Goal: Task Accomplishment & Management: Use online tool/utility

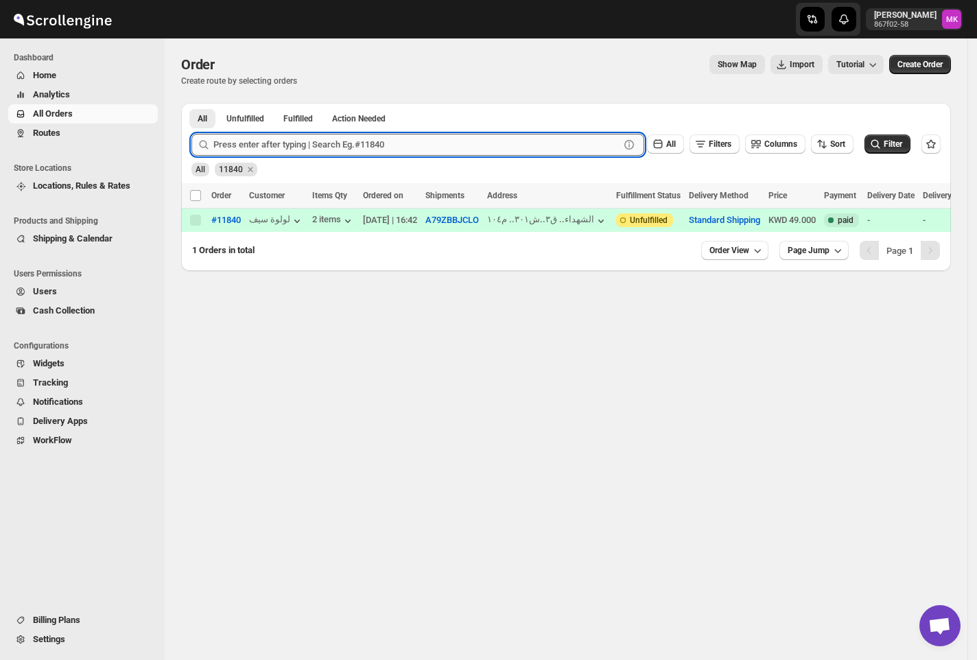
click at [262, 154] on input "text" at bounding box center [416, 145] width 406 height 22
paste input "11746"
type input "11746"
click at [191, 103] on button "Submit" at bounding box center [210, 110] width 39 height 14
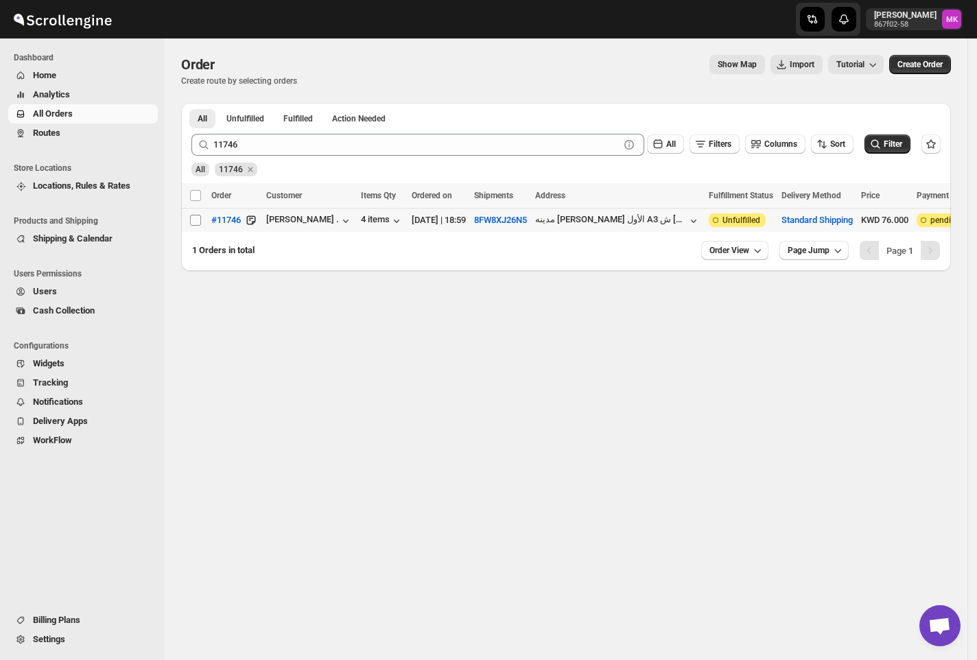
click at [196, 223] on input "Select order" at bounding box center [195, 220] width 11 height 11
checkbox input "true"
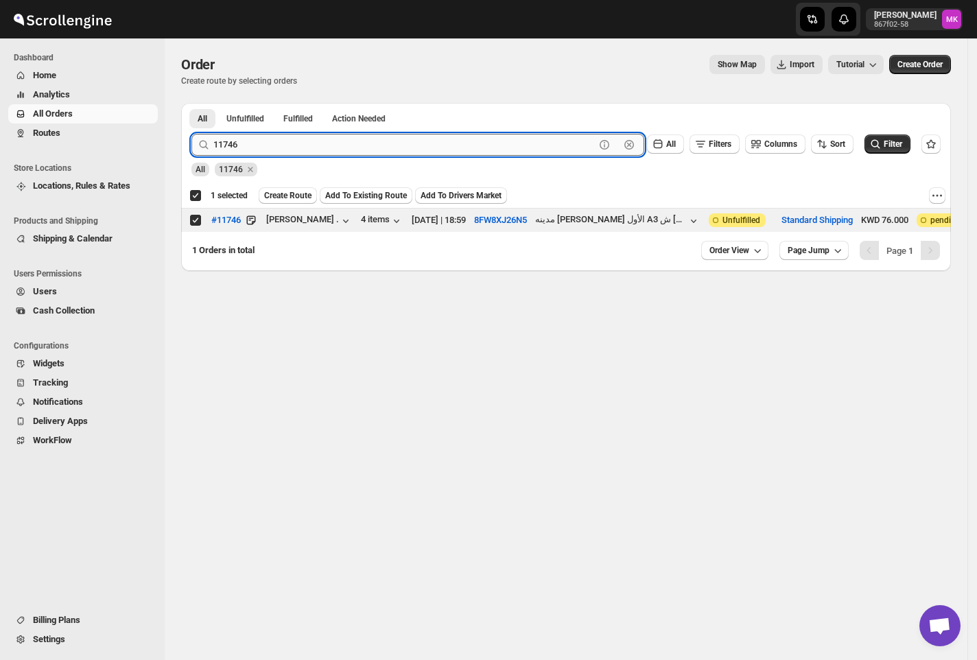
click at [250, 148] on input "11746" at bounding box center [404, 145] width 382 height 22
paste input "82"
type input "11826"
click at [191, 103] on button "Submit" at bounding box center [210, 110] width 39 height 14
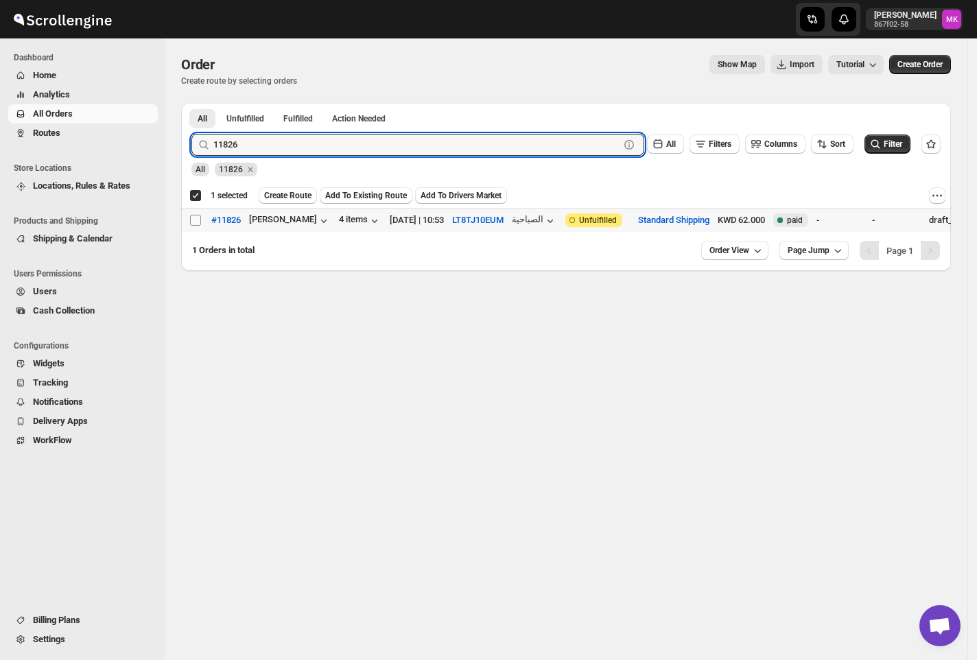
click at [190, 224] on input "Select order" at bounding box center [195, 220] width 11 height 11
checkbox input "true"
checkbox input "false"
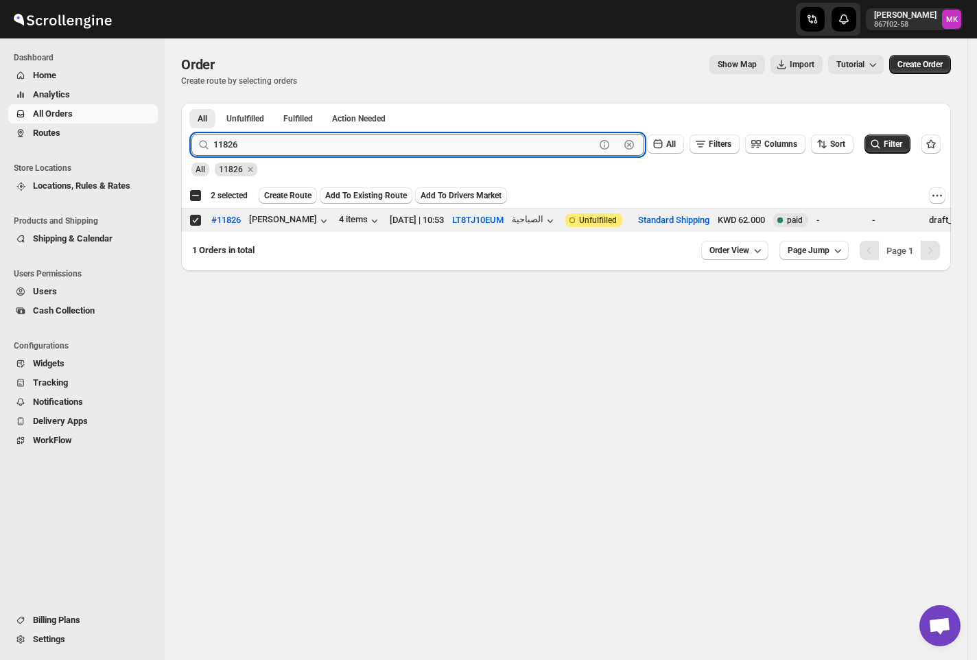
click at [275, 139] on input "11826" at bounding box center [404, 145] width 382 height 22
paste input "6"
type input "11866"
click at [191, 103] on button "Submit" at bounding box center [210, 110] width 39 height 14
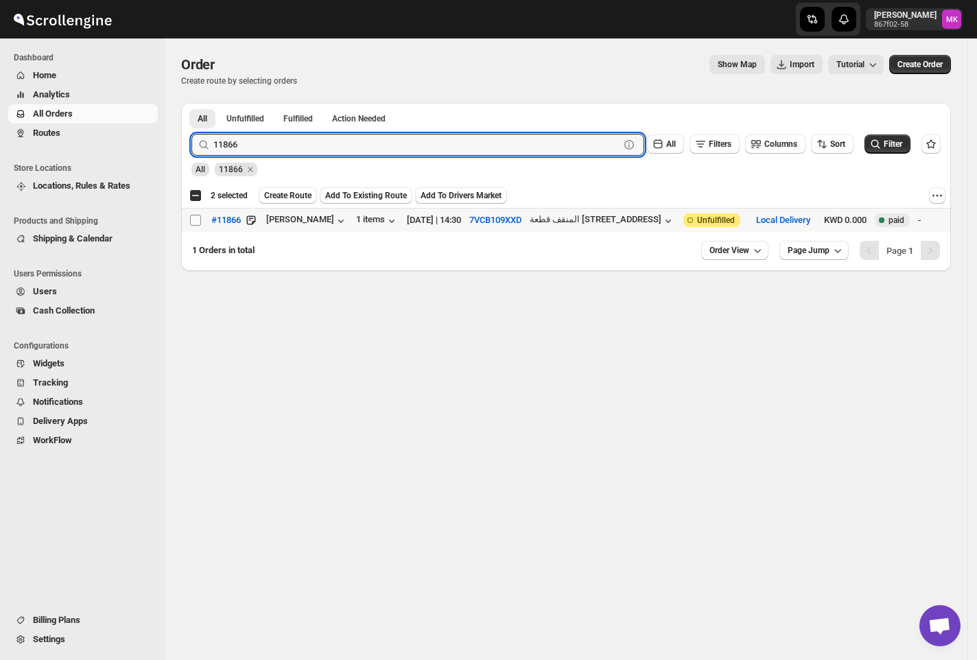
click at [196, 224] on input "Select order" at bounding box center [195, 220] width 11 height 11
checkbox input "true"
click at [223, 143] on input "11866" at bounding box center [404, 145] width 382 height 22
paste input "7"
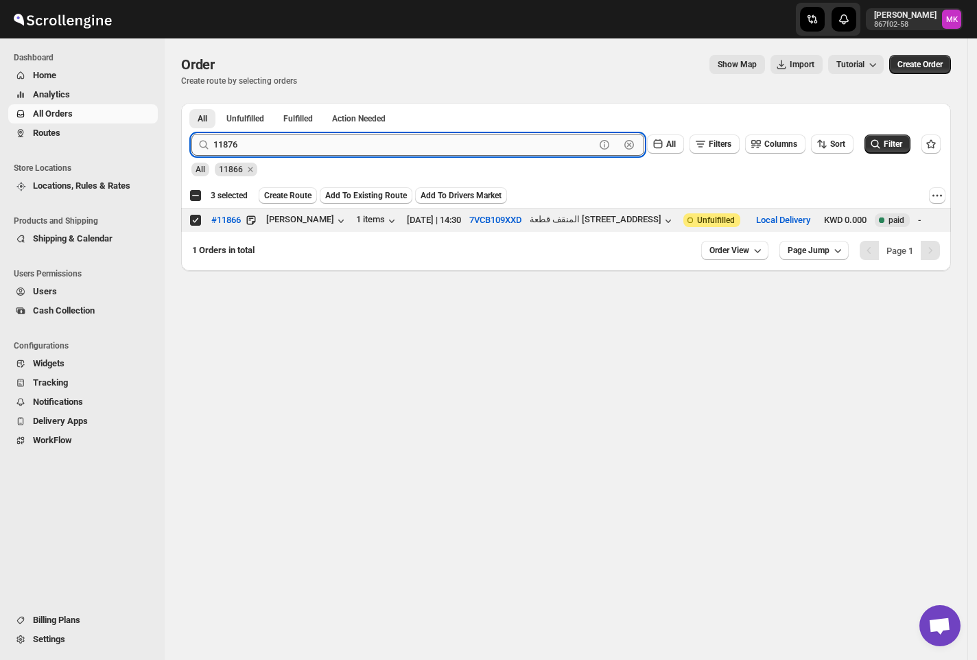
type input "11876"
click at [191, 103] on button "Submit" at bounding box center [210, 110] width 39 height 14
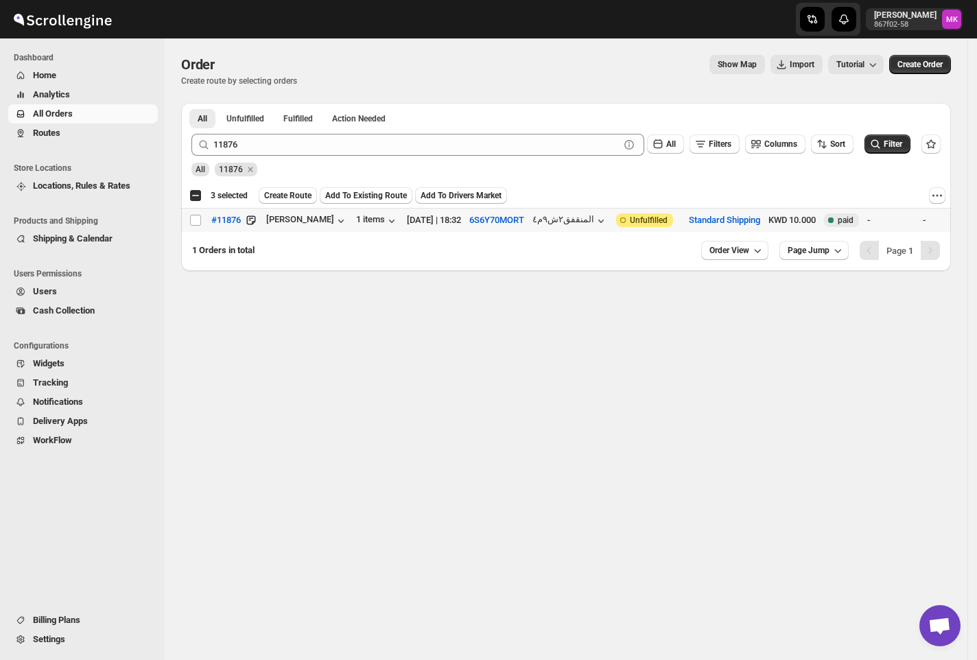
click at [193, 229] on td "Select order" at bounding box center [194, 221] width 26 height 24
checkbox input "true"
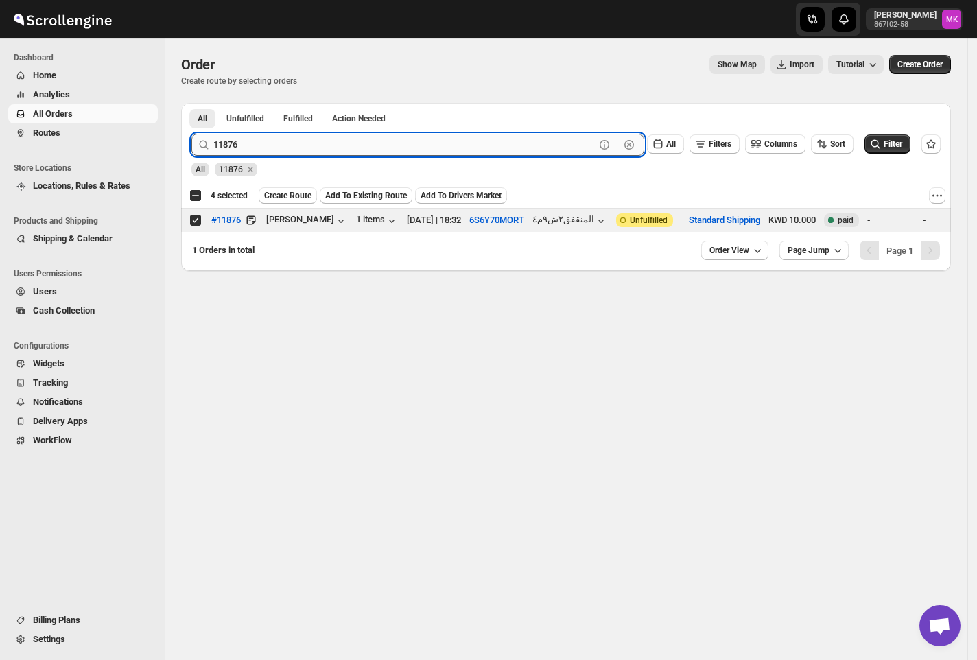
click at [251, 152] on input "11876" at bounding box center [404, 145] width 382 height 22
paste input "37"
type input "11837"
click at [191, 103] on button "Submit" at bounding box center [210, 110] width 39 height 14
click at [195, 223] on input "Select order" at bounding box center [195, 220] width 11 height 11
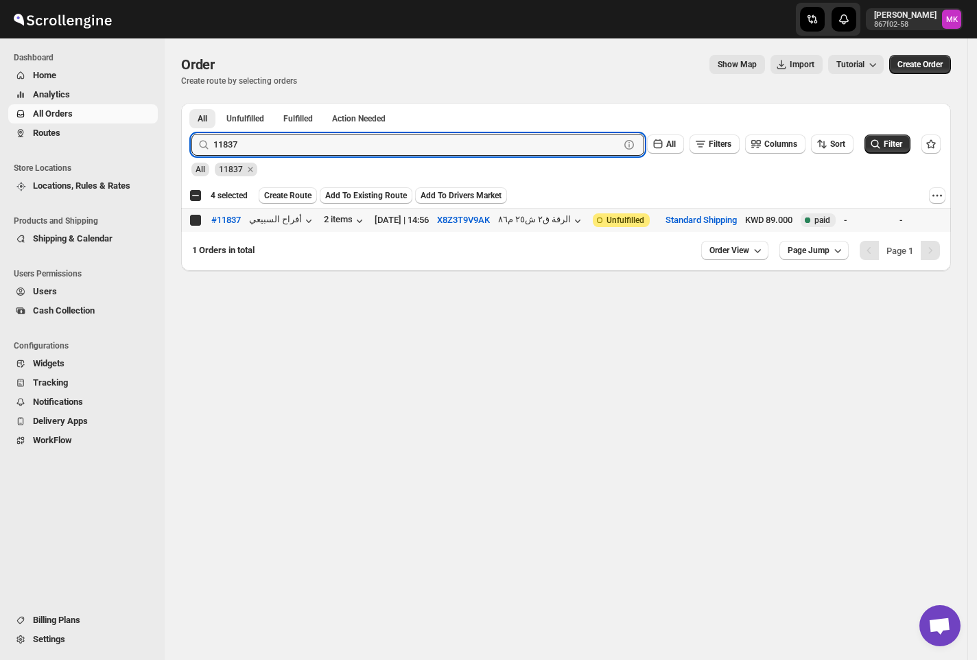
checkbox input "true"
click at [287, 152] on input "11837" at bounding box center [404, 145] width 382 height 22
click at [286, 152] on input "11837" at bounding box center [404, 145] width 382 height 22
paste input "6"
type input "11867"
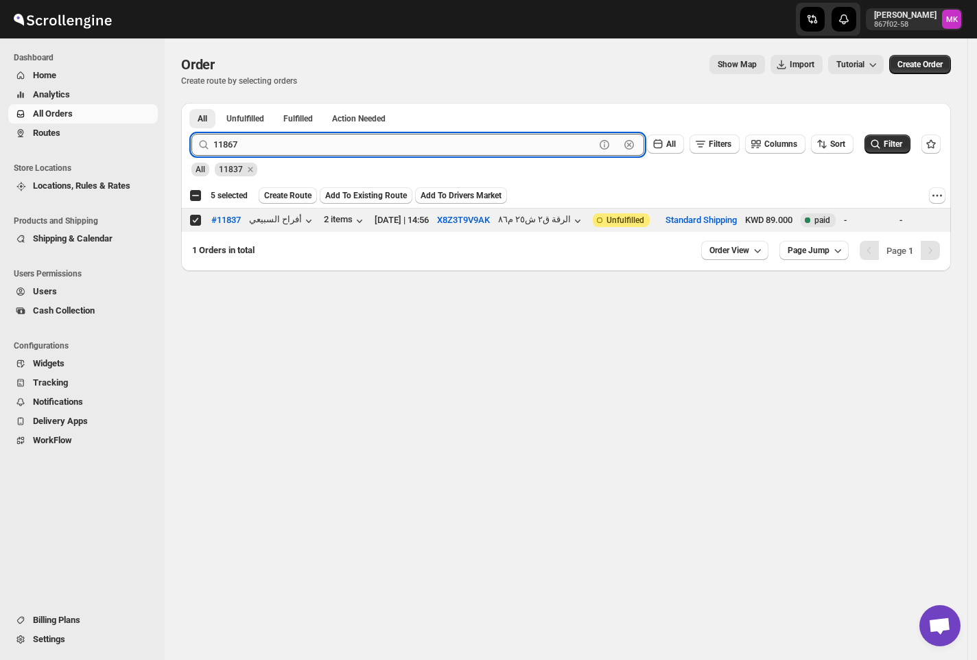
click at [191, 103] on button "Submit" at bounding box center [210, 110] width 39 height 14
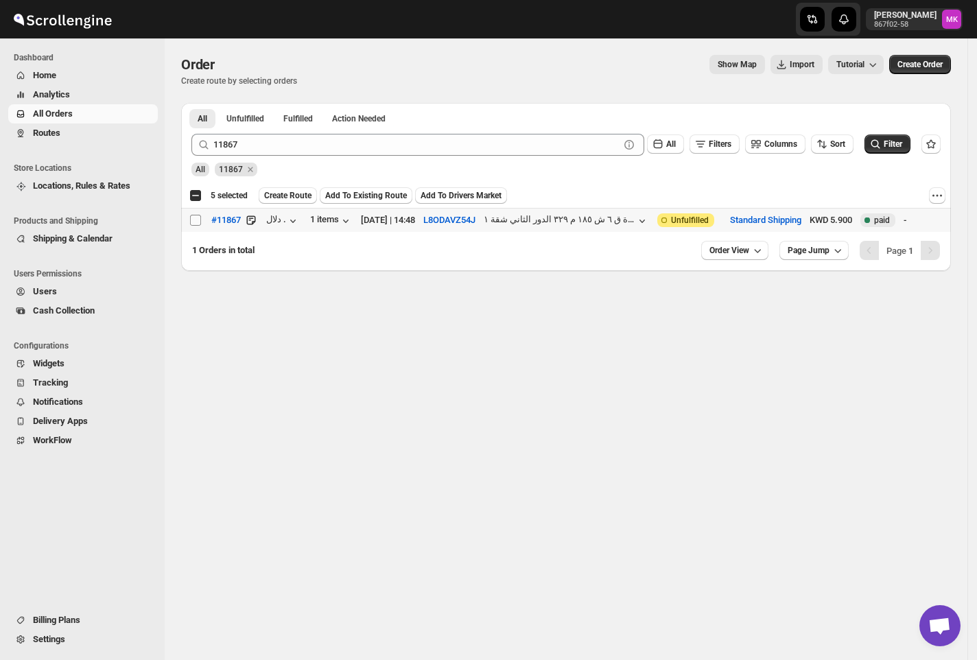
click at [194, 223] on input "Select order" at bounding box center [195, 220] width 11 height 11
checkbox input "true"
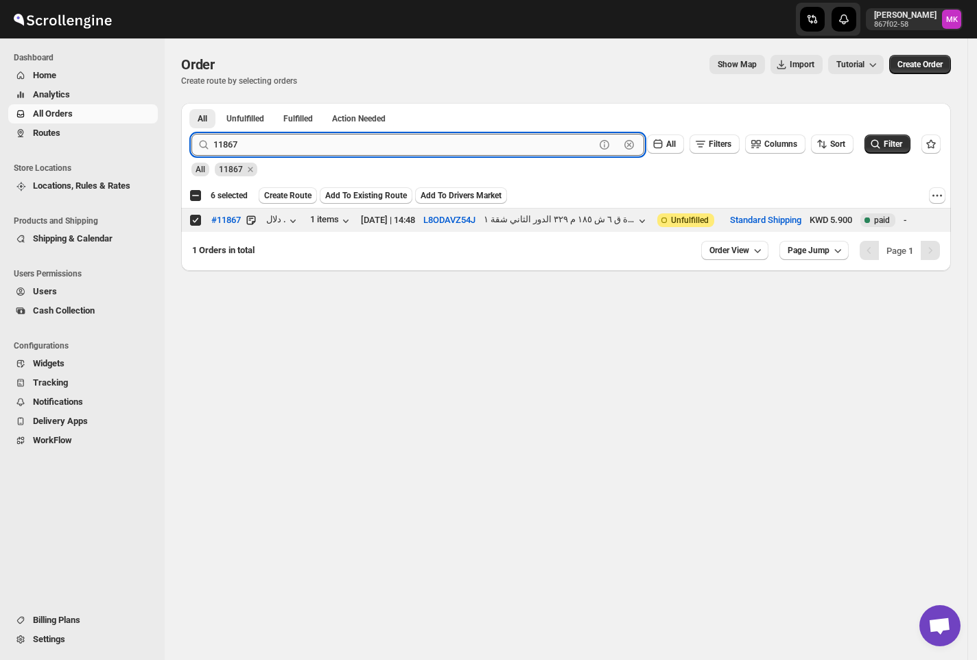
click at [243, 141] on input "11867" at bounding box center [404, 145] width 382 height 22
paste input "53"
type input "11853"
click at [191, 103] on button "Submit" at bounding box center [210, 110] width 39 height 14
click at [192, 215] on input "Select order" at bounding box center [195, 220] width 11 height 11
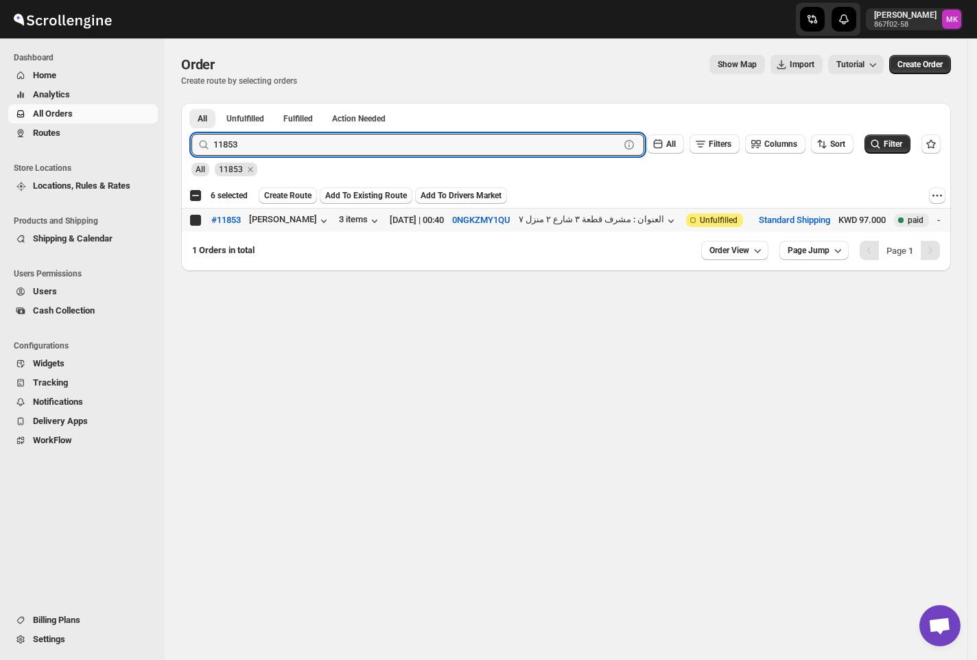
checkbox input "true"
click at [217, 140] on input "11853" at bounding box center [404, 145] width 382 height 22
paste input "775"
type input "11775"
click at [191, 103] on button "Submit" at bounding box center [210, 110] width 39 height 14
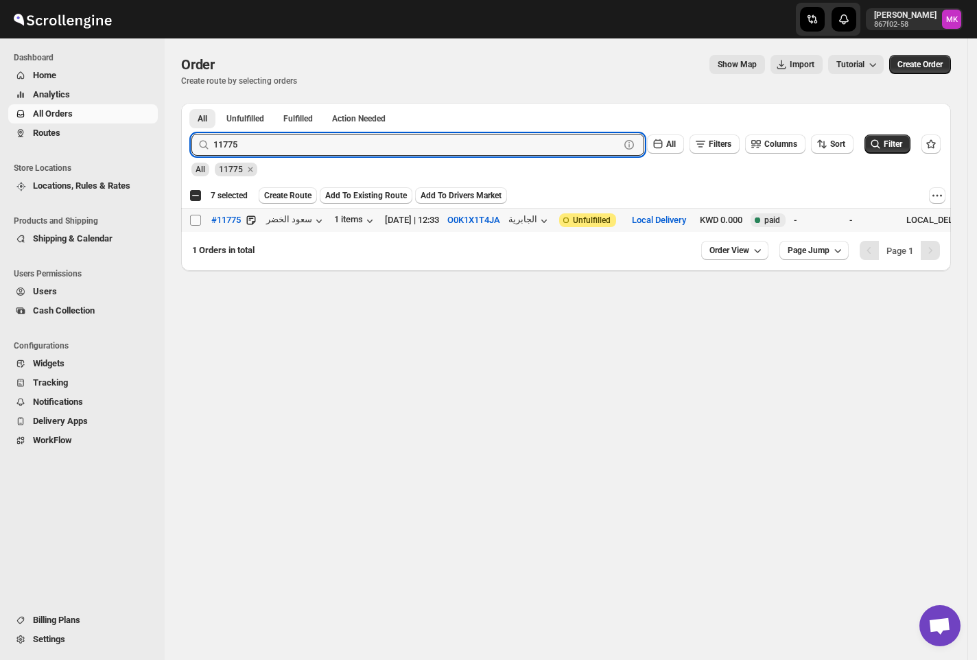
click at [195, 225] on input "Select order" at bounding box center [195, 220] width 11 height 11
checkbox input "true"
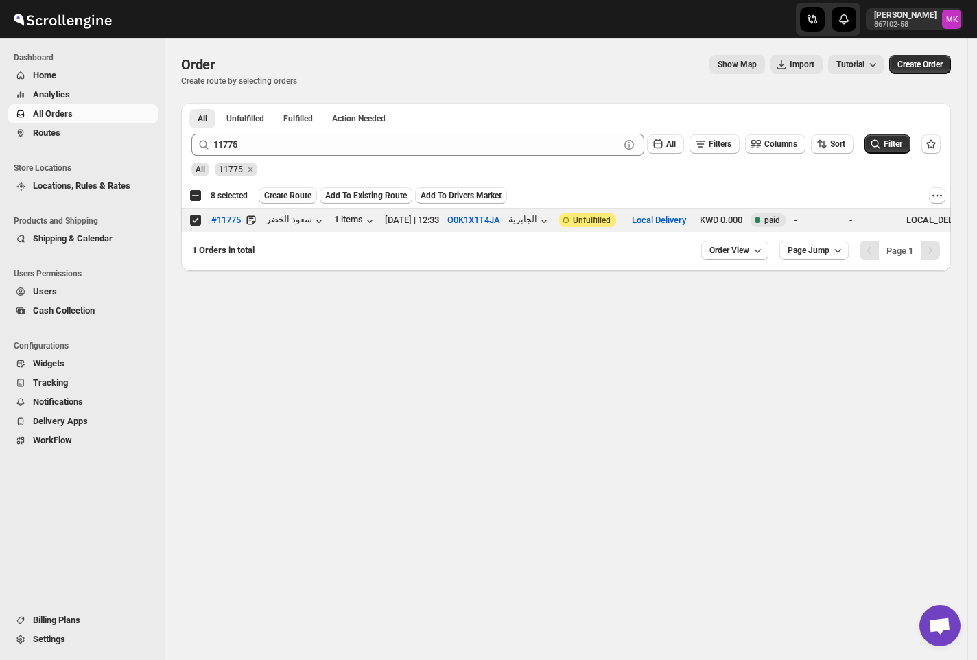
click at [292, 191] on span "Create Route" at bounding box center [287, 195] width 47 height 11
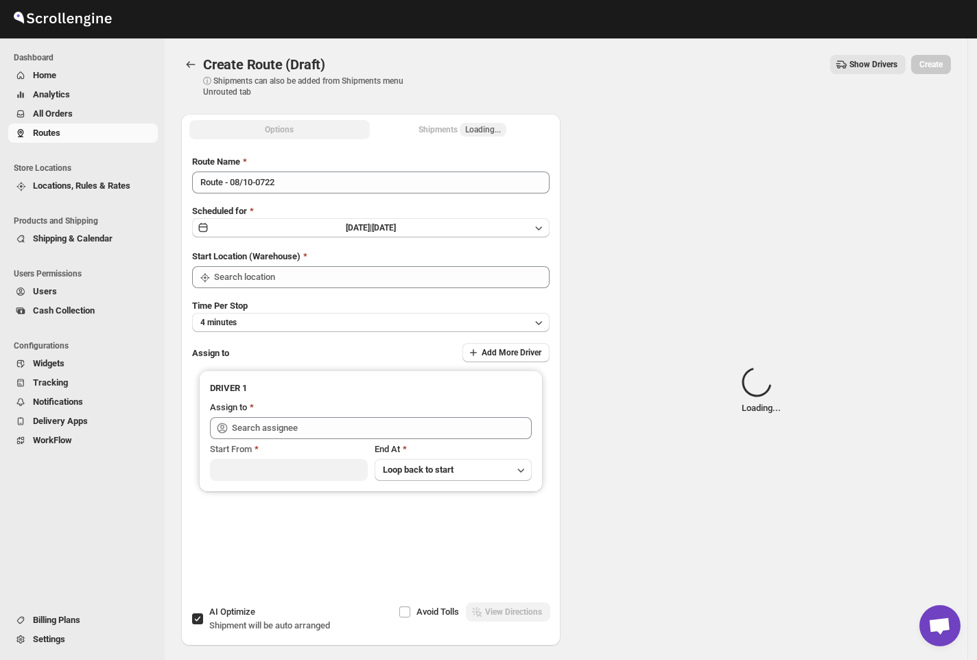
type input "[GEOGRAPHIC_DATA]"
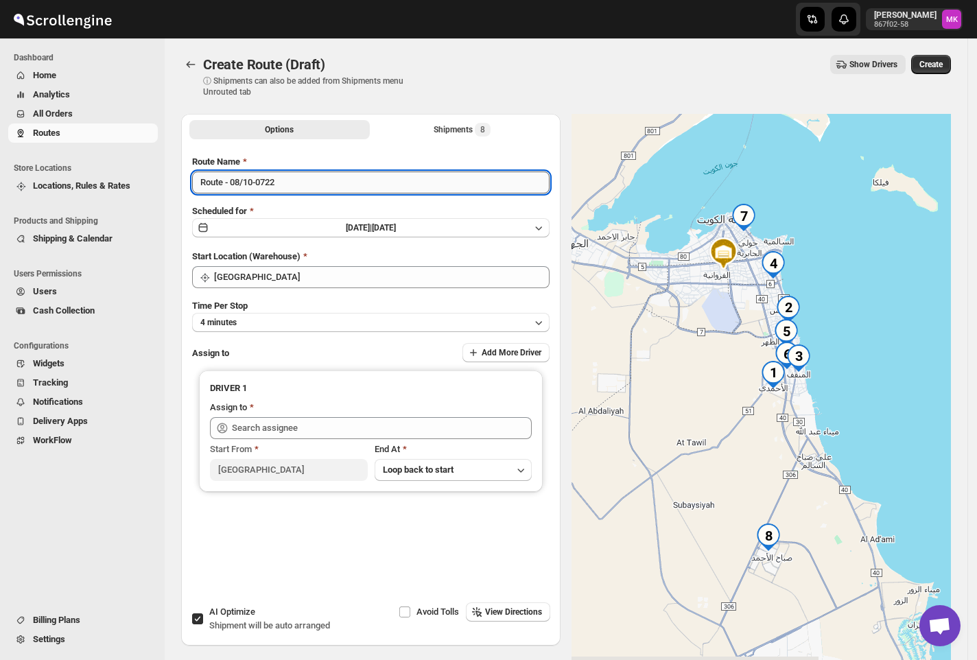
click at [283, 176] on input "Route - 08/10-0722" at bounding box center [371, 183] width 358 height 22
click at [240, 180] on input "Route - 08/10-0722" at bounding box center [371, 183] width 358 height 22
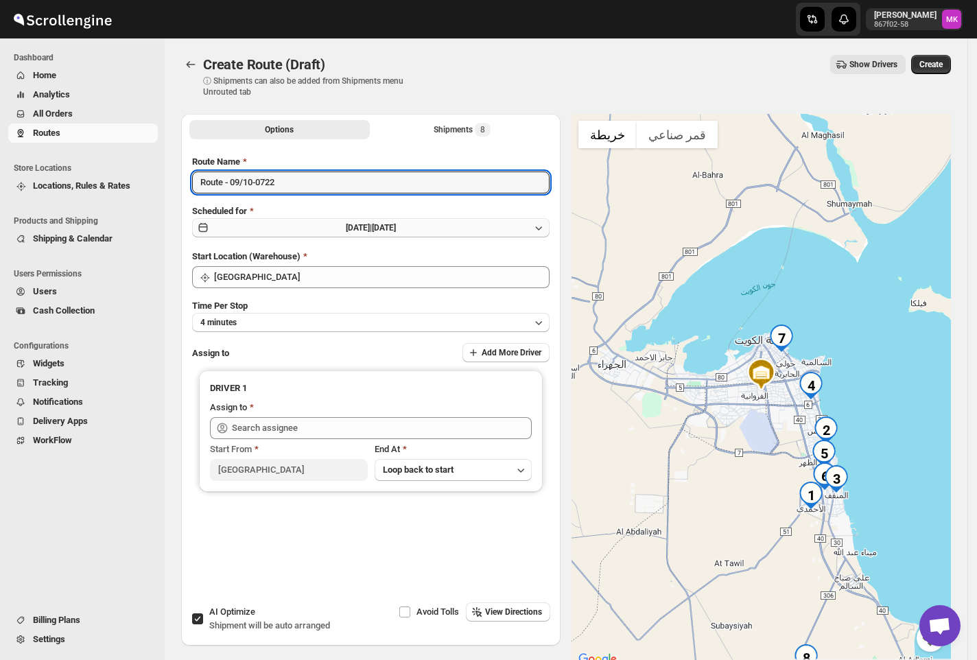
type input "Route - 09/10-0722"
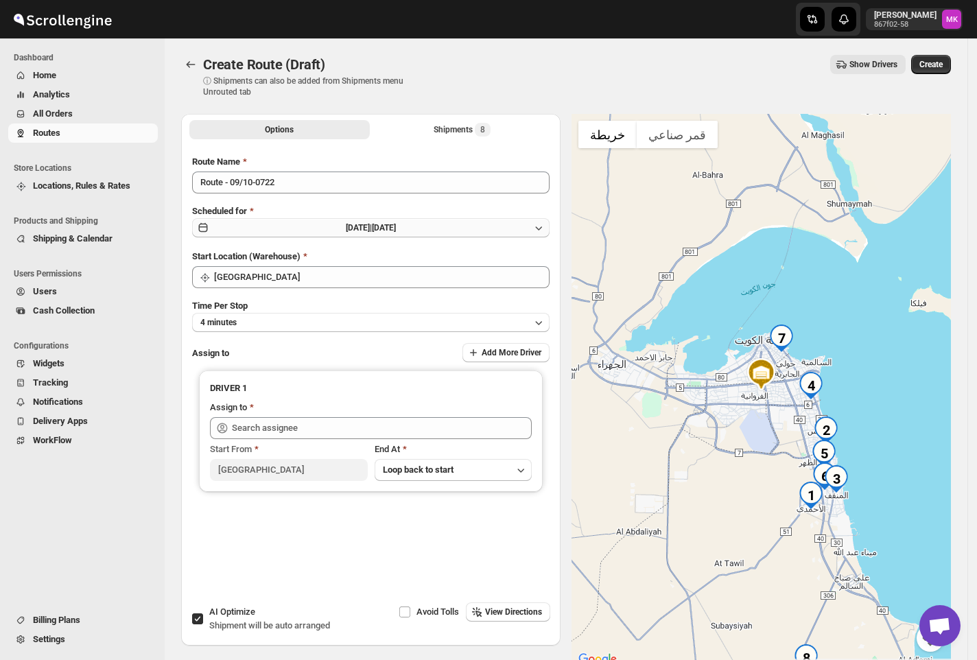
click at [240, 220] on button "[DATE] | [DATE]" at bounding box center [371, 227] width 358 height 19
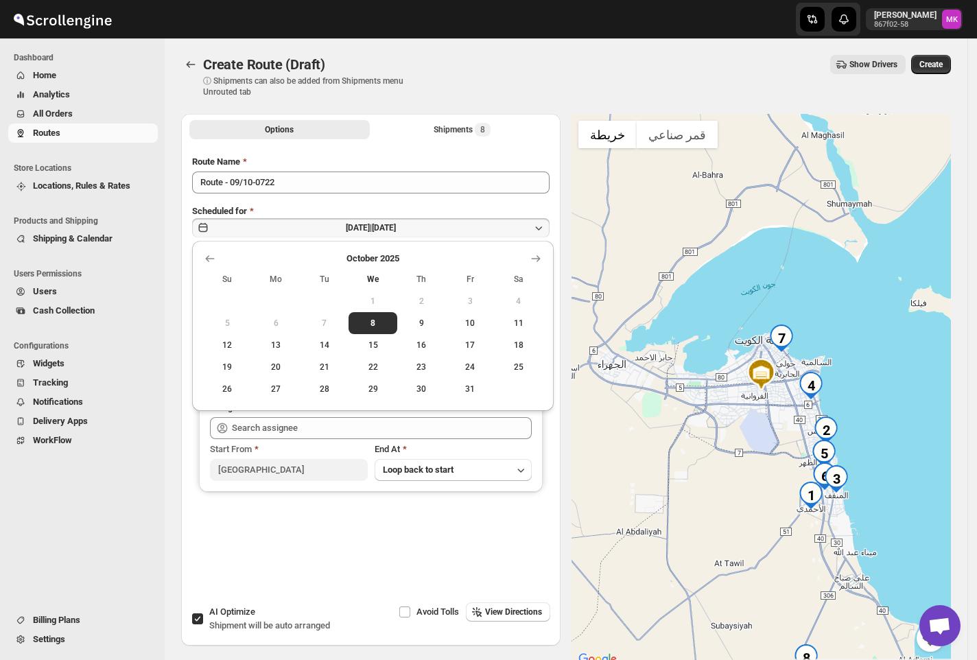
click at [421, 318] on span "9" at bounding box center [422, 323] width 38 height 11
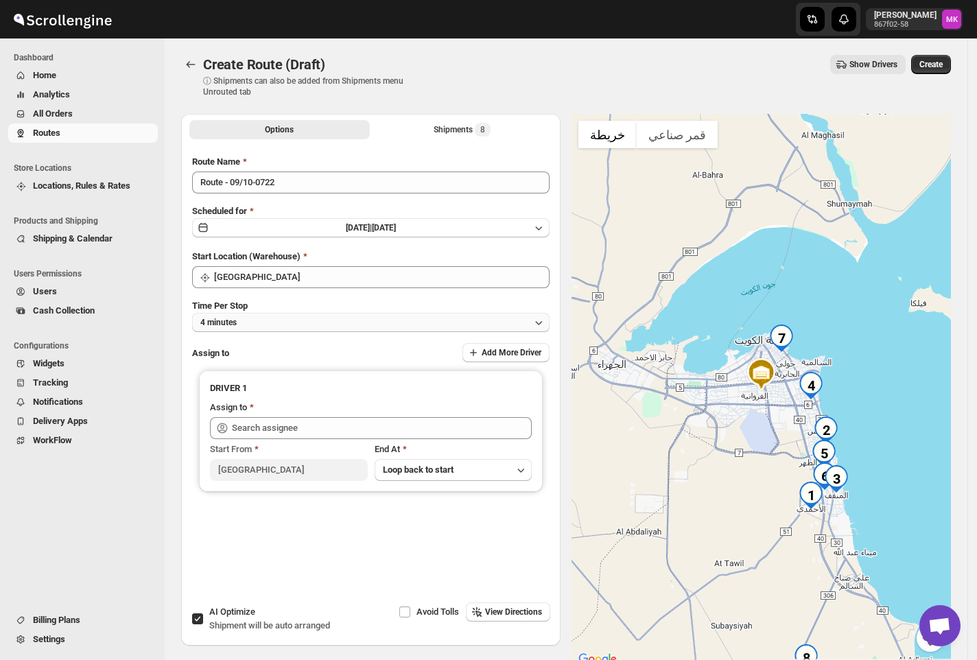
click at [217, 320] on span "4 minutes" at bounding box center [218, 322] width 36 height 11
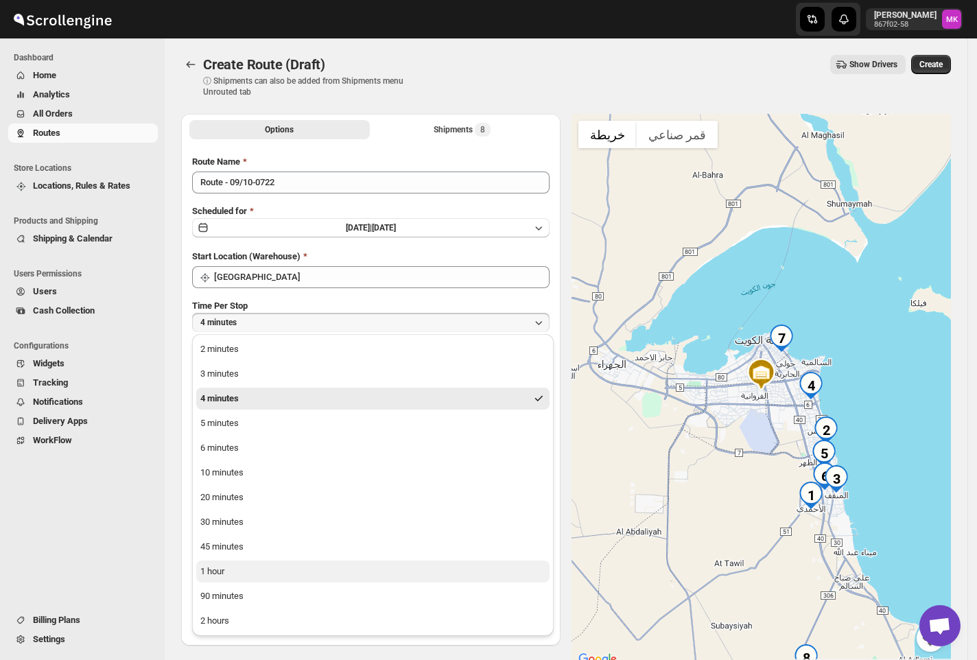
click at [215, 570] on div "1 hour" at bounding box center [212, 572] width 24 height 14
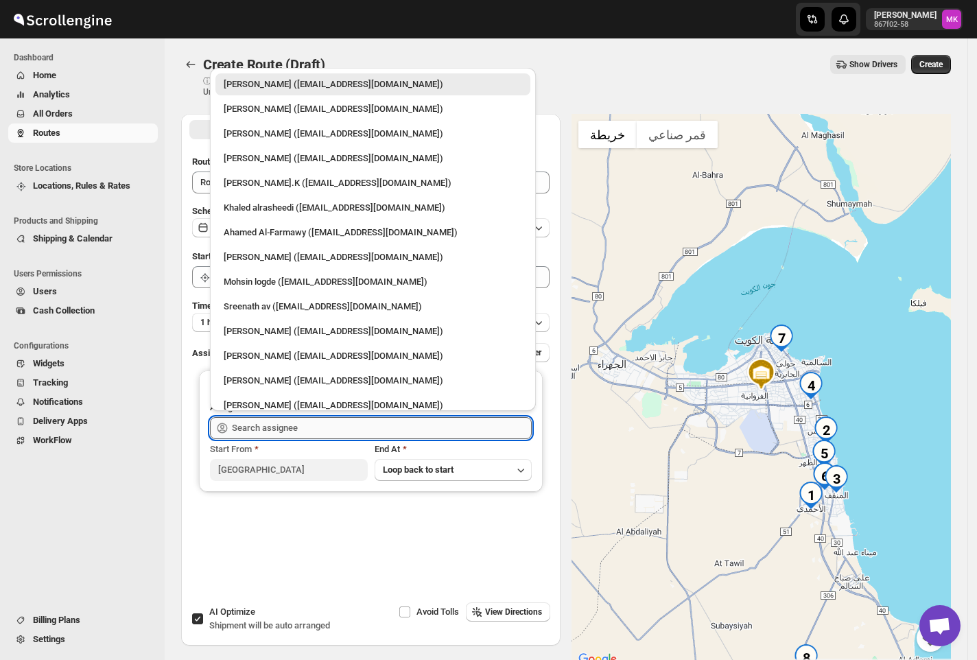
click at [266, 434] on input "text" at bounding box center [382, 428] width 300 height 22
click at [270, 287] on div "Mohsin logde ([EMAIL_ADDRESS][DOMAIN_NAME])" at bounding box center [373, 282] width 299 height 14
type input "Mohsin logde ([EMAIL_ADDRESS][DOMAIN_NAME])"
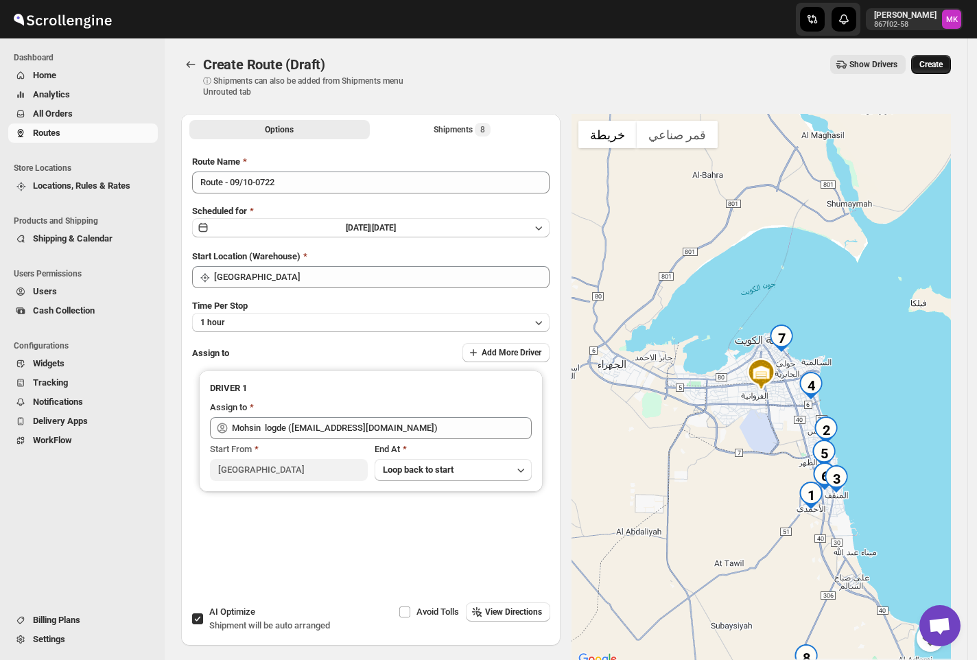
click at [936, 69] on span "Create" at bounding box center [931, 64] width 23 height 11
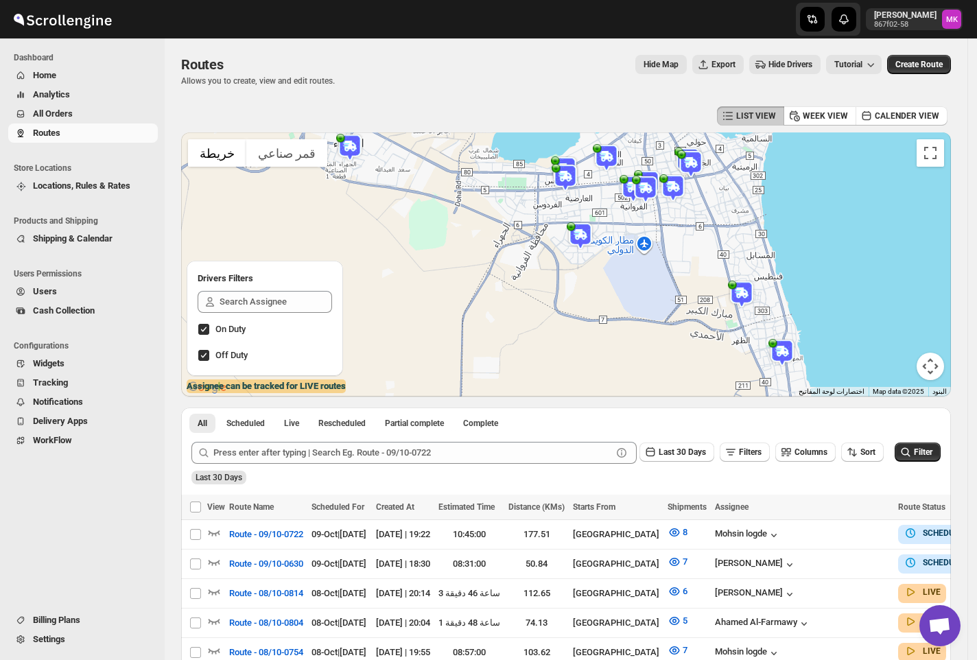
click at [84, 116] on span "All Orders" at bounding box center [94, 114] width 122 height 14
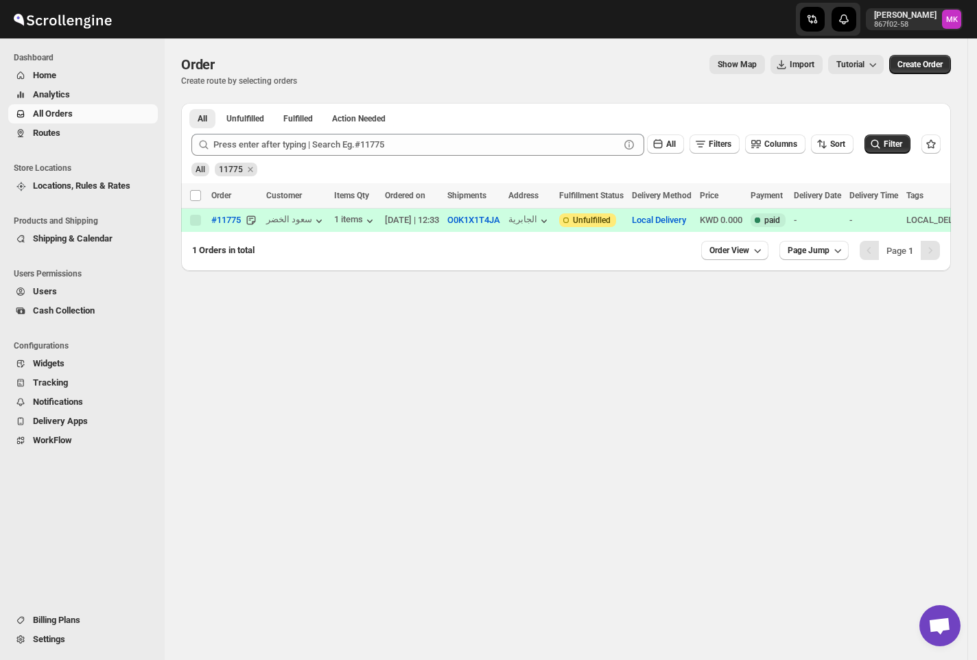
click at [210, 136] on div at bounding box center [417, 145] width 453 height 22
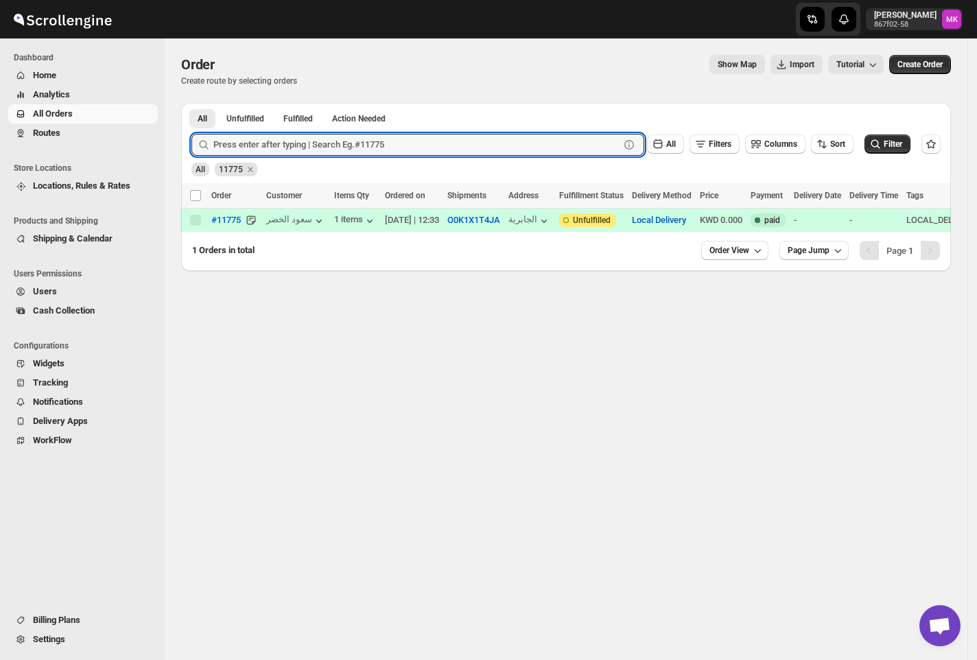
paste input "11846"
type input "11846"
click at [191, 103] on button "Submit" at bounding box center [210, 110] width 39 height 14
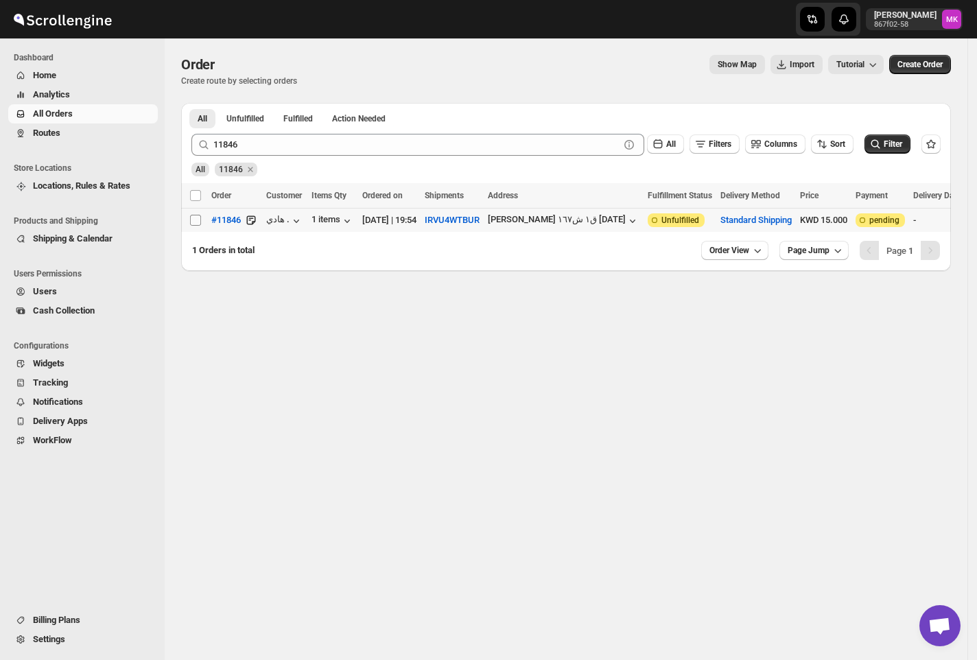
click at [199, 227] on span at bounding box center [195, 220] width 12 height 12
click at [199, 226] on input "Select order" at bounding box center [195, 220] width 11 height 11
checkbox input "false"
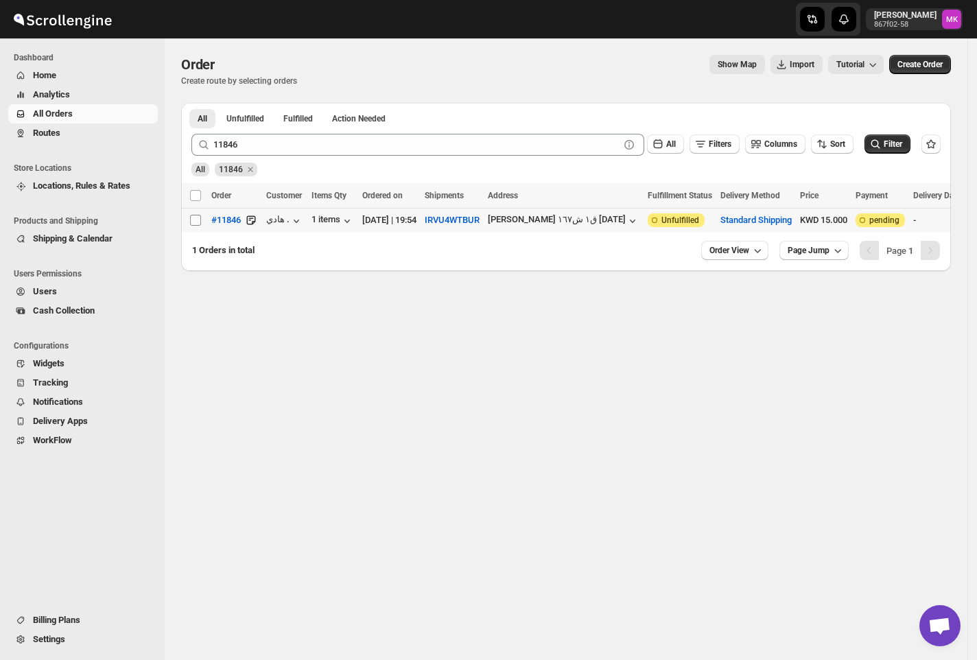
checkbox input "false"
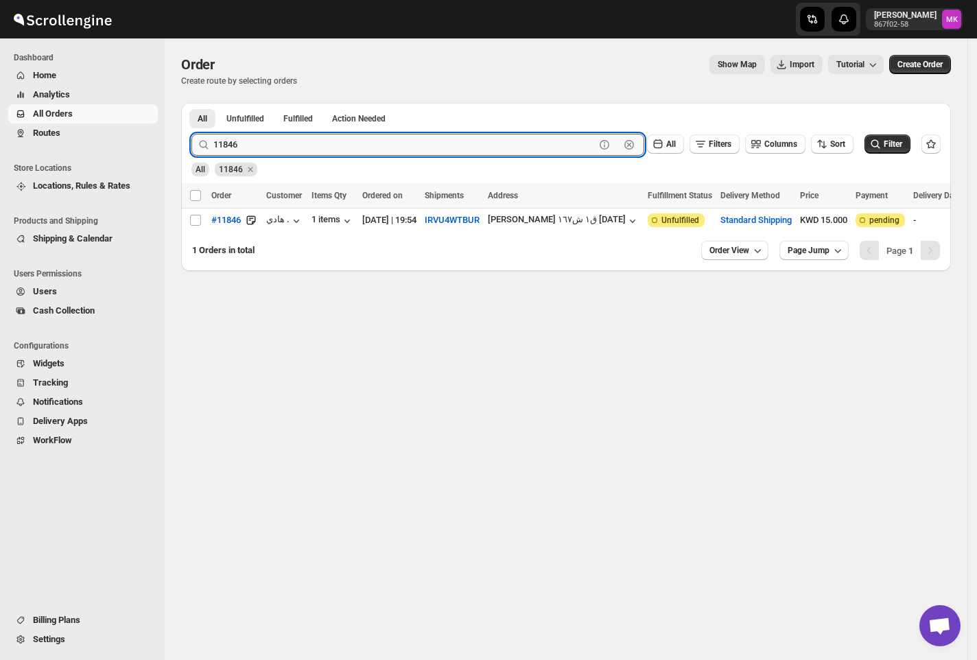
click at [277, 141] on input "11846" at bounding box center [404, 145] width 382 height 22
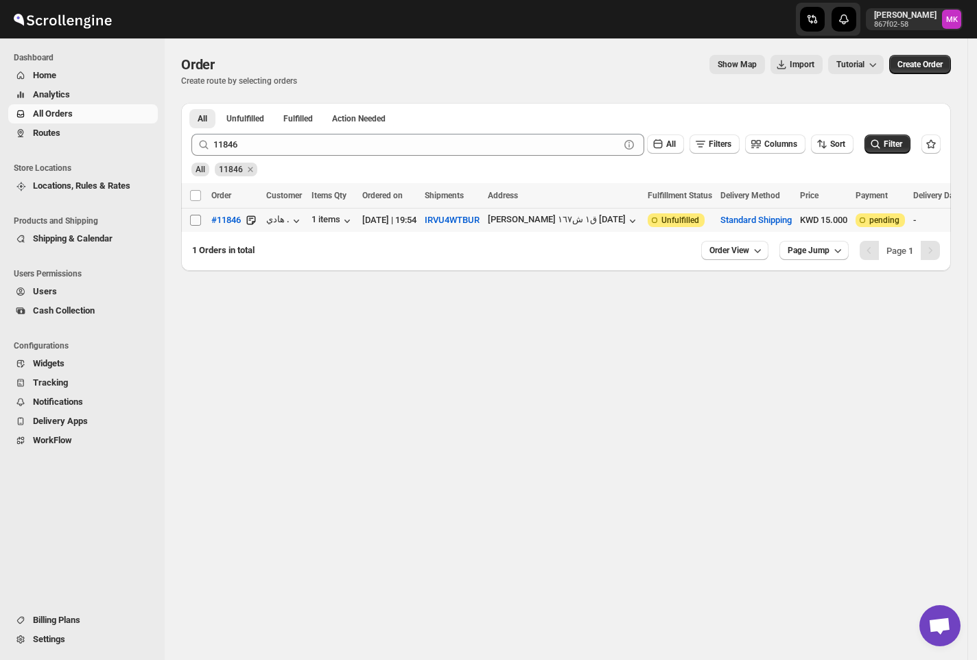
drag, startPoint x: 189, startPoint y: 226, endPoint x: 196, endPoint y: 220, distance: 8.3
click at [190, 226] on input "Select order" at bounding box center [195, 220] width 11 height 11
checkbox input "true"
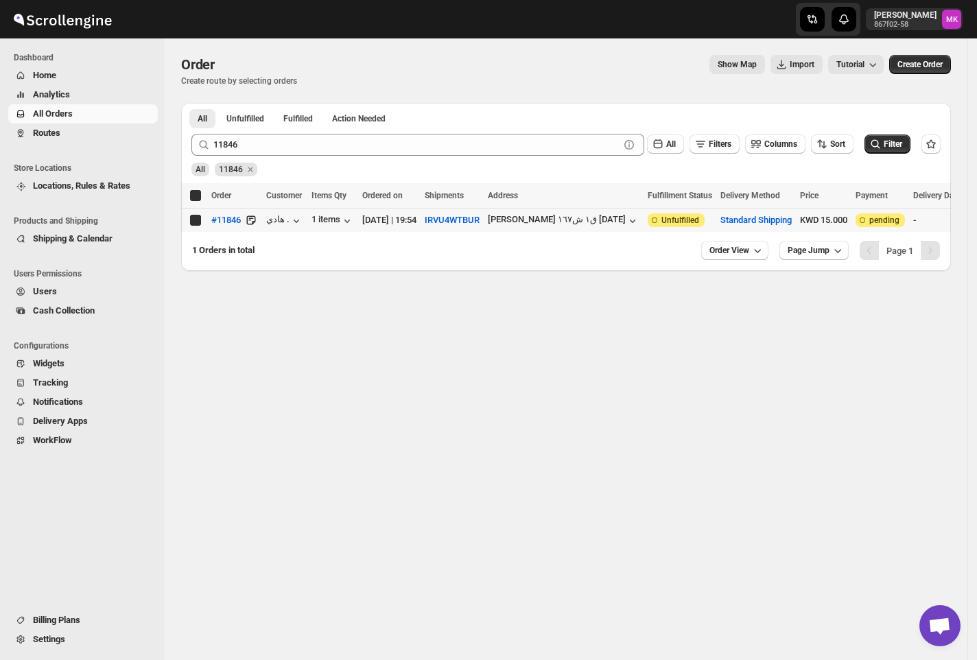
checkbox input "true"
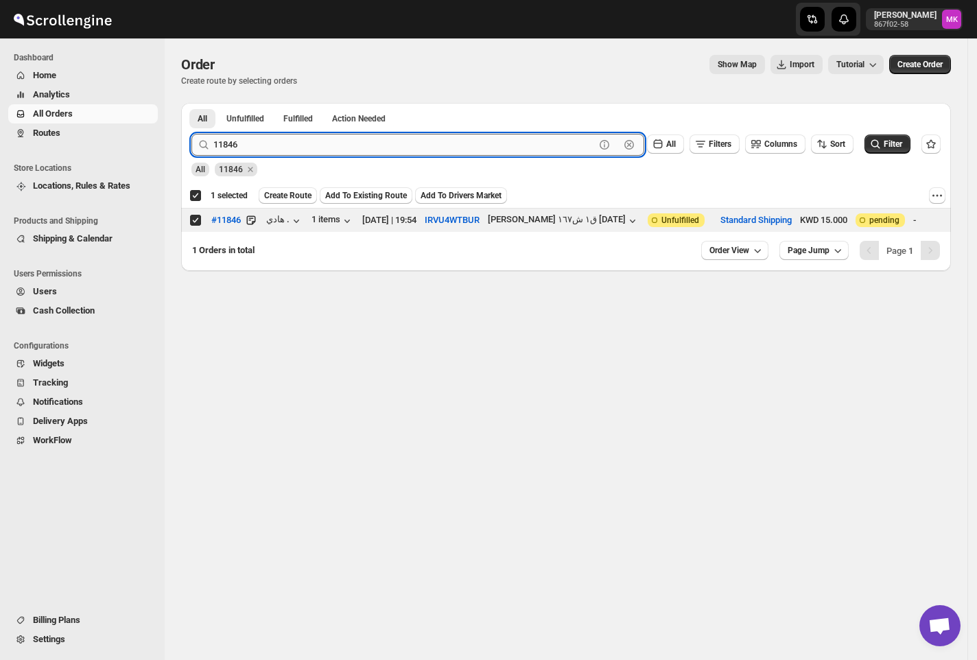
click at [253, 148] on input "11846" at bounding box center [404, 145] width 382 height 22
paste input "7"
type input "11847"
click at [191, 103] on button "Submit" at bounding box center [210, 110] width 39 height 14
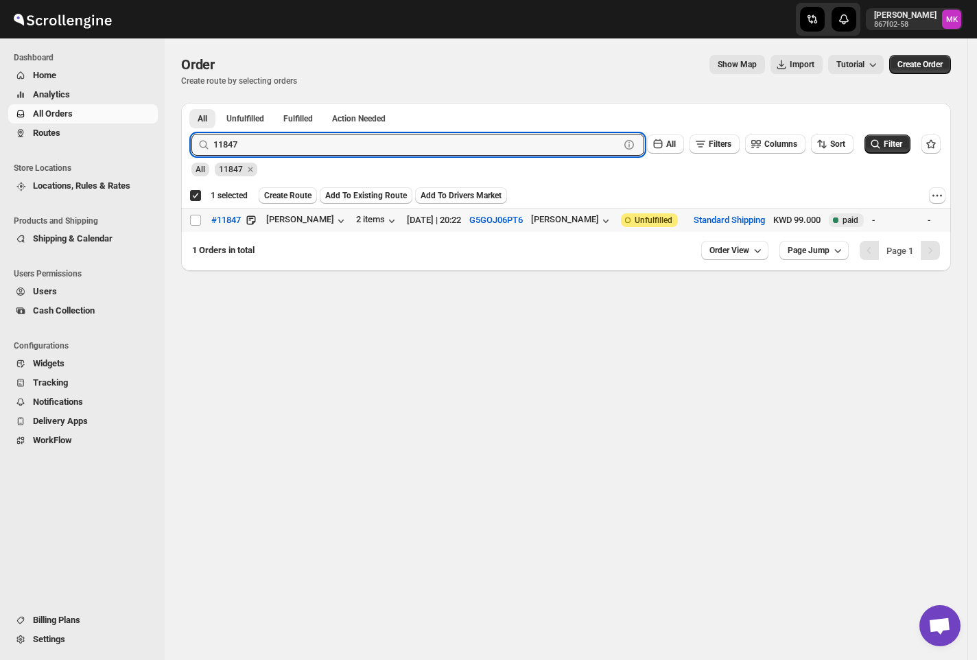
click at [198, 228] on td "Select order" at bounding box center [194, 221] width 26 height 24
checkbox input "false"
checkbox input "true"
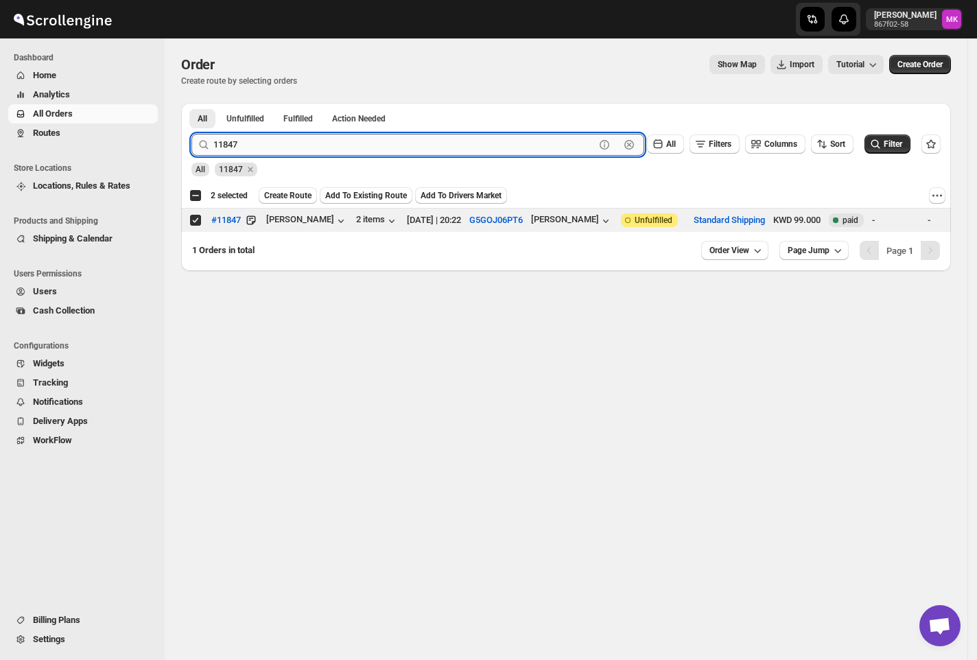
click at [259, 152] on input "11847" at bounding box center [404, 145] width 382 height 22
paste input "61"
type input "11861"
click at [191, 103] on button "Submit" at bounding box center [210, 110] width 39 height 14
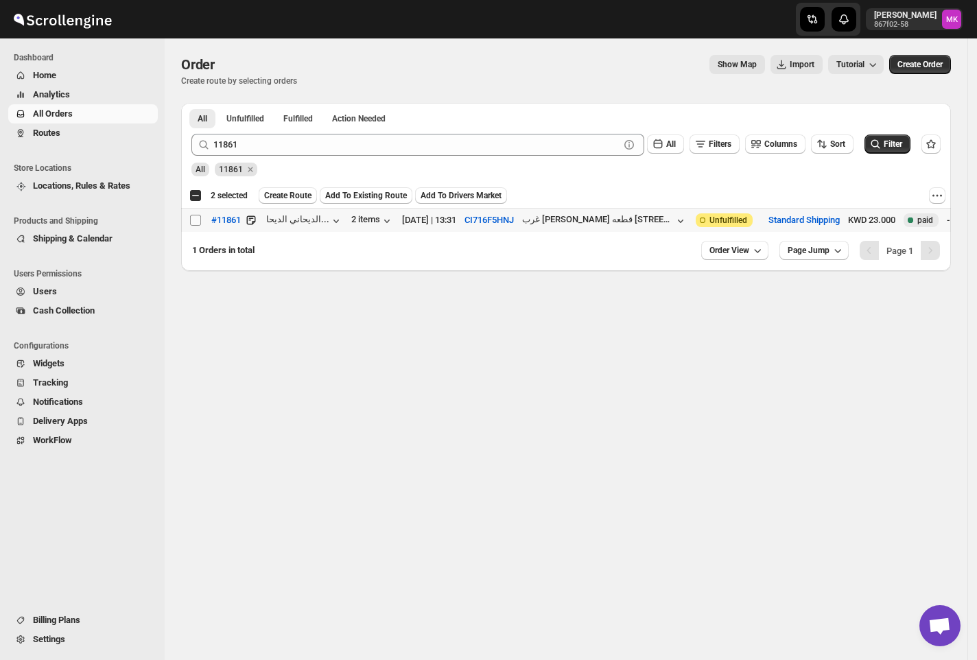
click at [196, 217] on input "Select order" at bounding box center [195, 220] width 11 height 11
checkbox input "true"
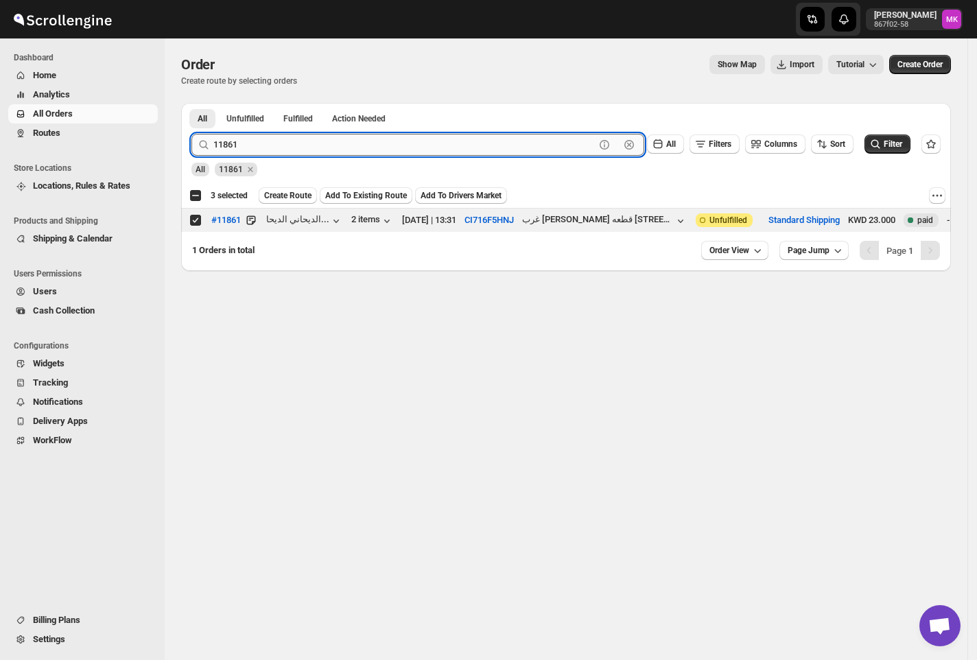
click at [244, 146] on input "11861" at bounding box center [404, 145] width 382 height 22
paste input "640"
type input "11640"
click at [191, 103] on button "Submit" at bounding box center [210, 110] width 39 height 14
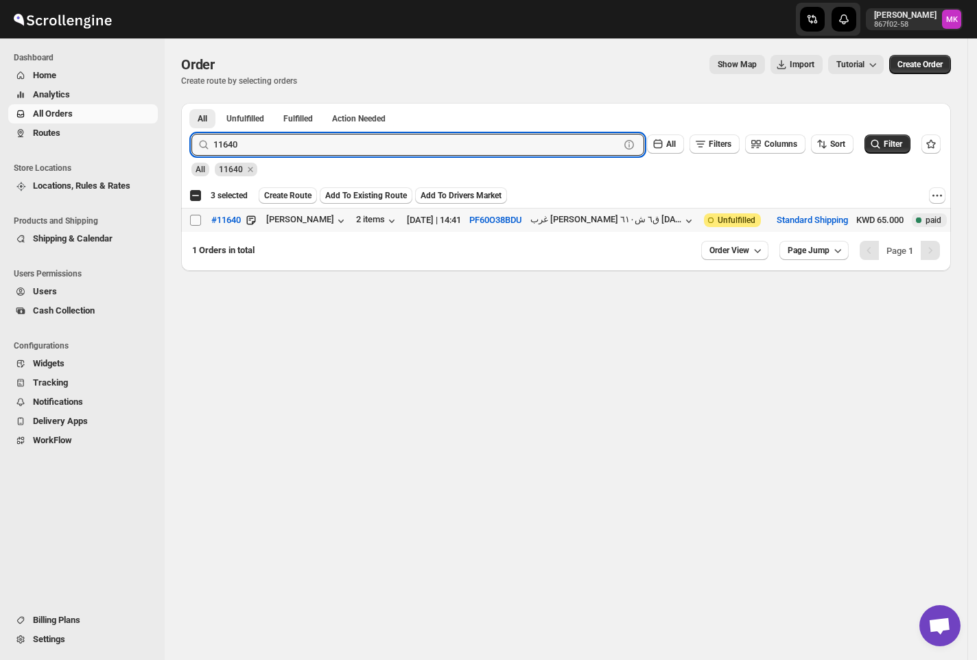
click at [196, 222] on input "Select order" at bounding box center [195, 220] width 11 height 11
checkbox input "true"
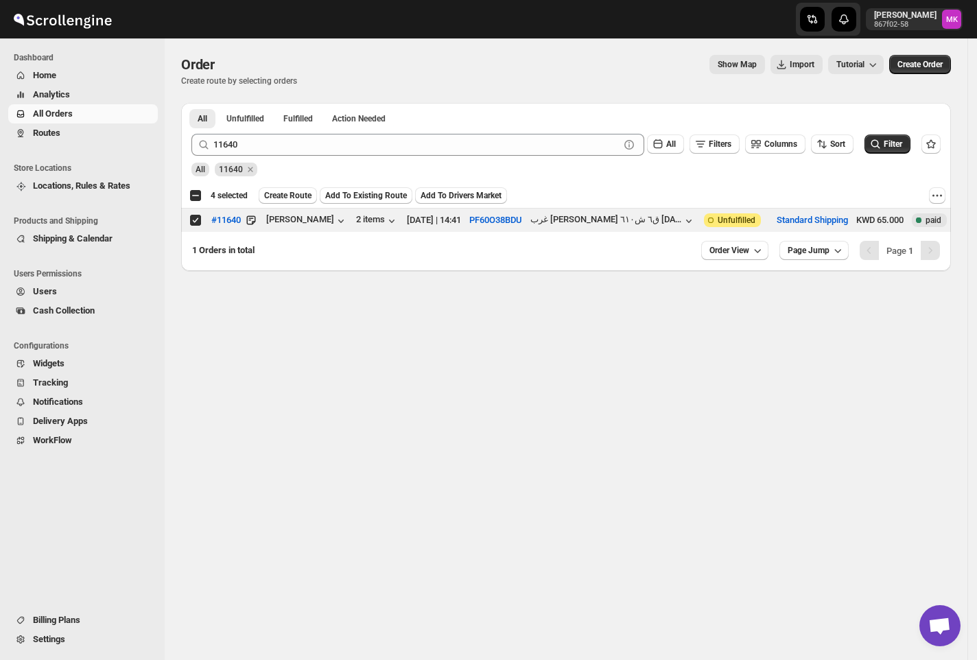
click at [283, 157] on div "All 11640" at bounding box center [563, 163] width 755 height 26
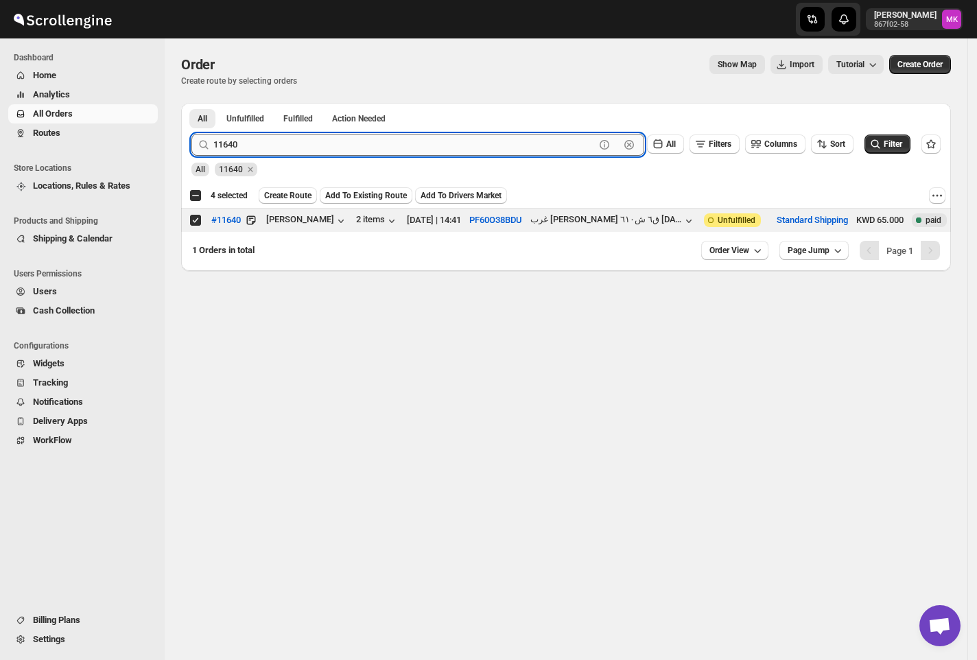
click at [283, 144] on input "11640" at bounding box center [404, 145] width 382 height 22
paste input "869"
type input "11869"
click at [191, 103] on button "Submit" at bounding box center [210, 110] width 39 height 14
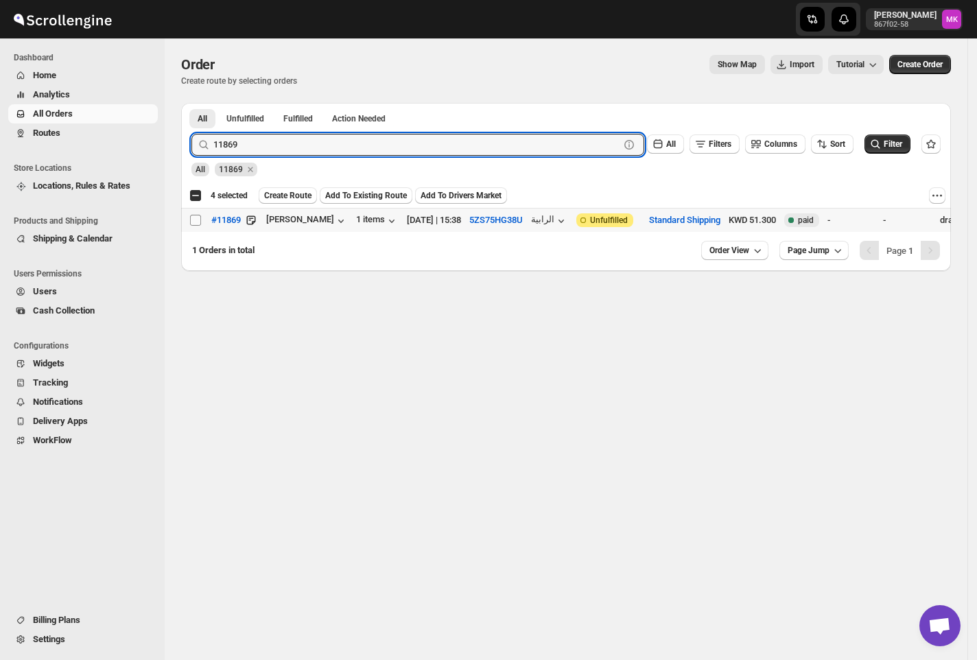
click at [198, 220] on input "Select order" at bounding box center [195, 220] width 11 height 11
checkbox input "true"
click at [284, 152] on input "11869" at bounding box center [404, 145] width 382 height 22
paste input "51"
type input "11851"
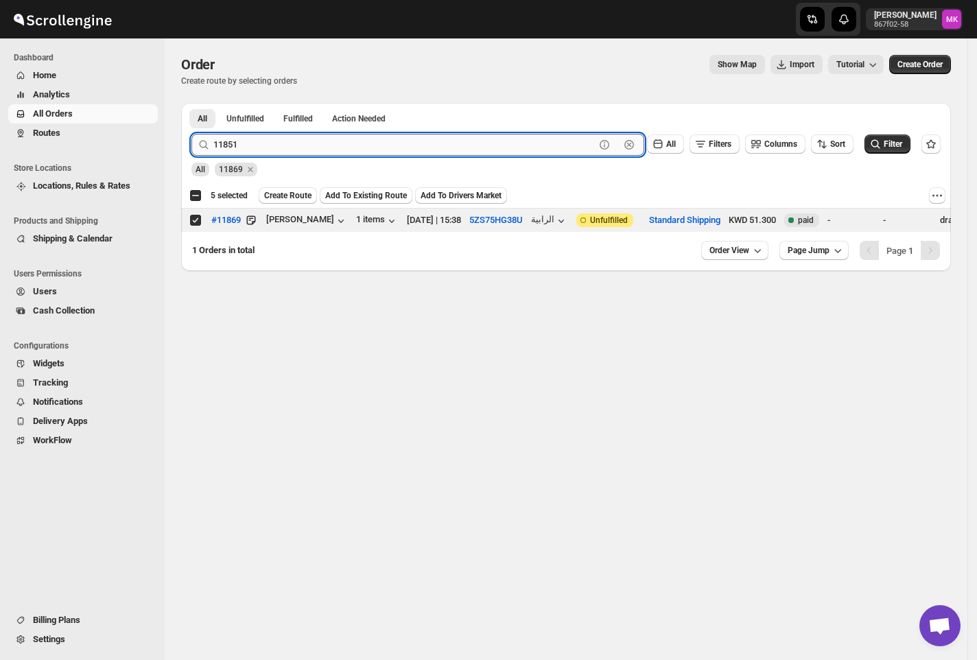
click at [191, 103] on button "Submit" at bounding box center [210, 110] width 39 height 14
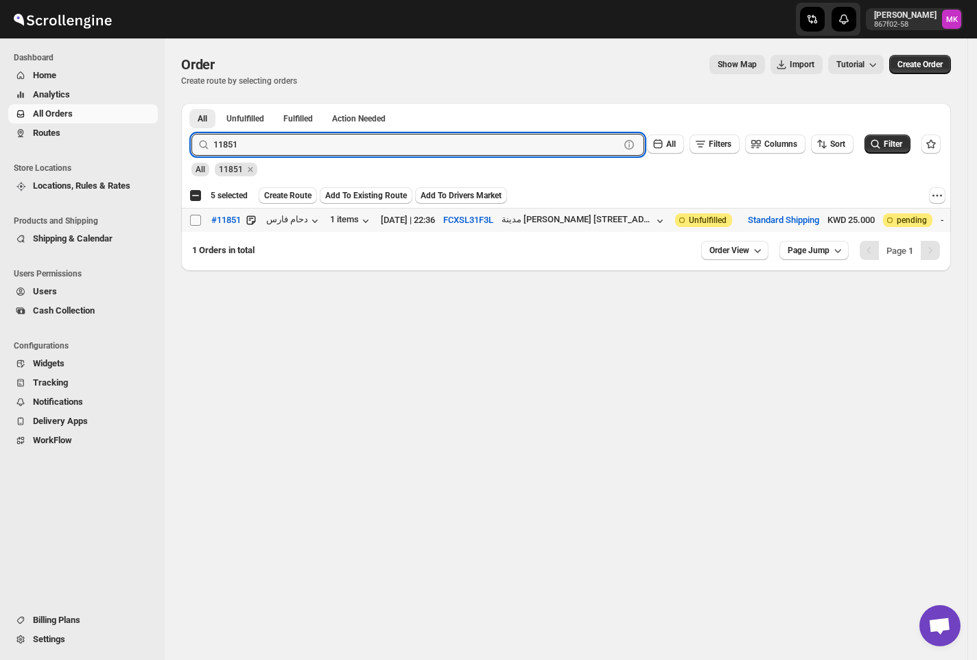
click at [192, 225] on input "Select order" at bounding box center [195, 220] width 11 height 11
checkbox input "true"
click at [257, 141] on input "11851" at bounding box center [404, 145] width 382 height 22
paste input "792"
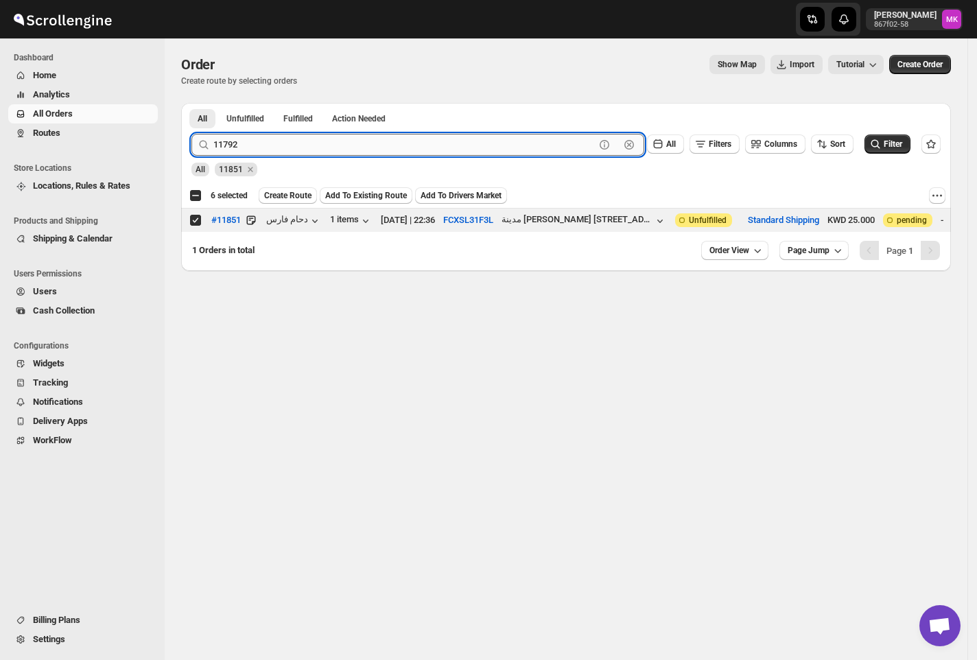
type input "11792"
click at [191, 103] on button "Submit" at bounding box center [210, 110] width 39 height 14
click at [198, 221] on input "Select order" at bounding box center [195, 220] width 11 height 11
checkbox input "true"
click at [229, 146] on input "11792" at bounding box center [404, 145] width 382 height 22
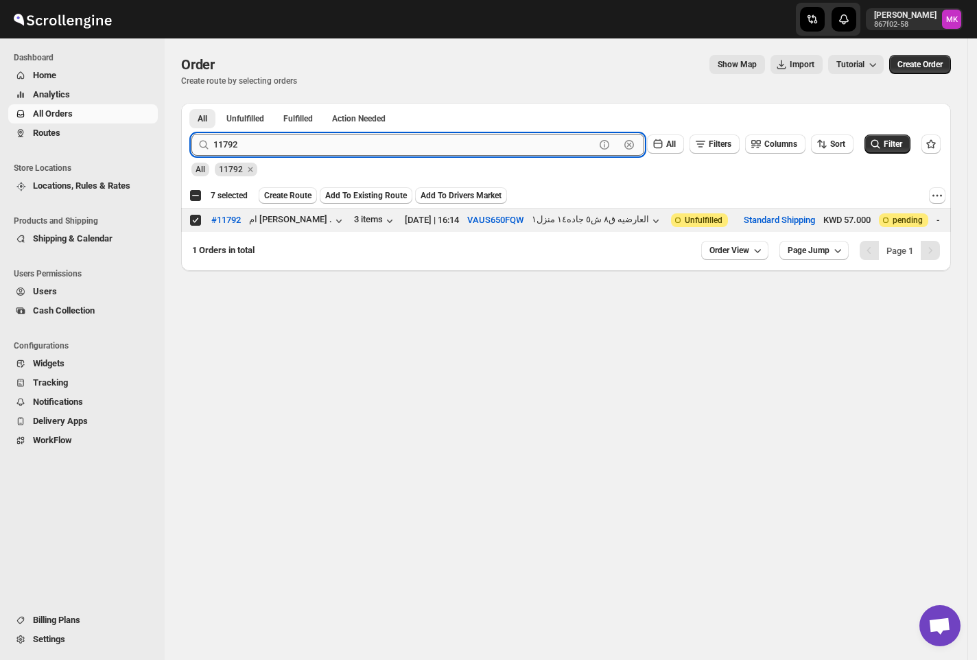
click at [229, 146] on input "11792" at bounding box center [404, 145] width 382 height 22
paste input "835"
type input "11835"
click at [191, 103] on button "Submit" at bounding box center [210, 110] width 39 height 14
click at [192, 220] on input "Select order" at bounding box center [195, 220] width 11 height 11
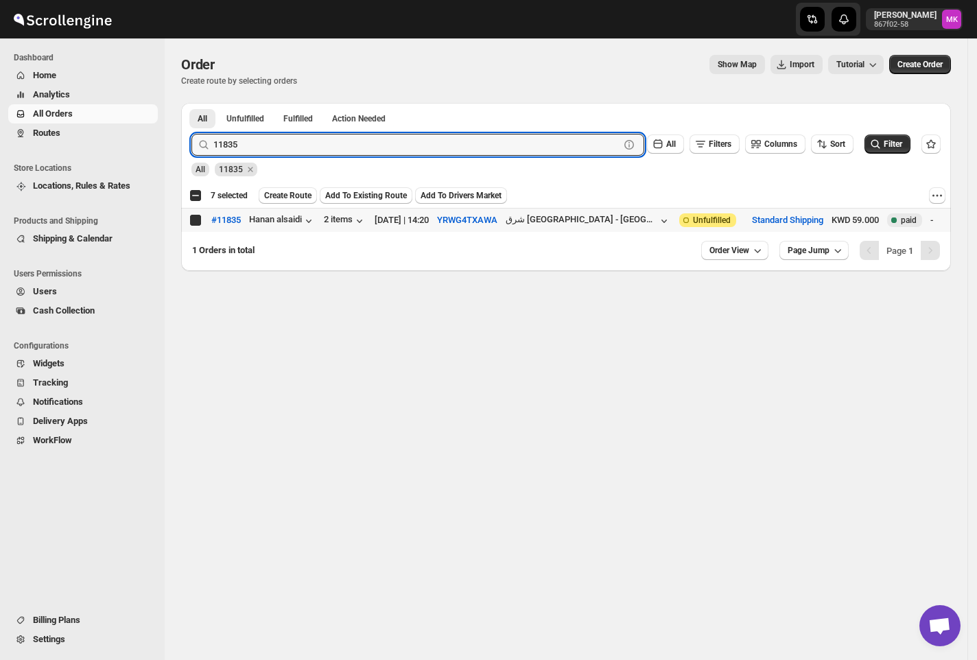
checkbox input "true"
click at [237, 143] on input "11835" at bounding box center [404, 145] width 382 height 22
paste input "766"
type input "11766"
click at [191, 103] on button "Submit" at bounding box center [210, 110] width 39 height 14
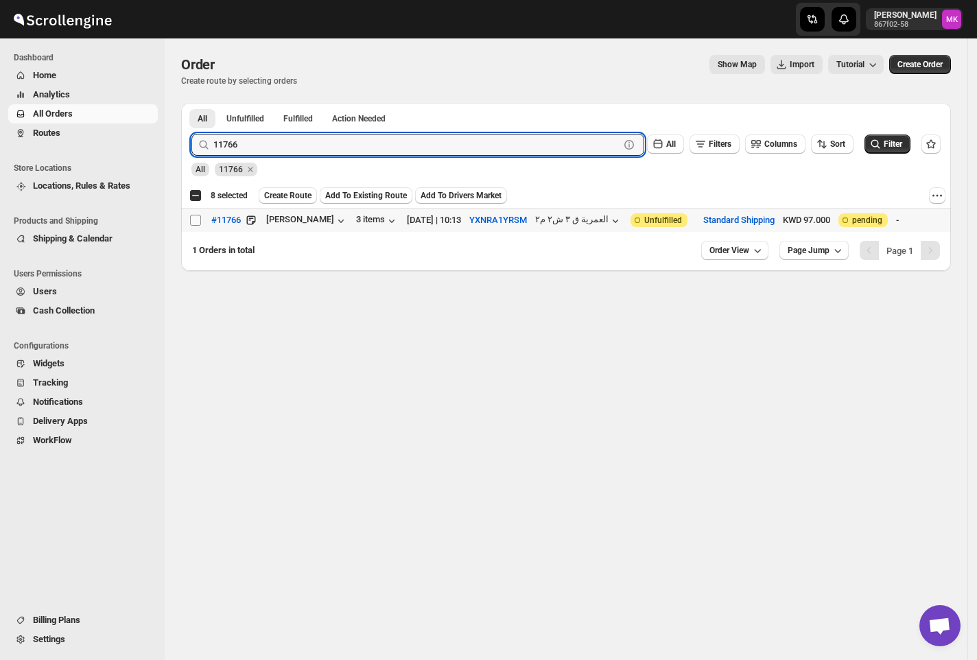
click at [198, 222] on input "Select order" at bounding box center [195, 220] width 11 height 11
checkbox input "true"
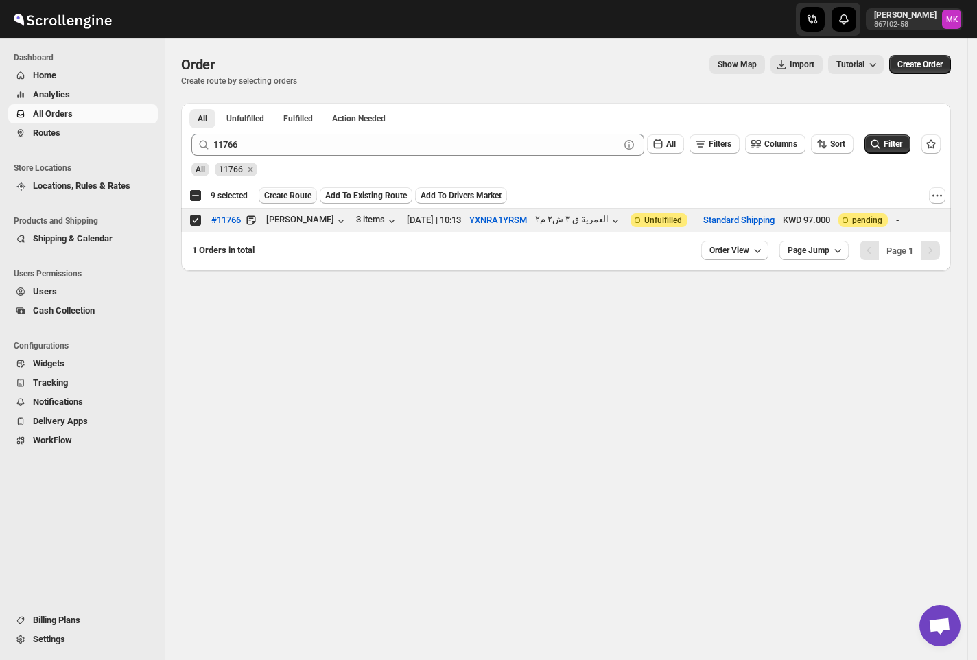
click at [292, 198] on span "Create Route" at bounding box center [287, 195] width 47 height 11
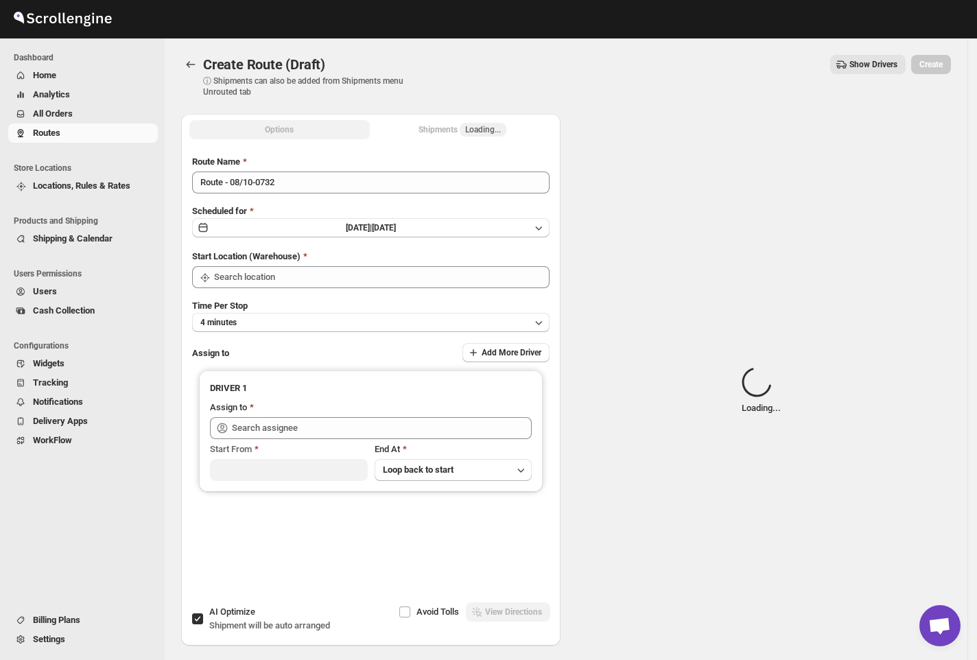
type input "[GEOGRAPHIC_DATA]"
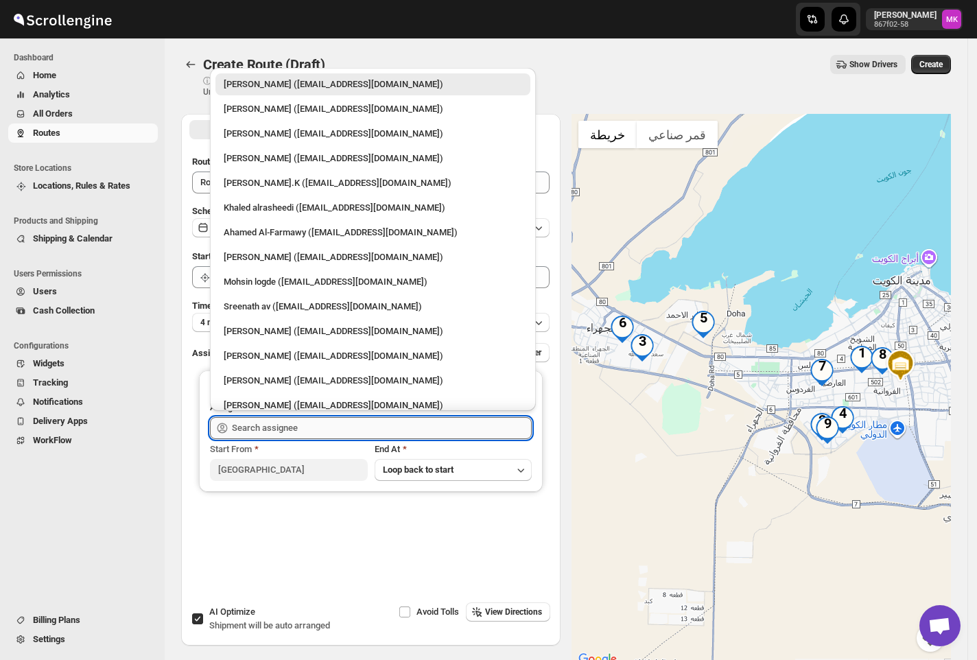
click at [265, 423] on input "text" at bounding box center [382, 428] width 300 height 22
click at [357, 347] on div "[PERSON_NAME] ([EMAIL_ADDRESS][DOMAIN_NAME])" at bounding box center [373, 356] width 315 height 22
type input "[PERSON_NAME] ([EMAIL_ADDRESS][DOMAIN_NAME])"
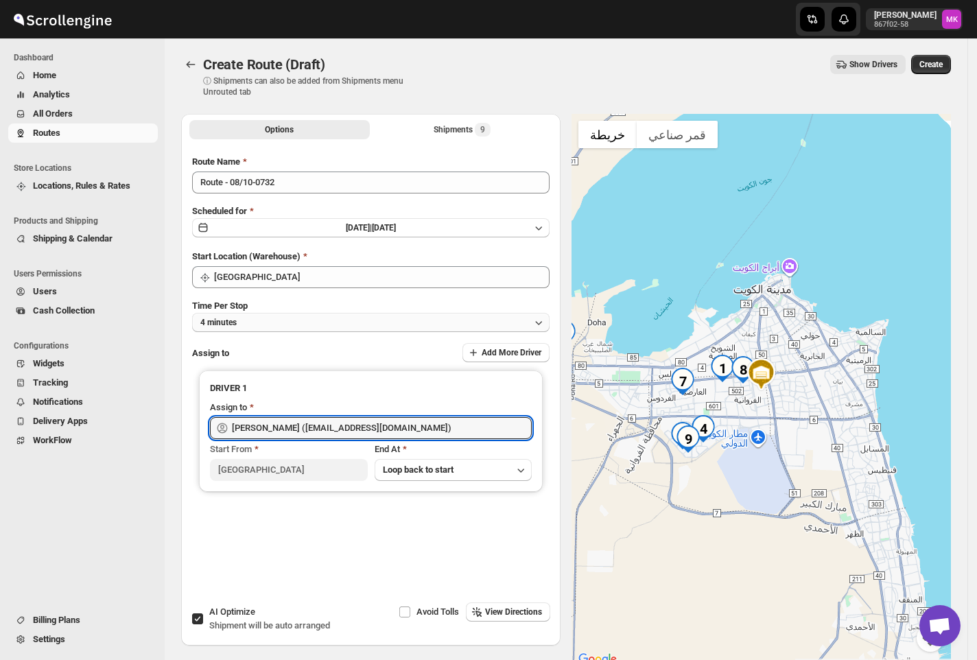
click at [272, 327] on button "4 minutes" at bounding box center [371, 322] width 358 height 19
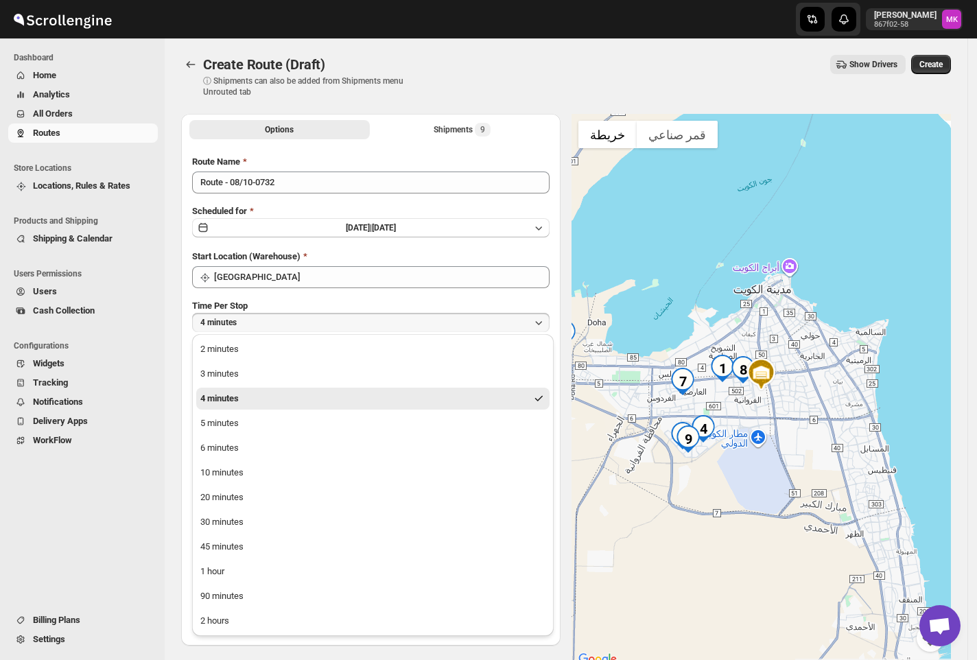
drag, startPoint x: 209, startPoint y: 577, endPoint x: 213, endPoint y: 555, distance: 21.7
click at [209, 579] on button "1 hour" at bounding box center [372, 572] width 353 height 22
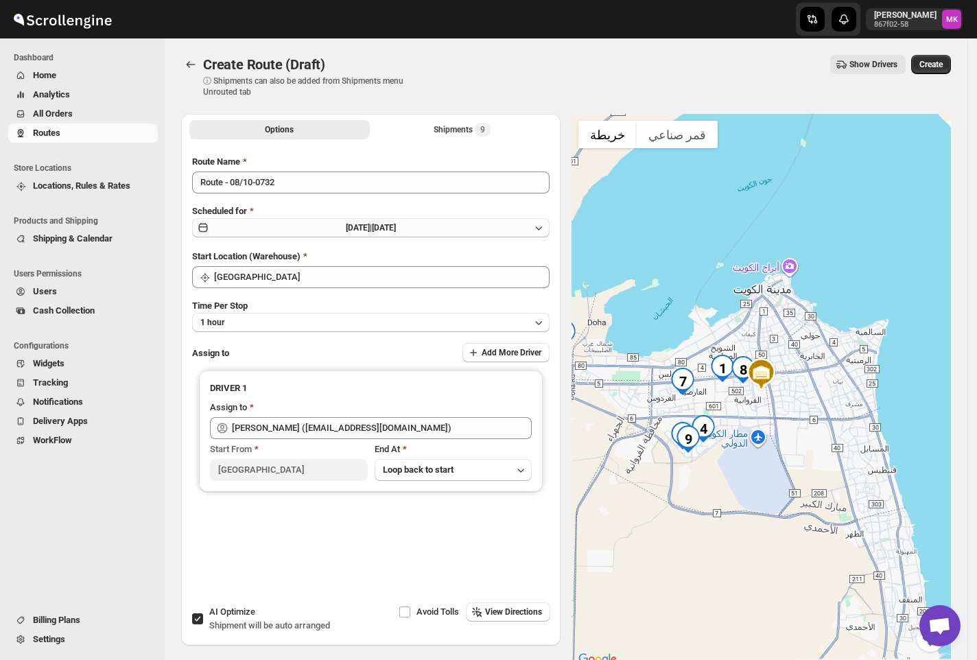
click at [256, 223] on button "[DATE] | [DATE]" at bounding box center [371, 227] width 358 height 19
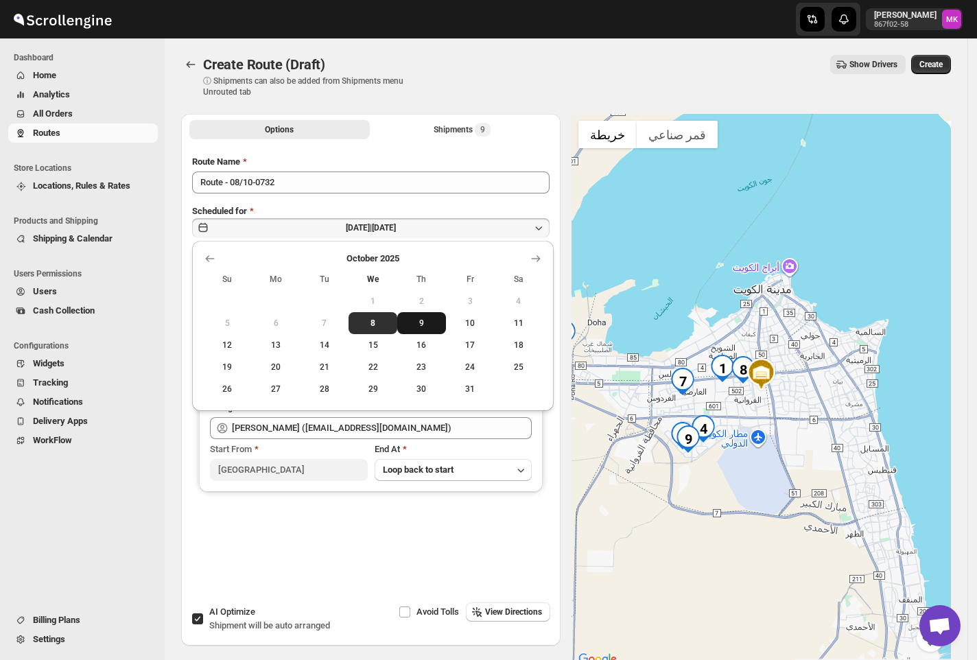
click at [410, 321] on span "9" at bounding box center [422, 323] width 38 height 11
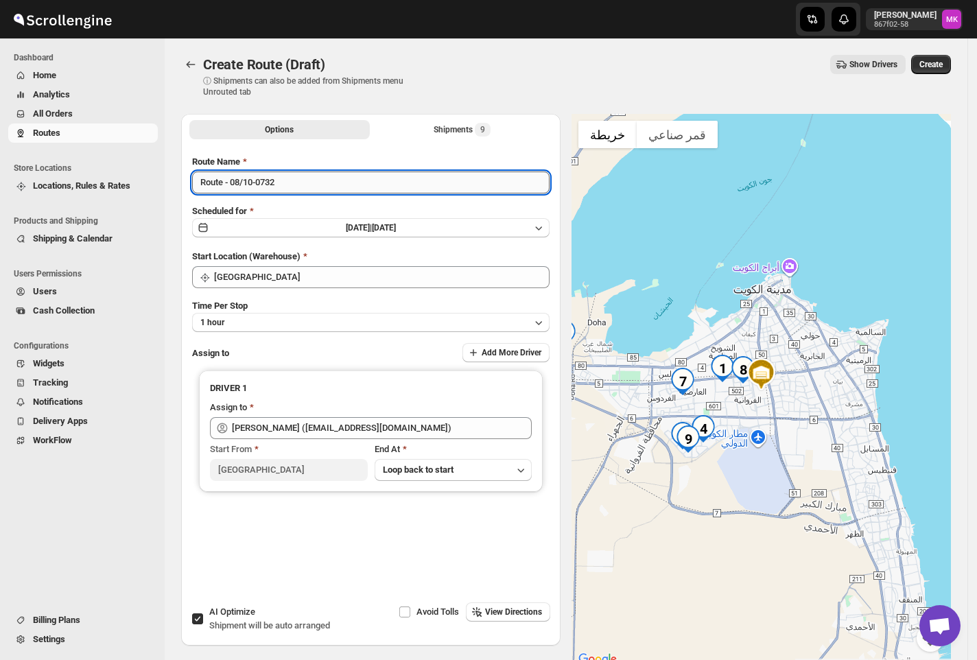
click at [242, 188] on input "Route - 08/10-0732" at bounding box center [371, 183] width 358 height 22
type input "Route - 09/10-0732"
click at [938, 56] on button "Create" at bounding box center [932, 64] width 40 height 19
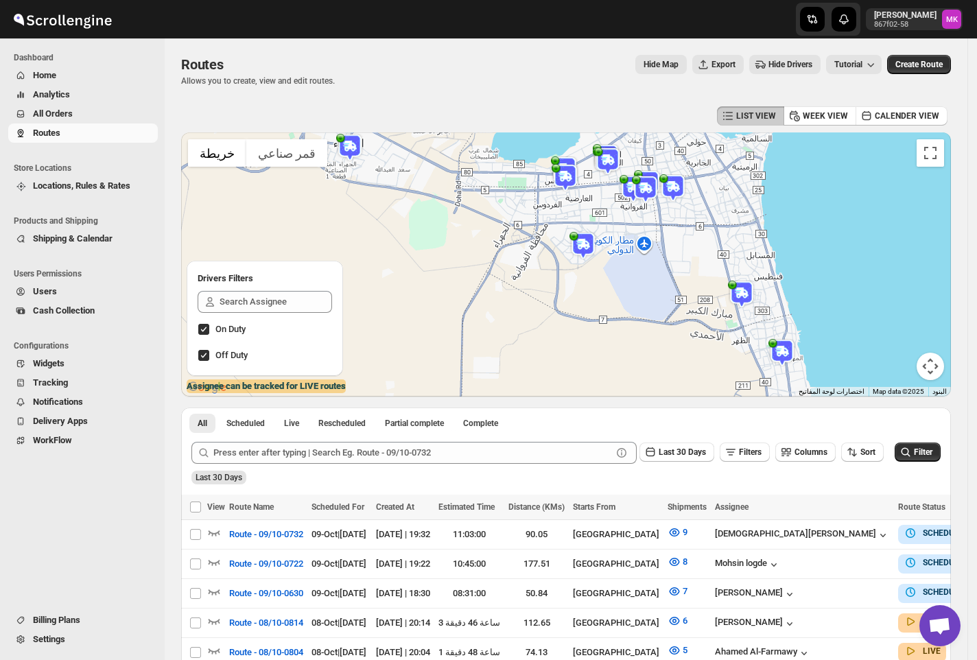
click at [73, 107] on span "All Orders" at bounding box center [94, 114] width 122 height 14
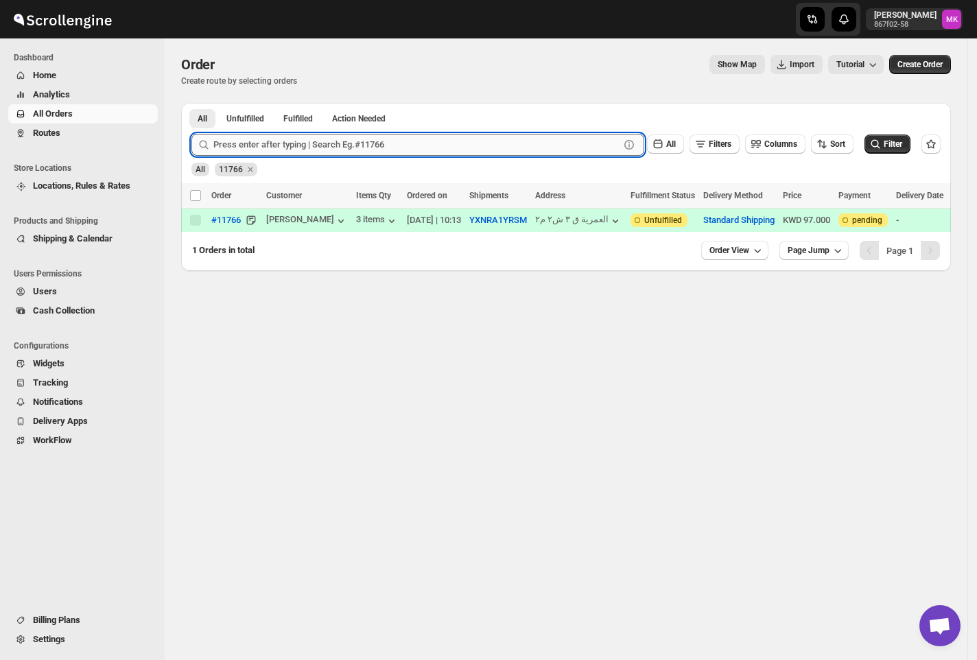
click at [270, 141] on input "text" at bounding box center [416, 145] width 406 height 22
paste input "11773"
type input "11773"
click at [191, 103] on button "Submit" at bounding box center [210, 110] width 39 height 14
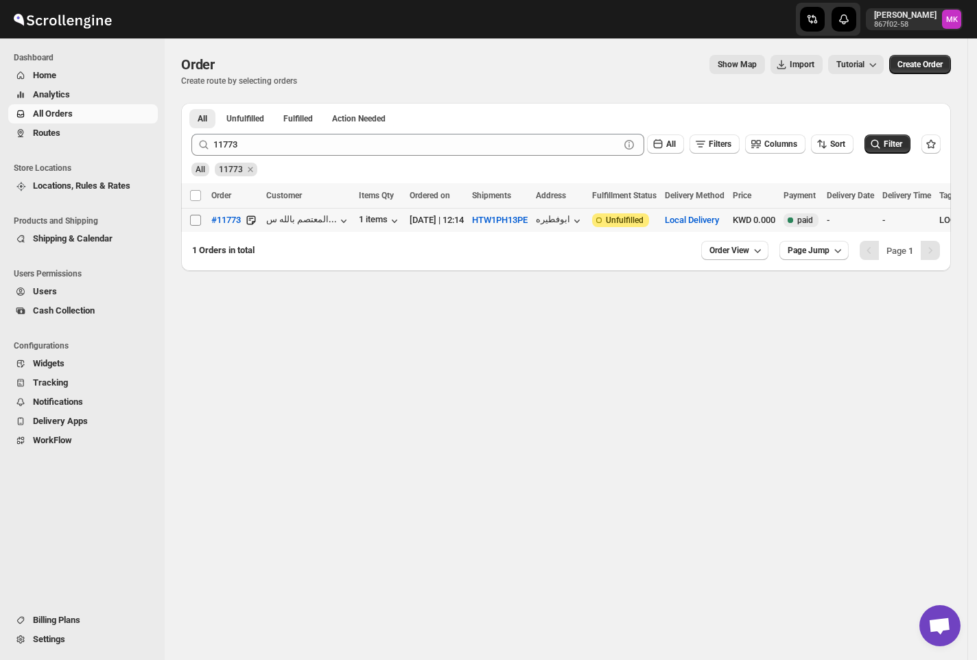
click at [199, 223] on input "Select order" at bounding box center [195, 220] width 11 height 11
checkbox input "true"
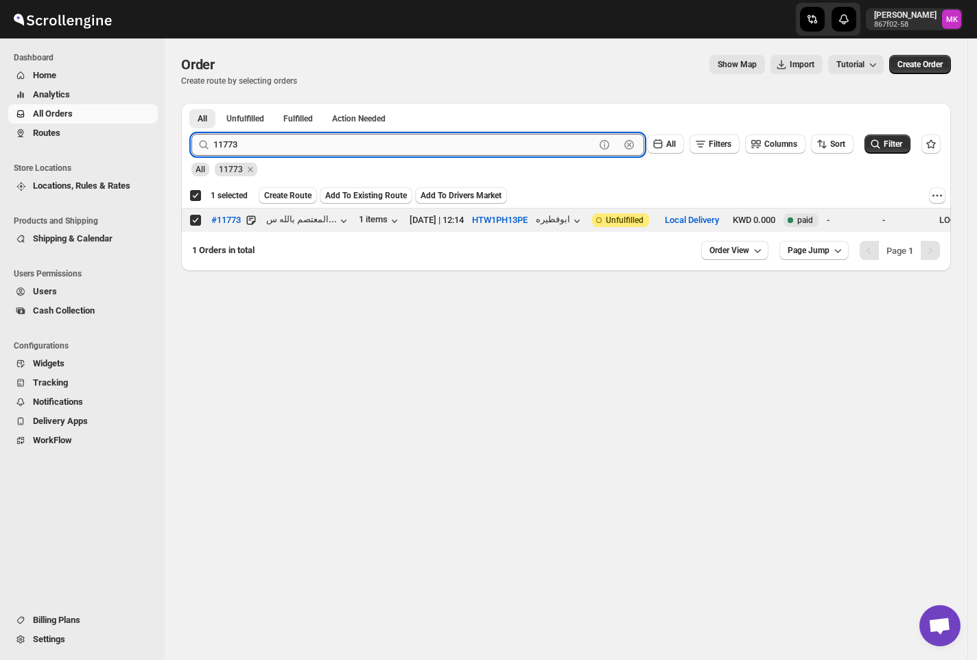
click at [228, 152] on input "11773" at bounding box center [404, 145] width 382 height 22
paste input "839"
type input "11839"
click at [191, 103] on button "Submit" at bounding box center [210, 110] width 39 height 14
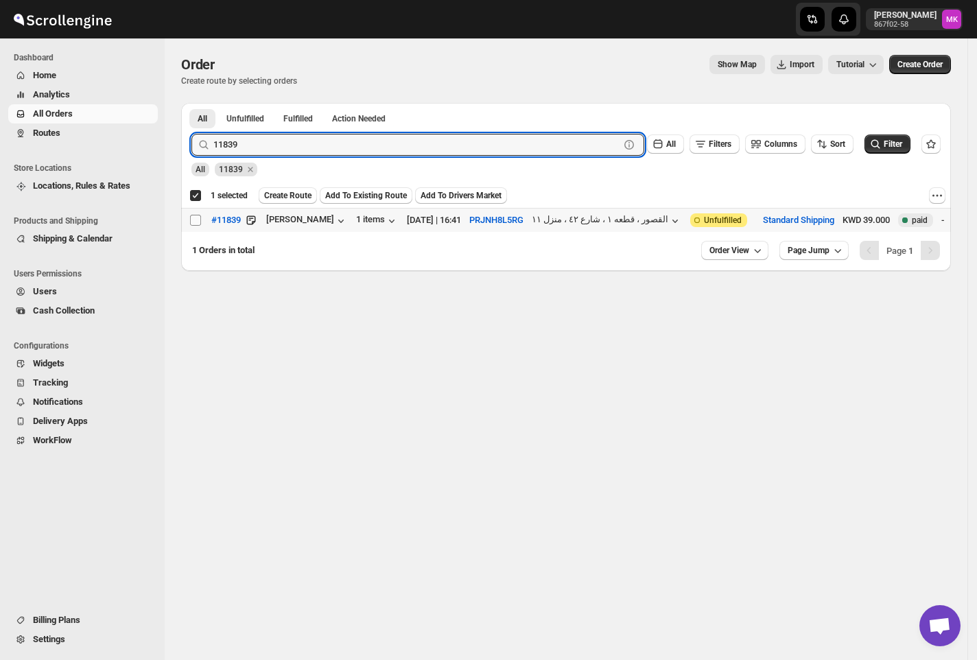
click at [196, 225] on input "Select order" at bounding box center [195, 220] width 11 height 11
checkbox input "true"
checkbox input "false"
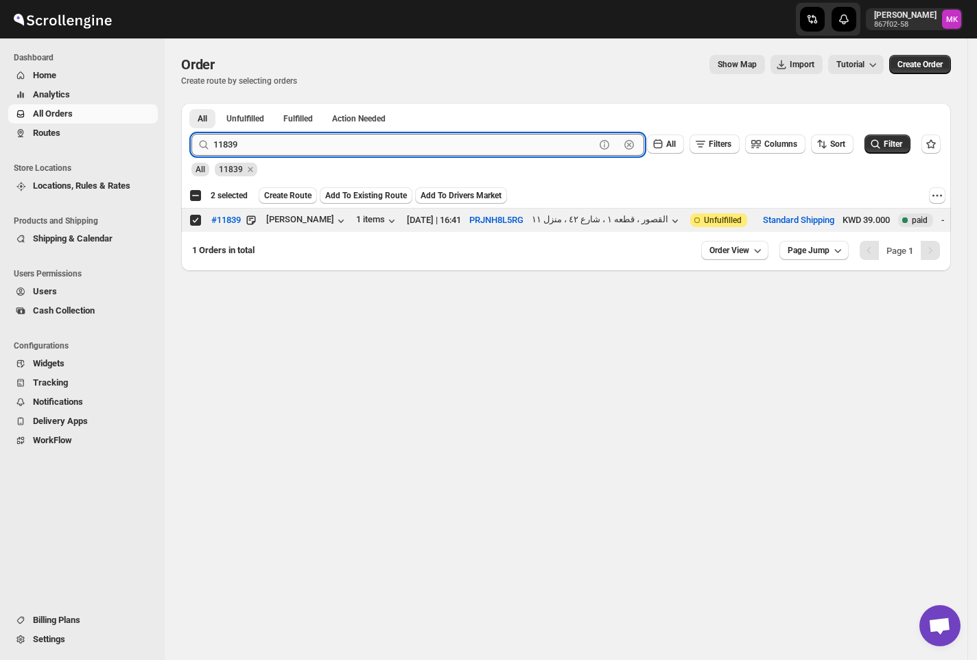
click at [277, 141] on input "11839" at bounding box center [404, 145] width 382 height 22
paste input "4"
type input "11849"
click at [191, 103] on button "Submit" at bounding box center [210, 110] width 39 height 14
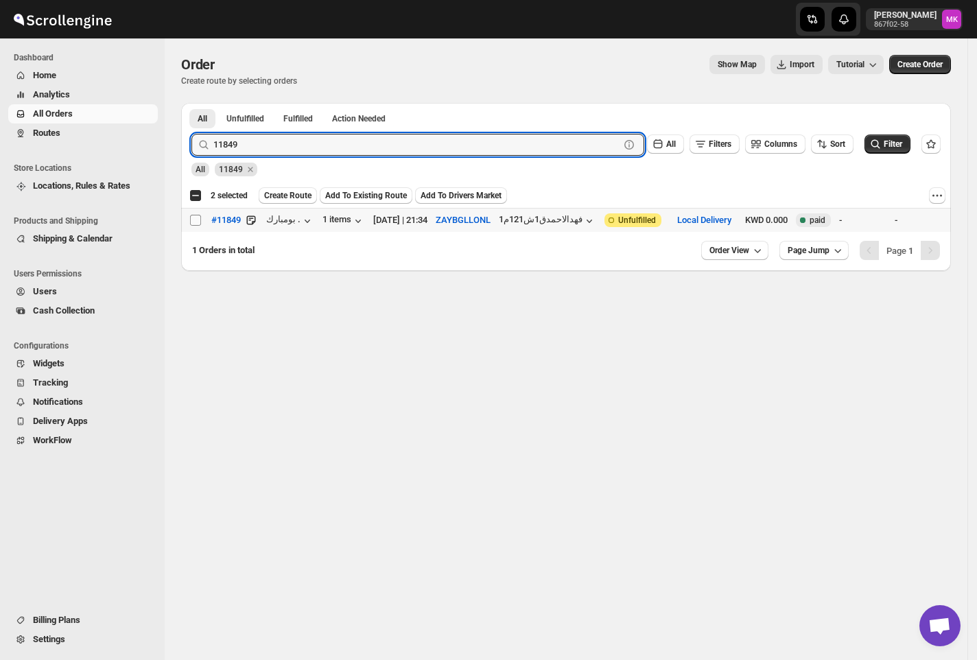
click at [193, 227] on span at bounding box center [195, 220] width 12 height 12
click at [193, 226] on input "Select order" at bounding box center [195, 220] width 11 height 11
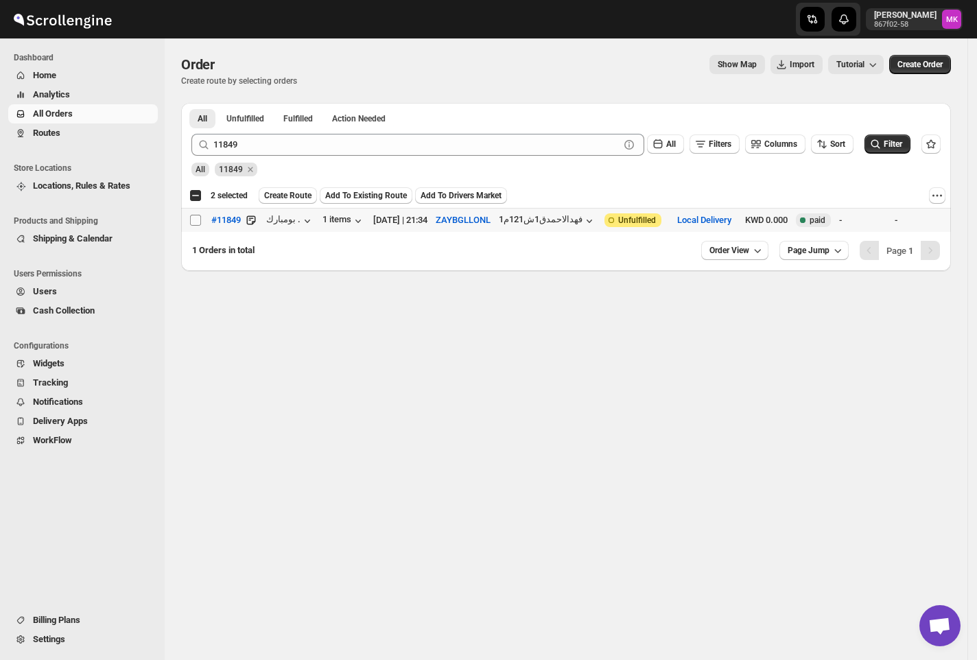
click at [198, 220] on input "Select order" at bounding box center [195, 220] width 11 height 11
checkbox input "true"
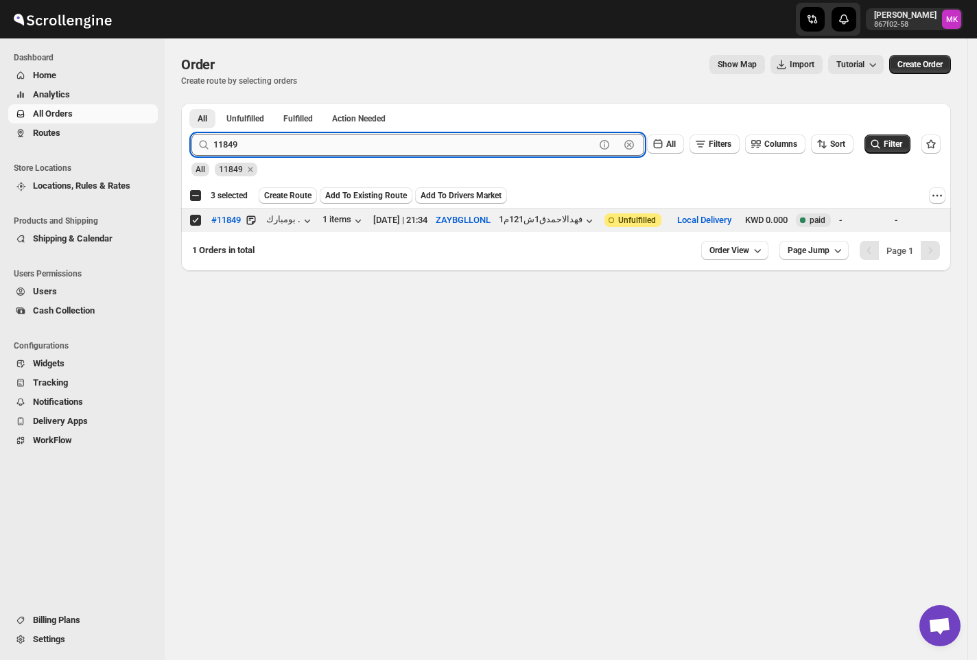
click at [273, 148] on input "11849" at bounding box center [404, 145] width 382 height 22
paste input "57"
type input "11857"
click at [191, 103] on button "Submit" at bounding box center [210, 110] width 39 height 14
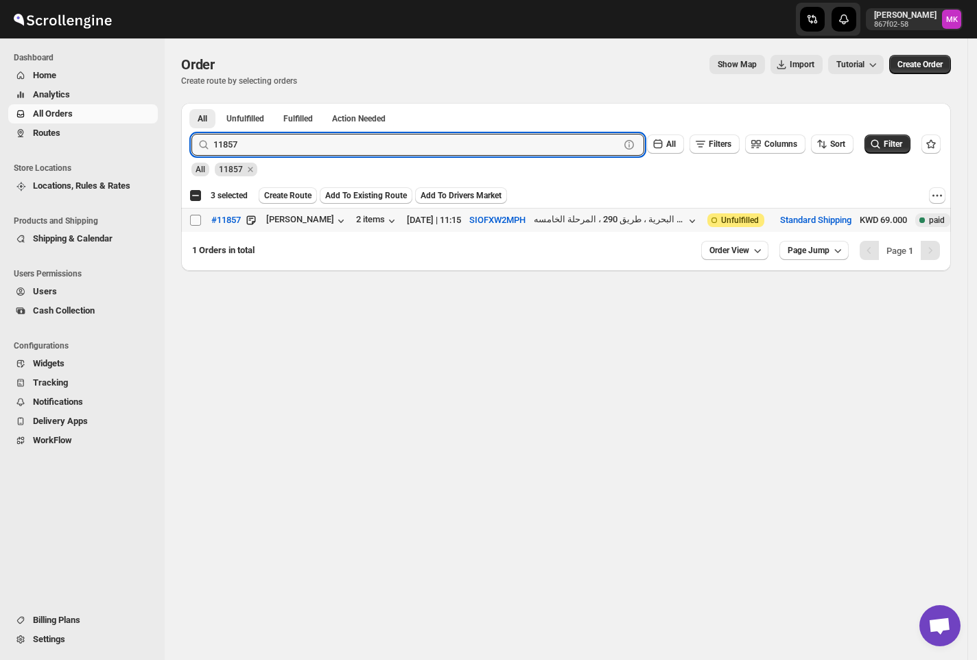
click at [193, 223] on input "Select order" at bounding box center [195, 220] width 11 height 11
checkbox input "true"
click at [256, 141] on input "11857" at bounding box center [404, 145] width 382 height 22
paste input "64"
type input "11864"
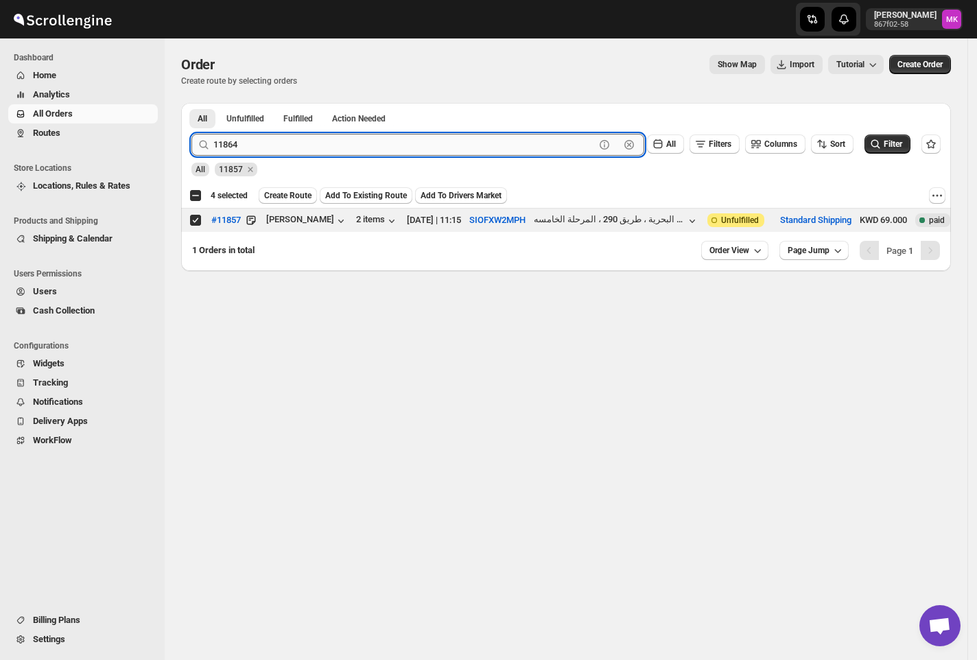
click at [191, 103] on button "Submit" at bounding box center [210, 110] width 39 height 14
click at [193, 223] on input "Select order" at bounding box center [195, 220] width 11 height 11
checkbox input "true"
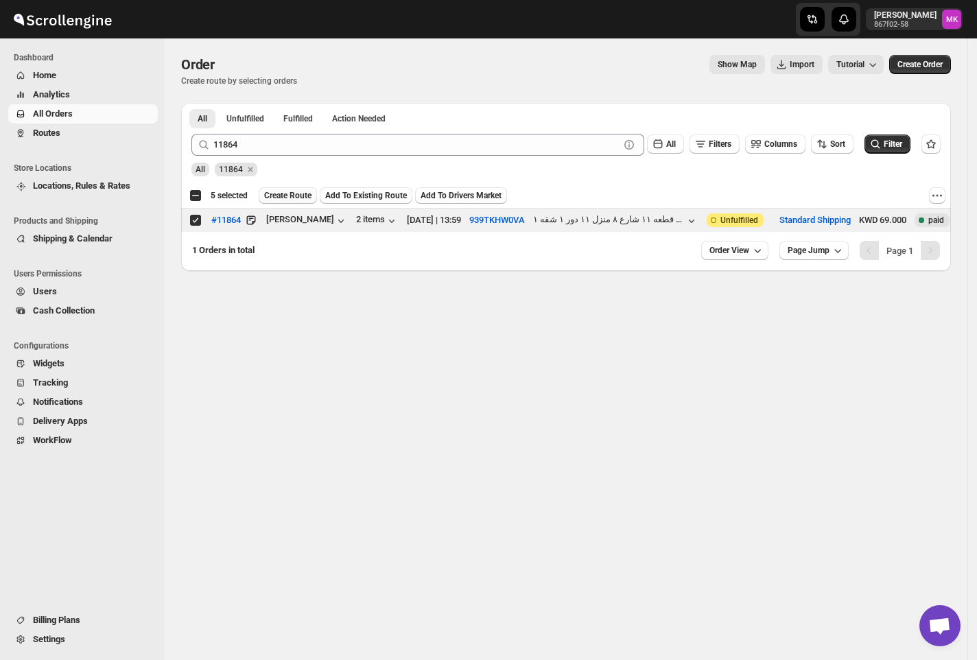
click at [280, 193] on span "Create Route" at bounding box center [287, 195] width 47 height 11
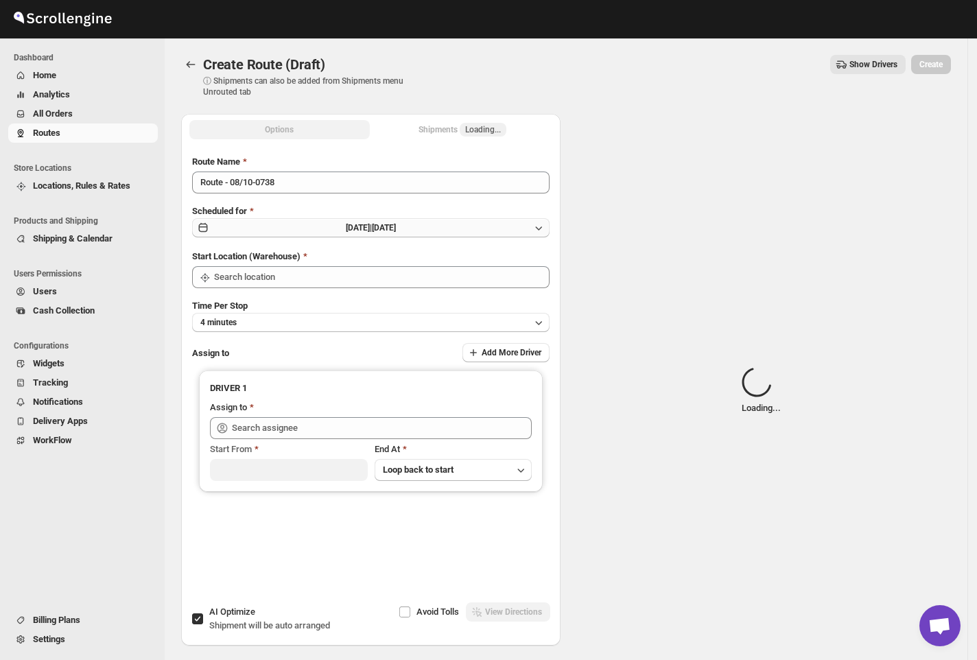
type input "[GEOGRAPHIC_DATA]"
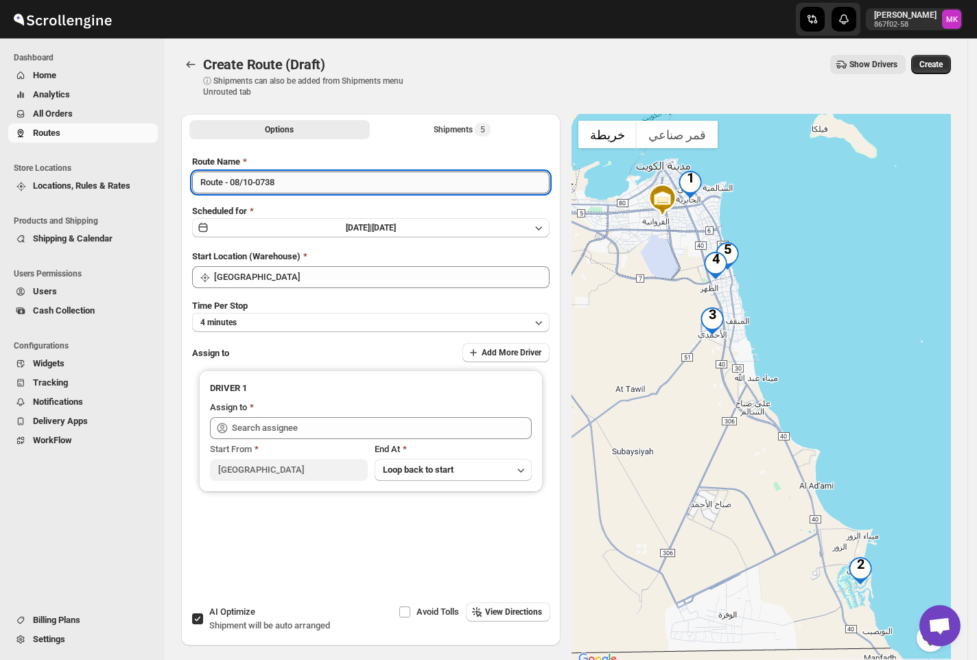
click at [242, 179] on input "Route - 08/10-0738" at bounding box center [371, 183] width 358 height 22
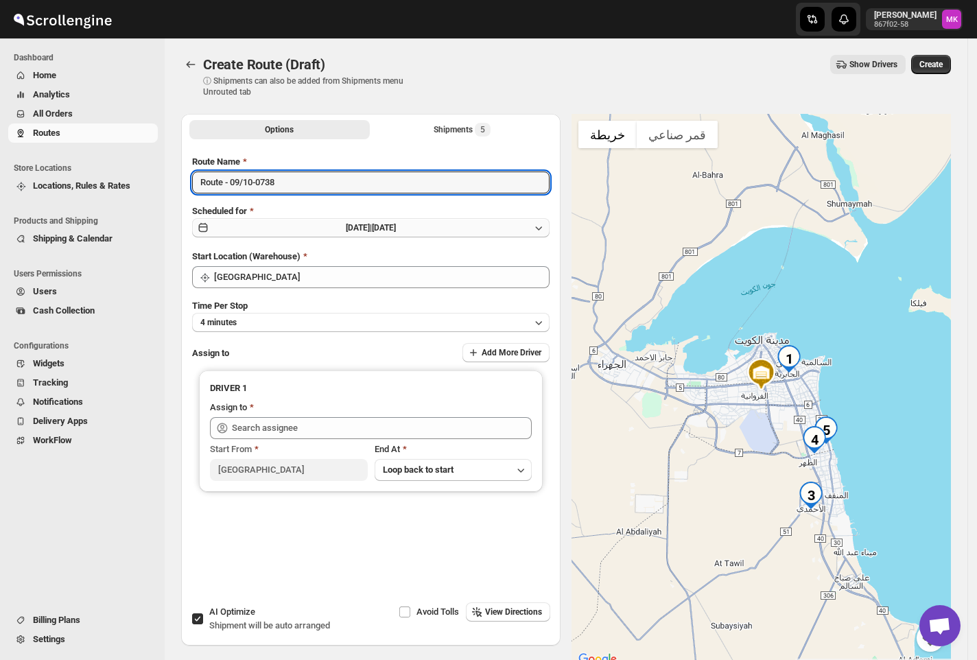
type input "Route - 09/10-0738"
click at [396, 229] on span "[DATE]" at bounding box center [384, 228] width 24 height 10
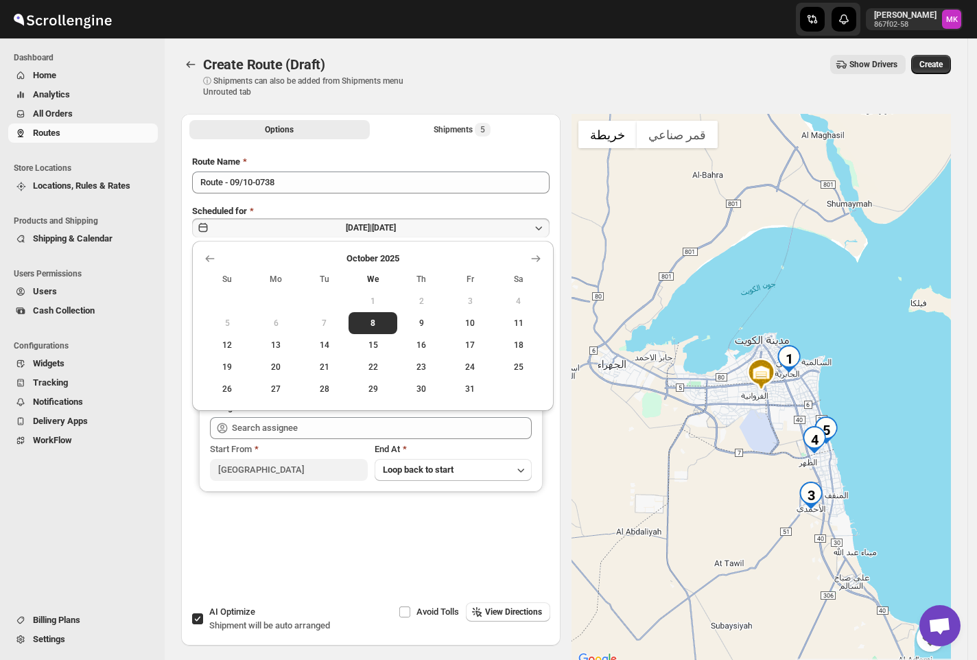
click at [426, 322] on span "9" at bounding box center [422, 323] width 38 height 11
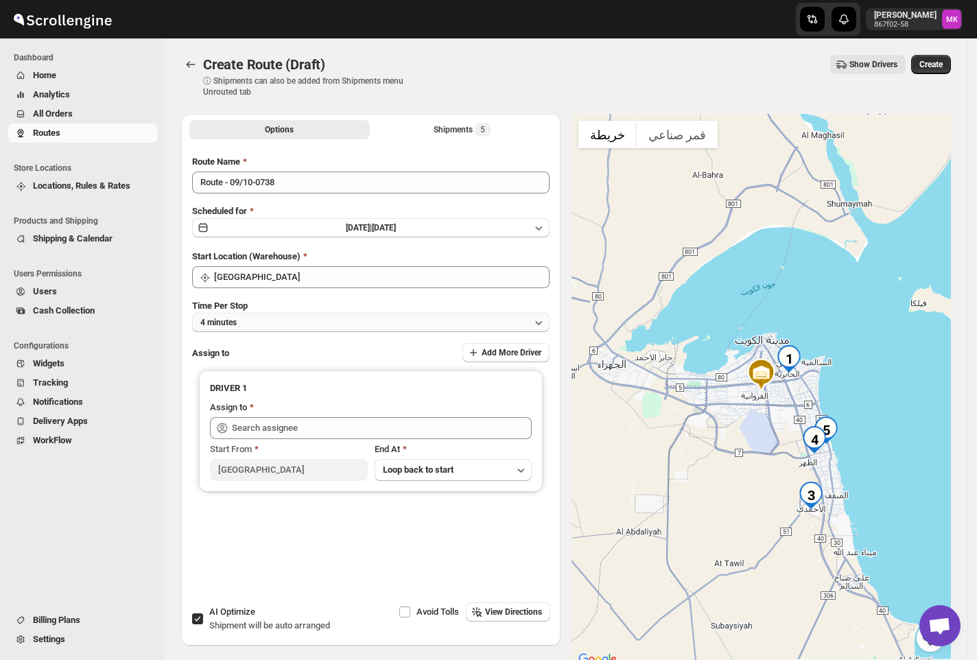
click at [346, 318] on button "4 minutes" at bounding box center [371, 322] width 358 height 19
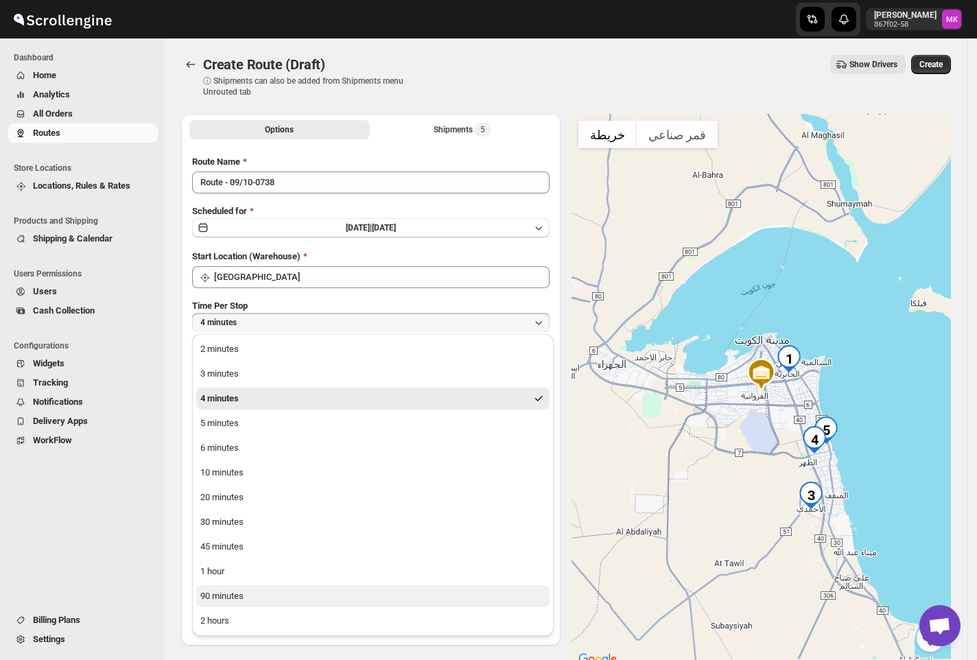
click at [216, 596] on div "90 minutes" at bounding box center [221, 597] width 43 height 14
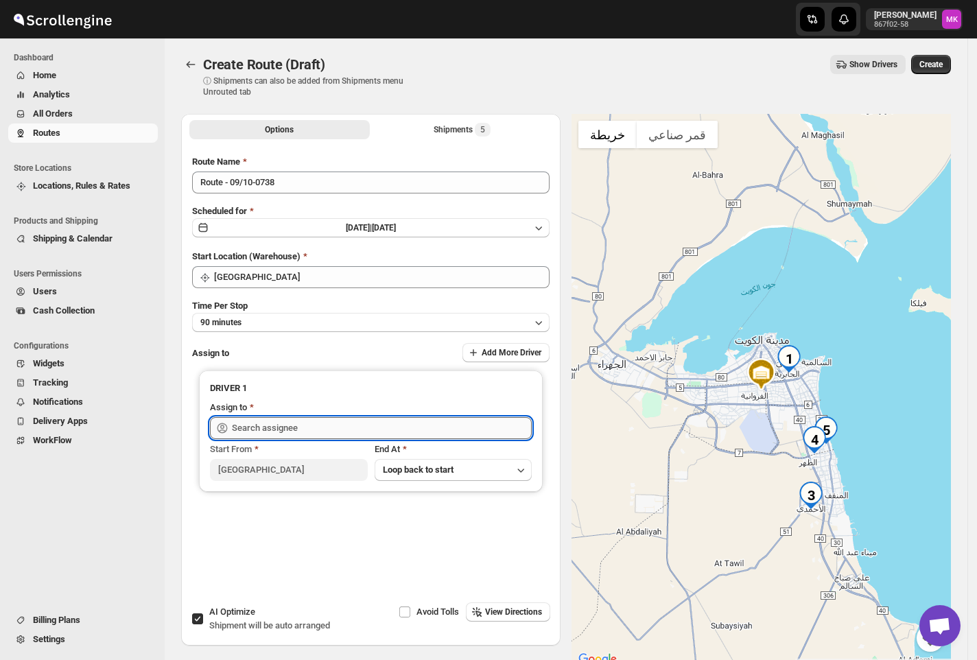
click at [279, 424] on input "text" at bounding box center [382, 428] width 300 height 22
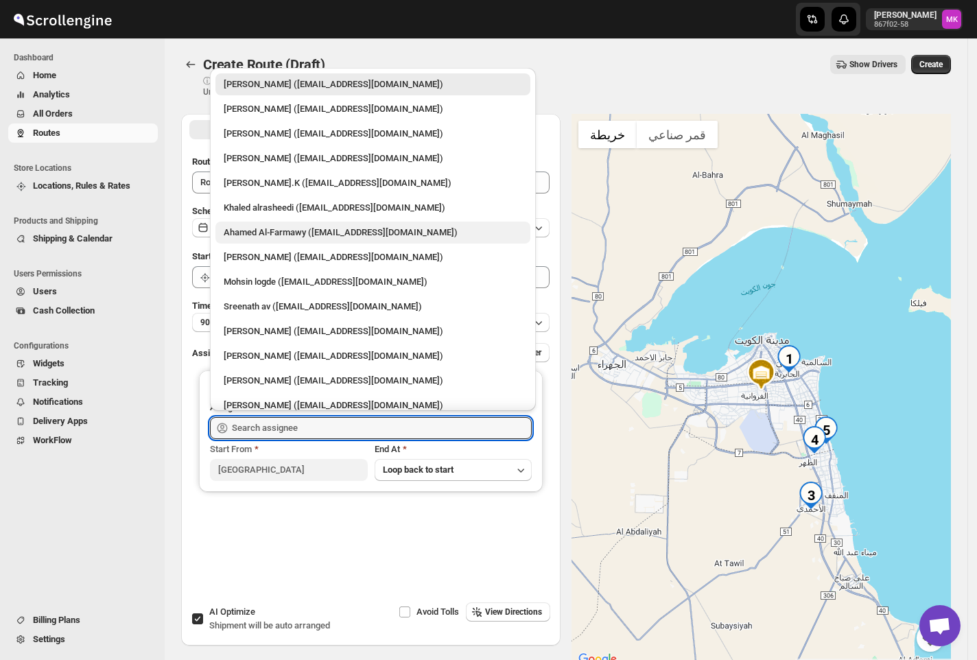
click at [278, 229] on div "Ahamed Al-Farmawy ([EMAIL_ADDRESS][DOMAIN_NAME])" at bounding box center [373, 233] width 299 height 14
type input "Ahamed Al-Farmawy ([EMAIL_ADDRESS][DOMAIN_NAME])"
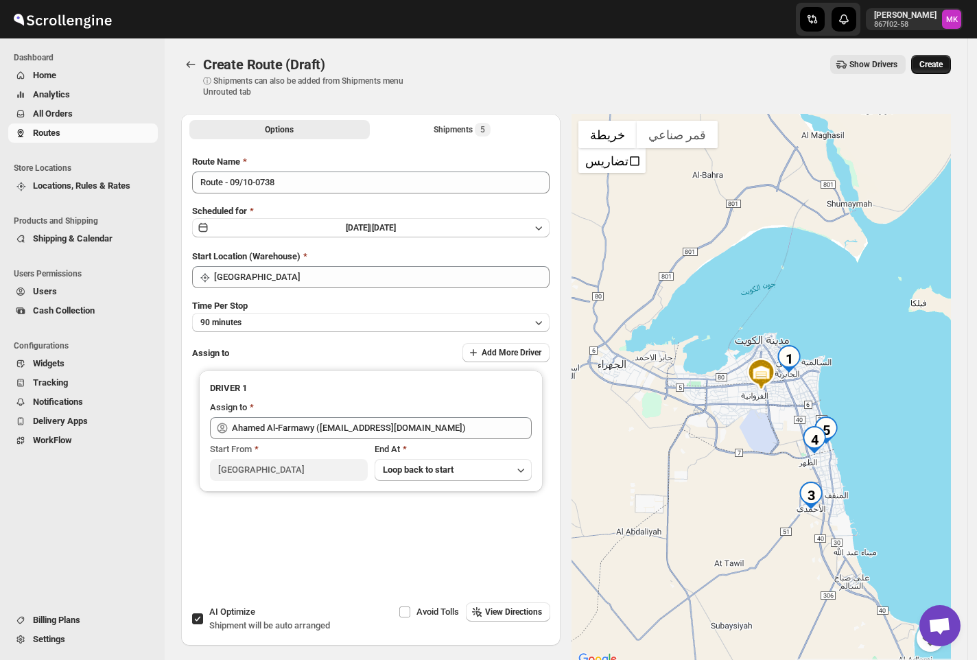
click at [932, 69] on span "Create" at bounding box center [931, 64] width 23 height 11
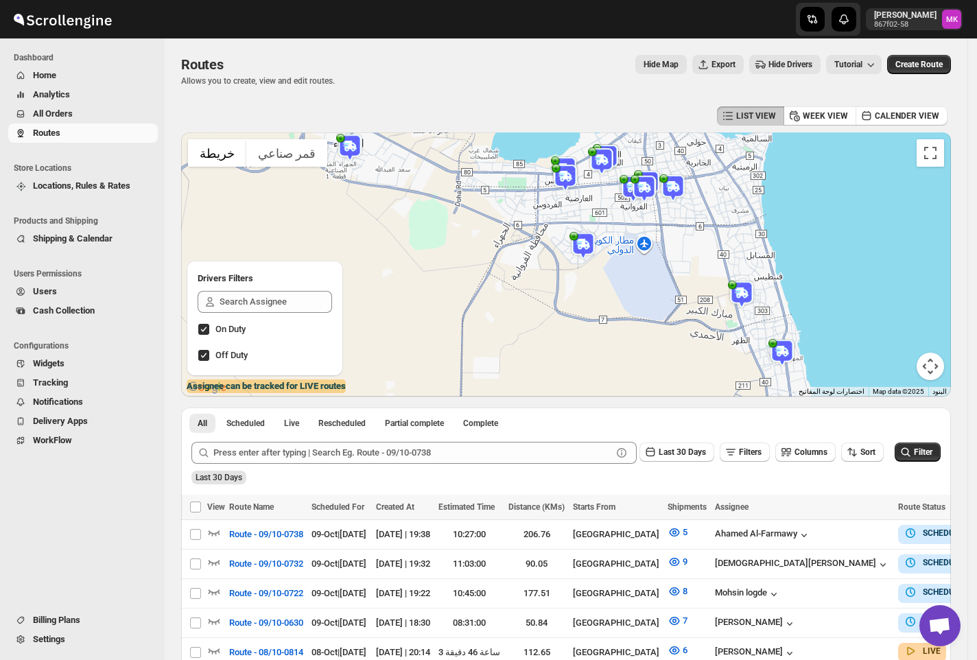
click at [91, 119] on span "All Orders" at bounding box center [94, 114] width 122 height 14
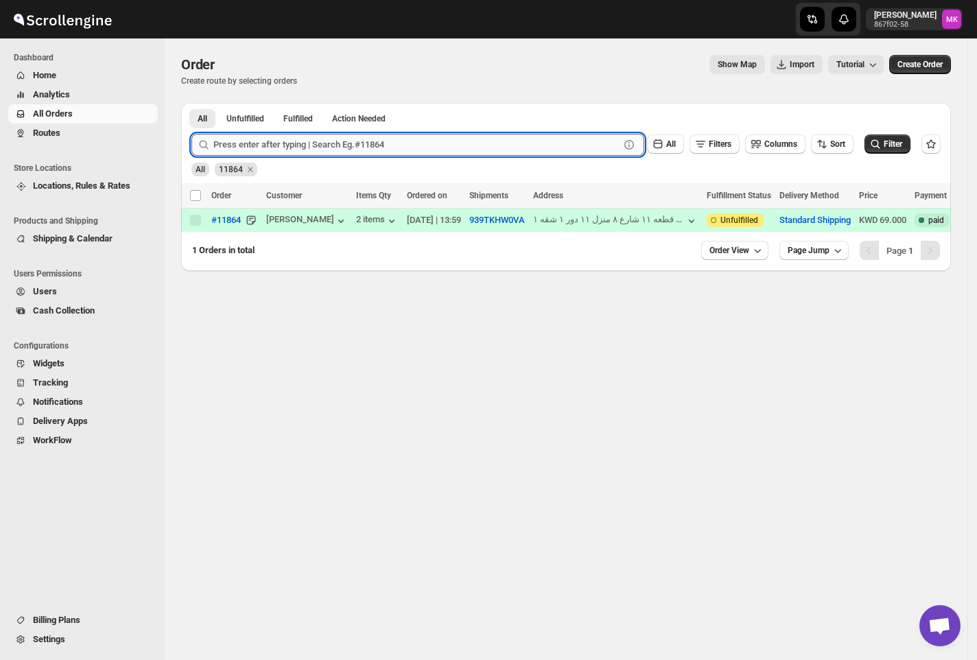
drag, startPoint x: 308, startPoint y: 149, endPoint x: 302, endPoint y: 143, distance: 8.7
click at [308, 149] on input "text" at bounding box center [416, 145] width 406 height 22
paste input "11833"
type input "11833"
click at [191, 103] on button "Submit" at bounding box center [210, 110] width 39 height 14
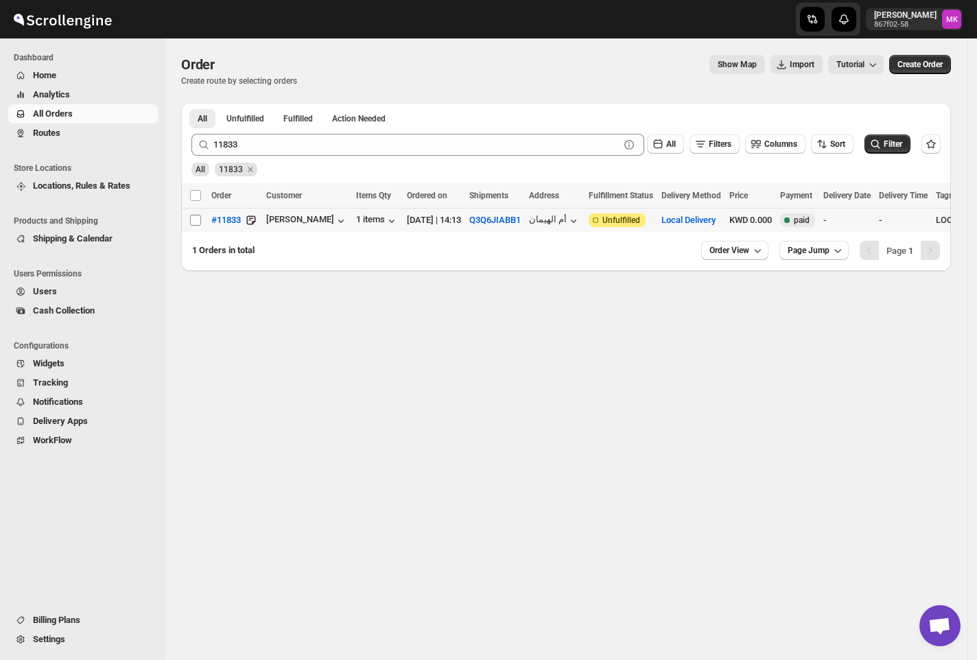
click at [189, 223] on td "Select order" at bounding box center [194, 221] width 26 height 24
checkbox input "true"
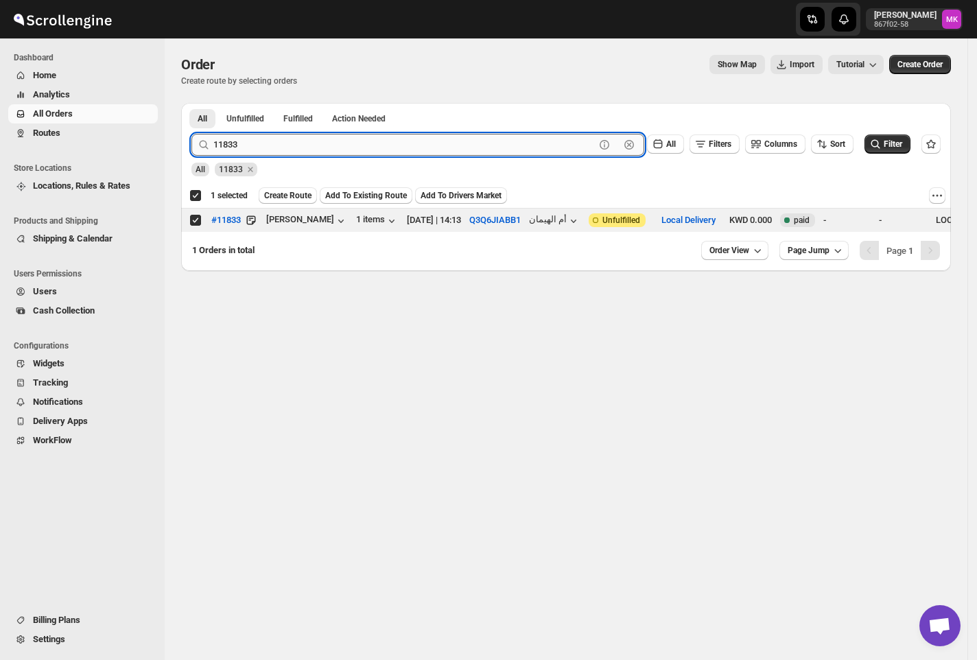
click at [231, 152] on input "11833" at bounding box center [404, 145] width 382 height 22
paste input "1"
type input "11831"
click at [191, 103] on button "Submit" at bounding box center [210, 110] width 39 height 14
click at [198, 229] on td "Select order" at bounding box center [194, 221] width 26 height 24
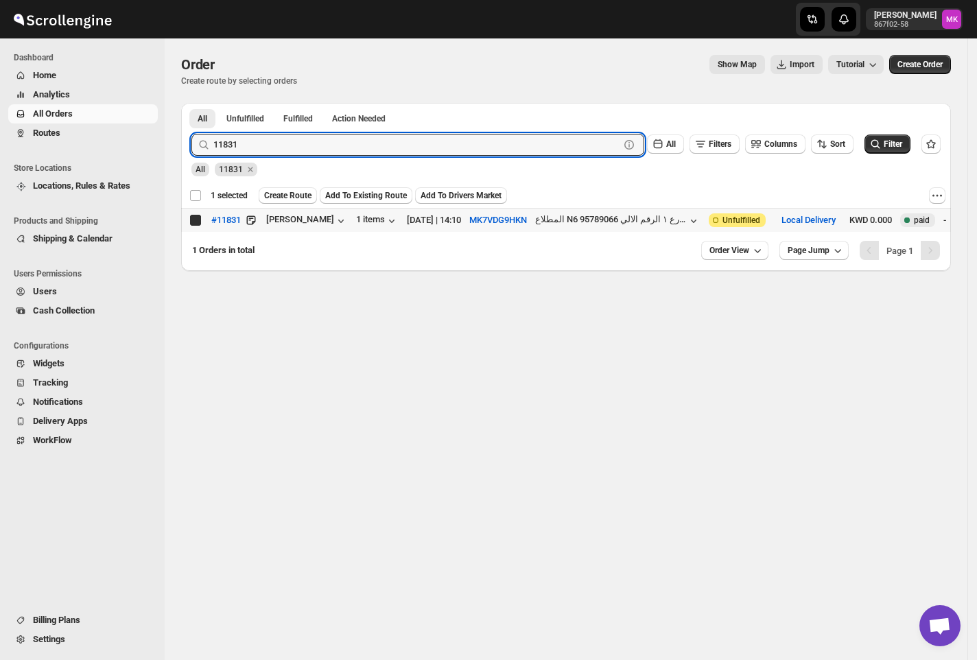
checkbox input "false"
checkbox input "true"
click at [298, 146] on input "11831" at bounding box center [404, 145] width 382 height 22
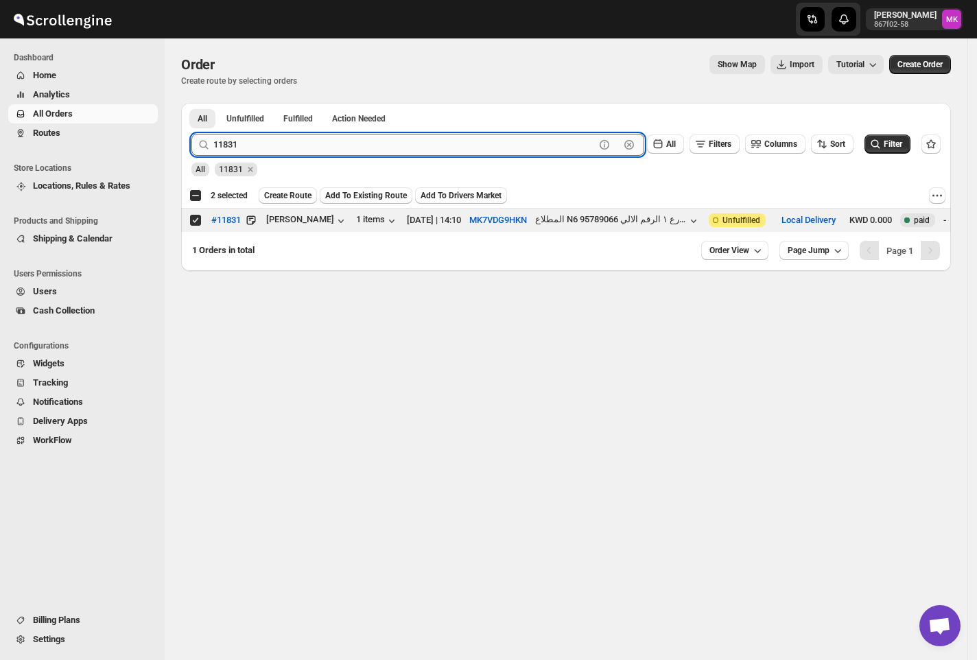
paste input "09"
type input "11809"
click at [191, 103] on button "Submit" at bounding box center [210, 110] width 39 height 14
click at [198, 217] on input "Select order" at bounding box center [195, 220] width 11 height 11
checkbox input "true"
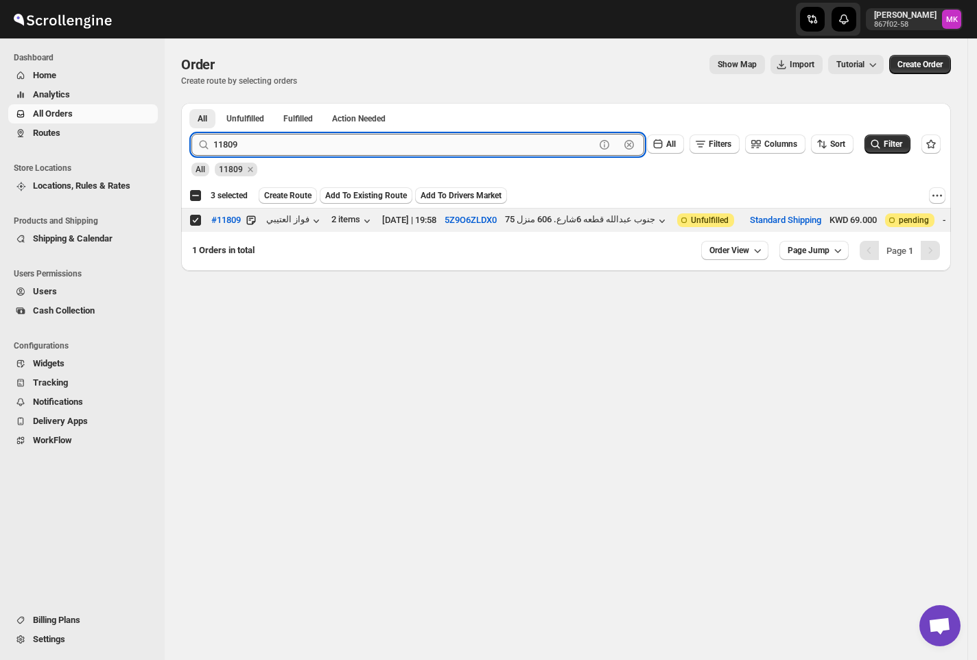
click at [355, 152] on input "11809" at bounding box center [404, 145] width 382 height 22
paste input "71"
type input "11871"
click at [191, 103] on button "Submit" at bounding box center [210, 110] width 39 height 14
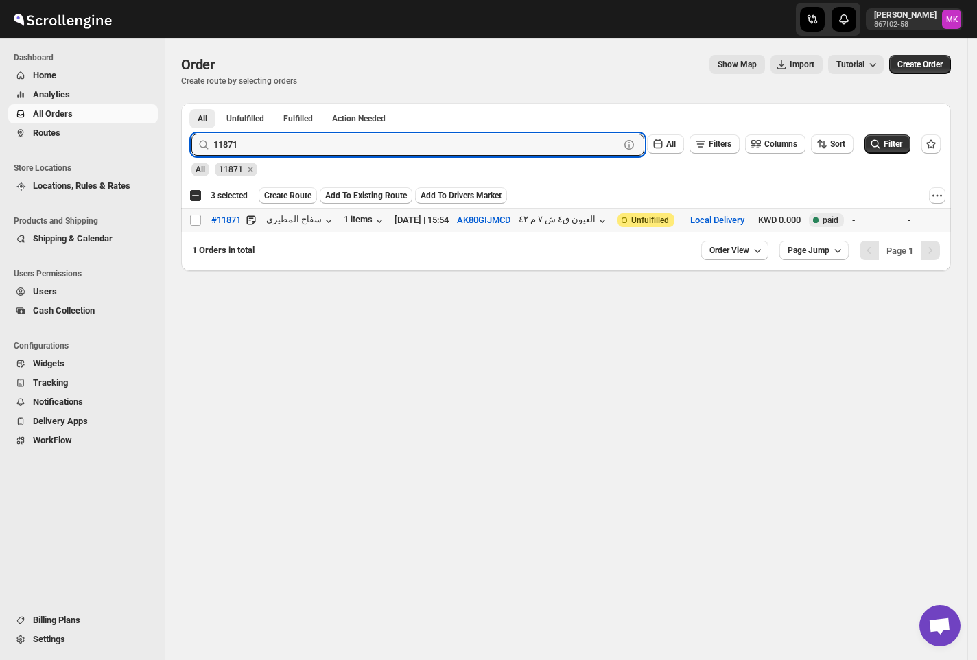
click at [193, 229] on td "Select order" at bounding box center [194, 221] width 26 height 24
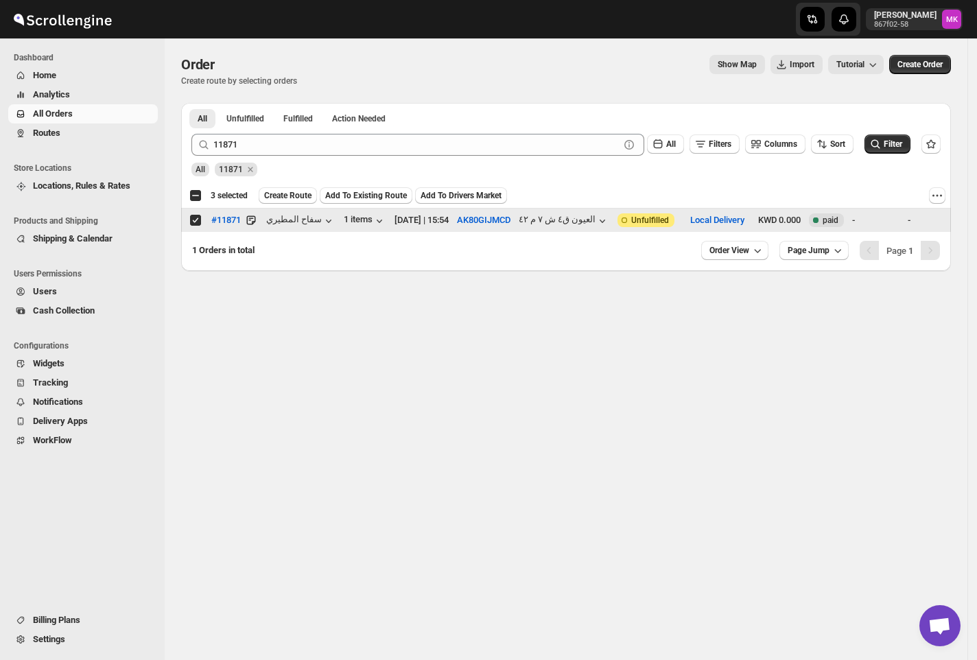
checkbox input "true"
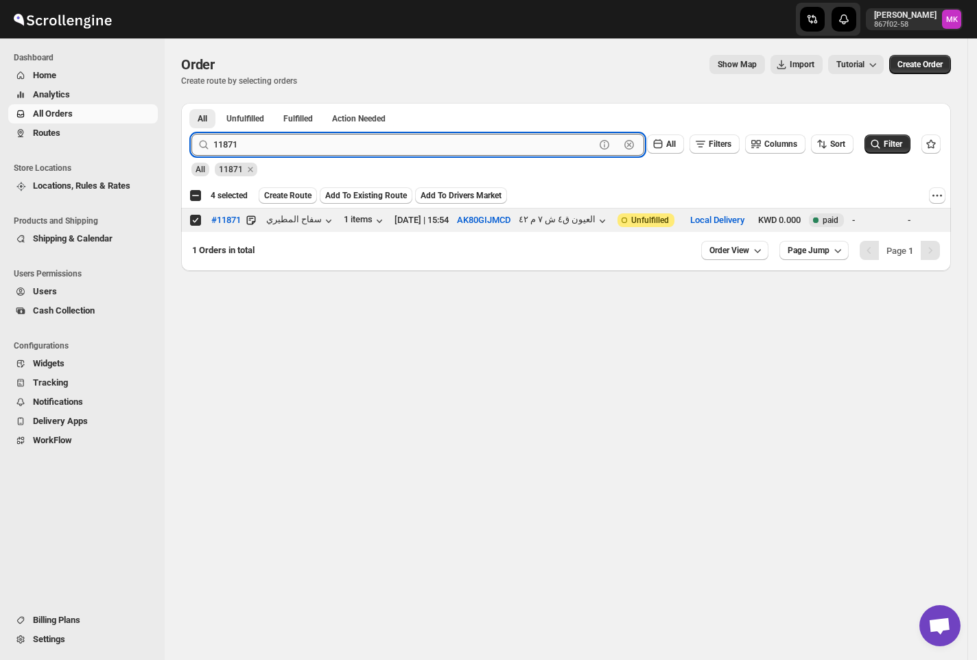
click at [325, 150] on input "11871" at bounding box center [404, 145] width 382 height 22
paste input "56"
type input "11856"
click at [191, 103] on button "Submit" at bounding box center [210, 110] width 39 height 14
click at [192, 223] on td "Select order" at bounding box center [194, 221] width 26 height 24
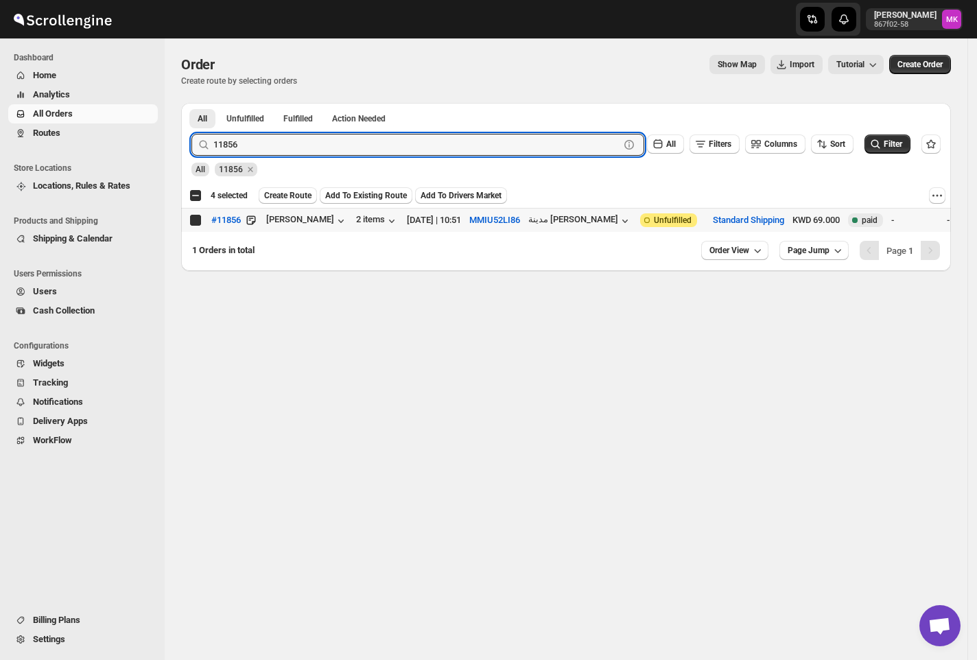
checkbox input "true"
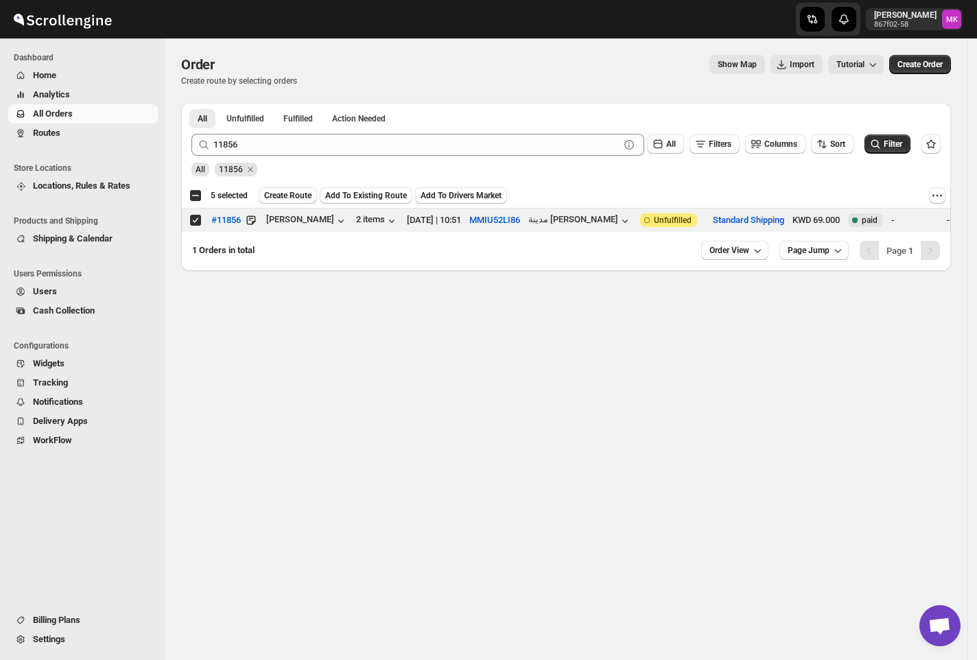
click at [294, 189] on button "Create Route" at bounding box center [288, 195] width 58 height 16
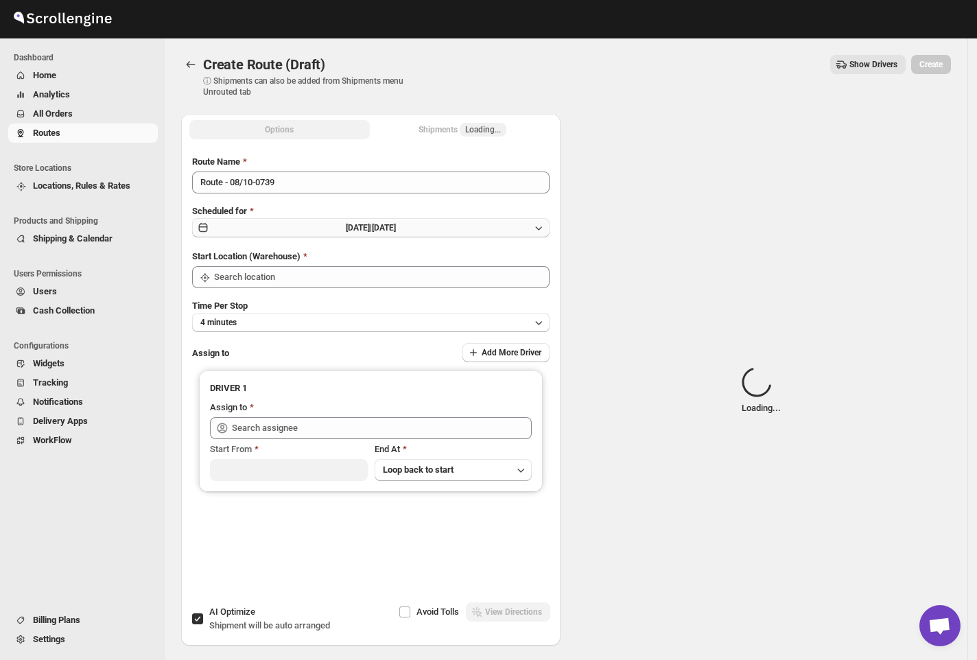
type input "[GEOGRAPHIC_DATA]"
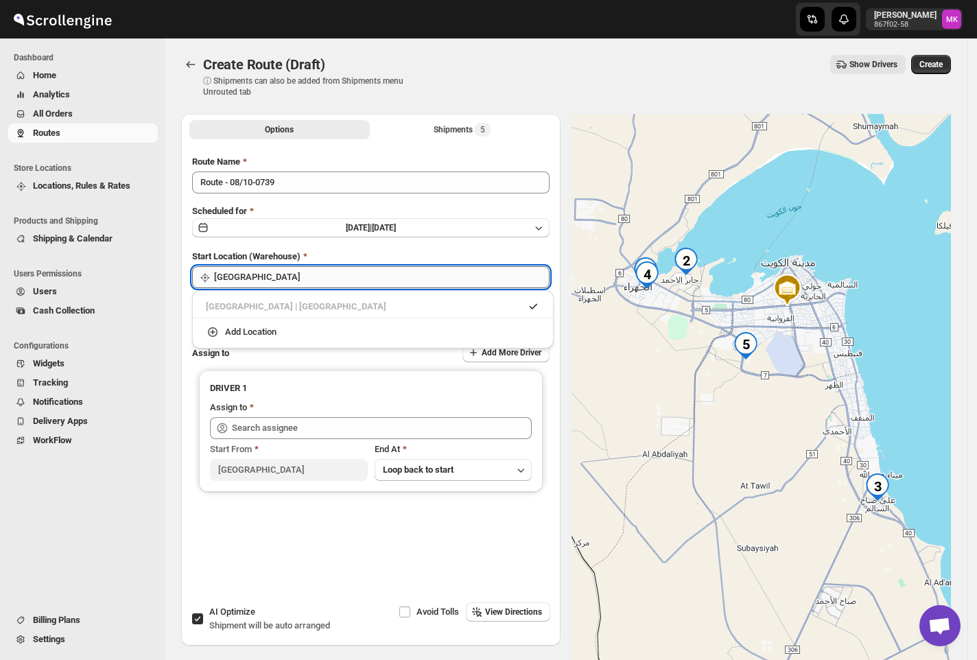
click at [236, 267] on input "[GEOGRAPHIC_DATA]" at bounding box center [382, 277] width 336 height 22
click at [272, 305] on div "[GEOGRAPHIC_DATA] | [GEOGRAPHIC_DATA]" at bounding box center [373, 307] width 334 height 14
click at [561, 344] on div "Route Name Route - 08/10-0739 Scheduled for [DATE] | [DATE] Start Location (War…" at bounding box center [371, 365] width 380 height 443
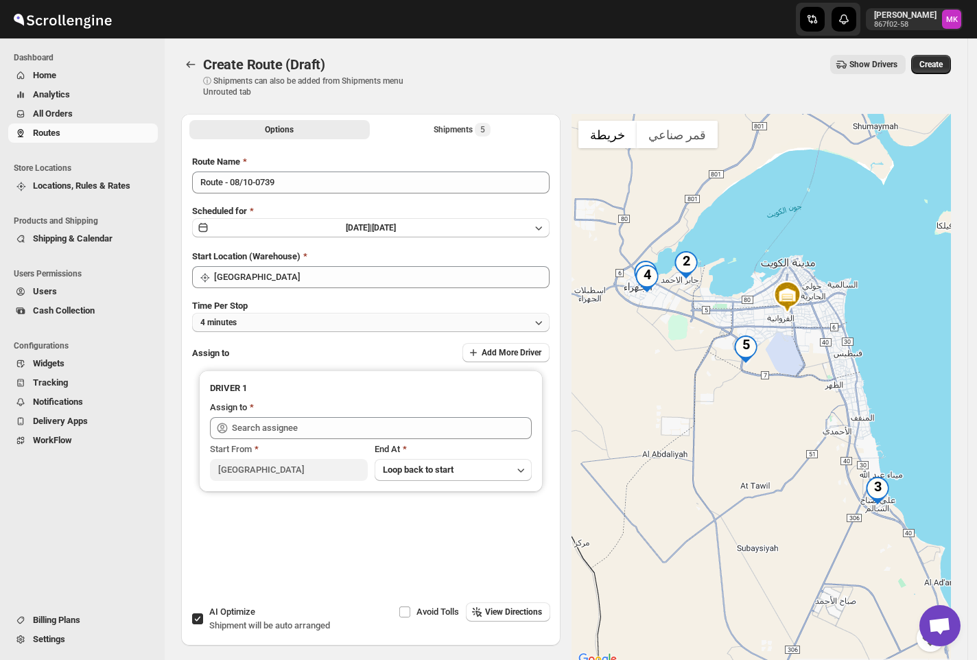
click at [391, 310] on div "Time Per Stop 4 minutes" at bounding box center [371, 315] width 358 height 33
click at [391, 319] on button "4 minutes" at bounding box center [371, 322] width 358 height 19
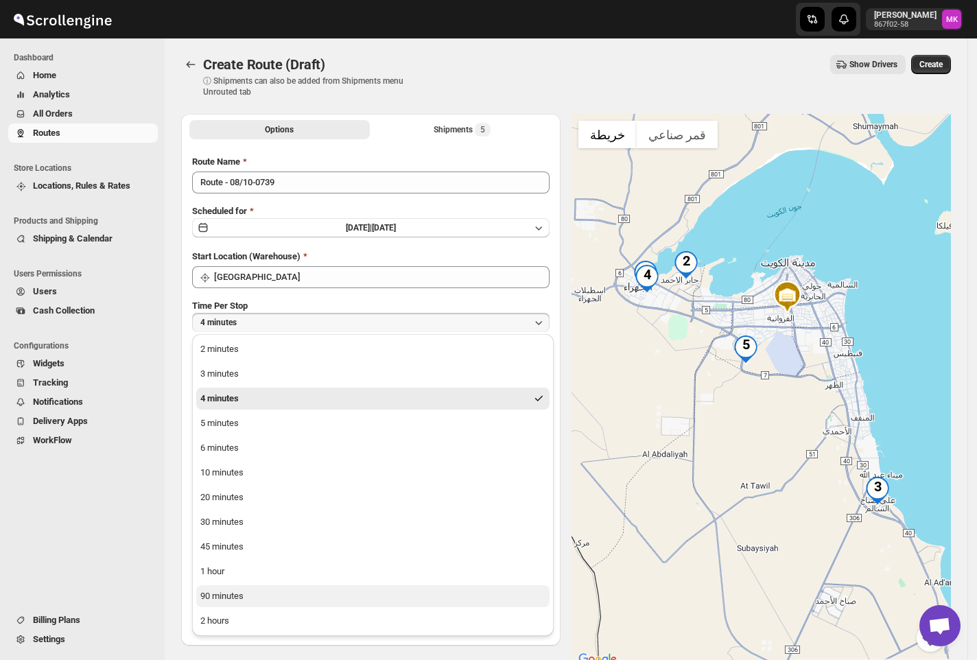
click at [209, 600] on div "90 minutes" at bounding box center [221, 597] width 43 height 14
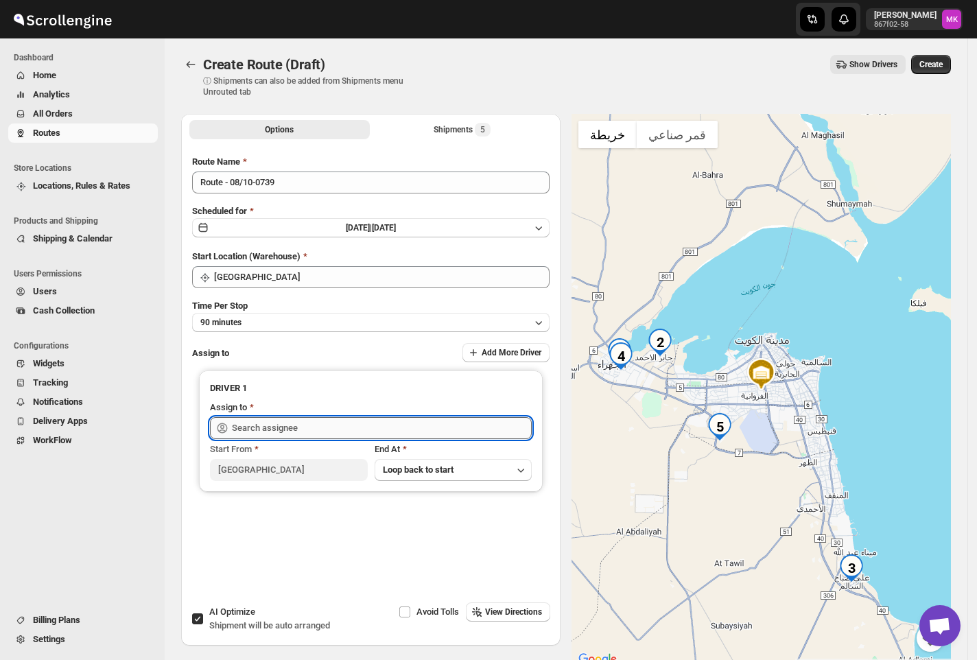
click at [243, 434] on input "text" at bounding box center [382, 428] width 300 height 22
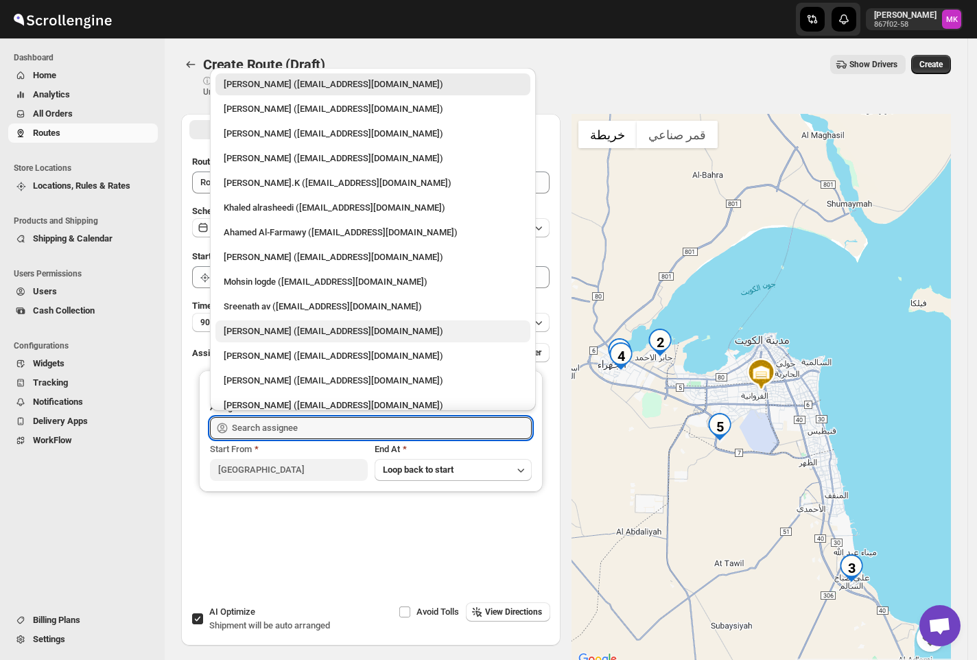
click at [268, 334] on div "[PERSON_NAME] ([EMAIL_ADDRESS][DOMAIN_NAME])" at bounding box center [373, 332] width 299 height 14
type input "[PERSON_NAME] ([EMAIL_ADDRESS][DOMAIN_NAME])"
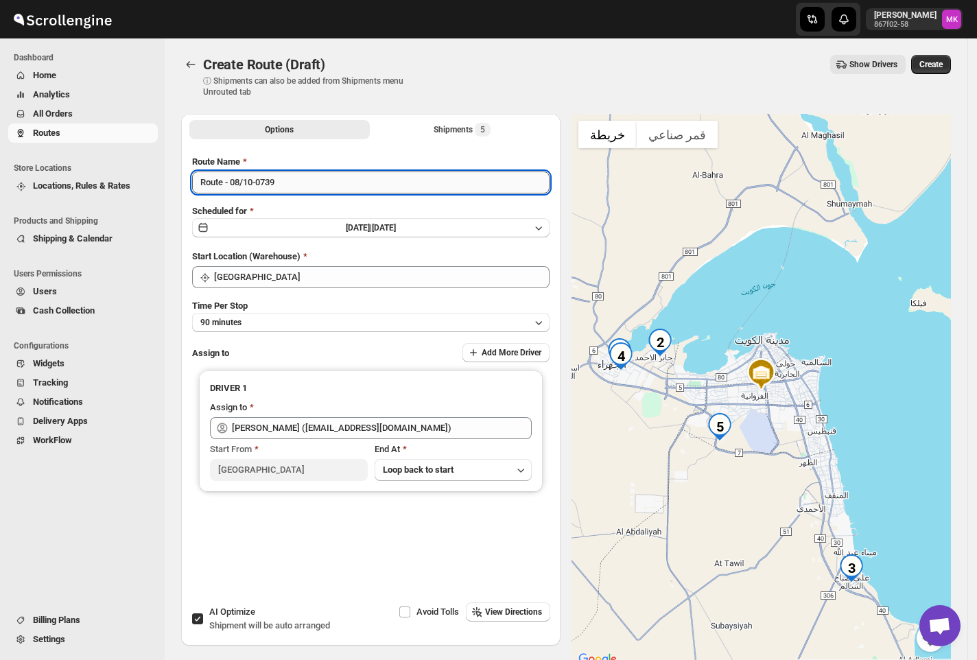
click at [240, 187] on input "Route - 08/10-0739" at bounding box center [371, 183] width 358 height 22
type input "Route - 09/10-0739"
click at [302, 231] on button "[DATE] | [DATE]" at bounding box center [371, 227] width 358 height 19
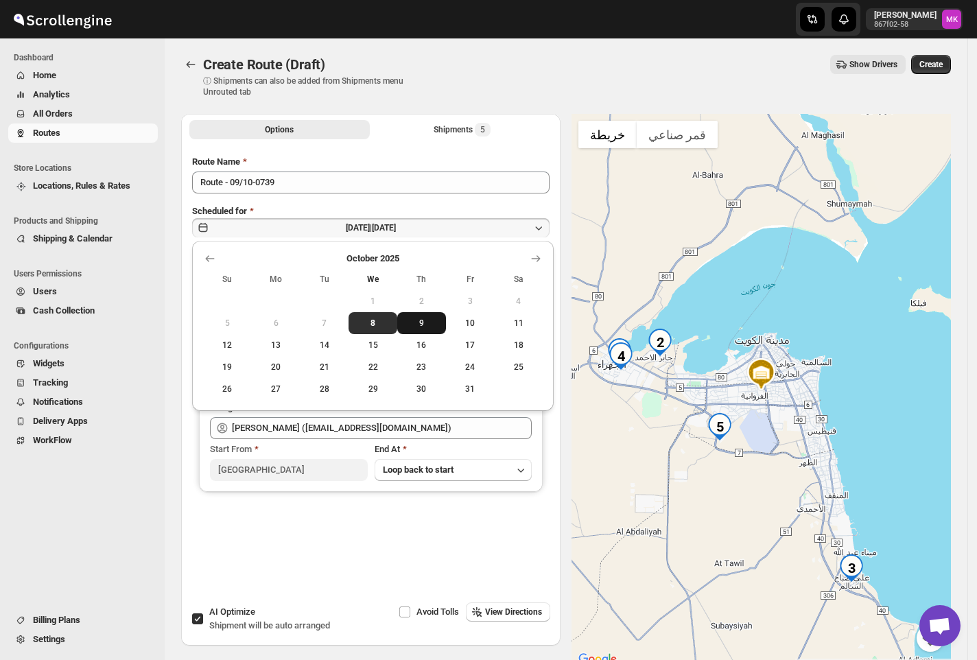
click at [418, 330] on button "9" at bounding box center [421, 323] width 49 height 22
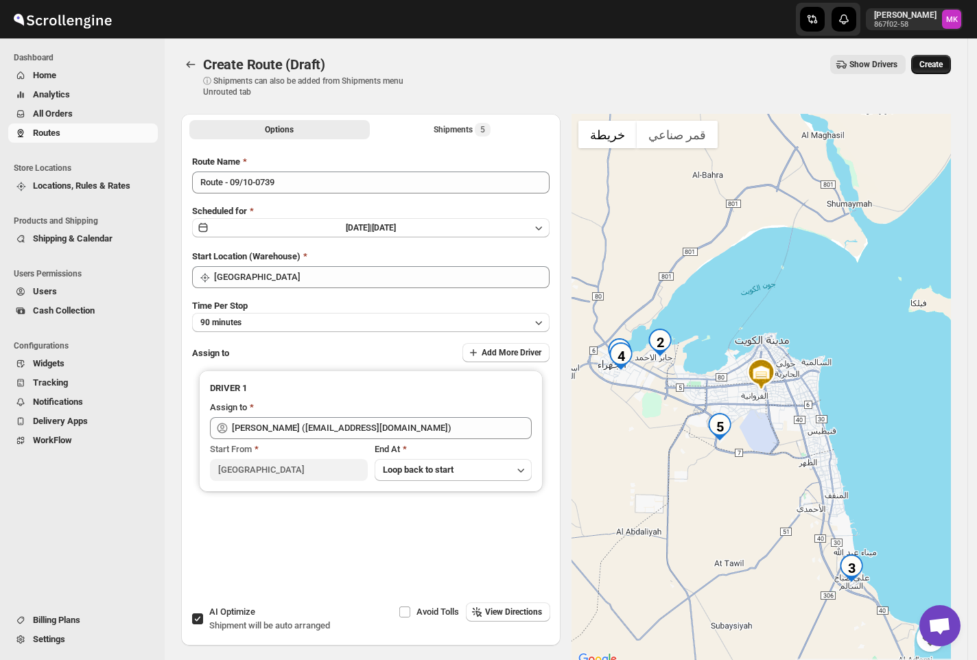
click at [943, 60] on span "Create" at bounding box center [931, 64] width 23 height 11
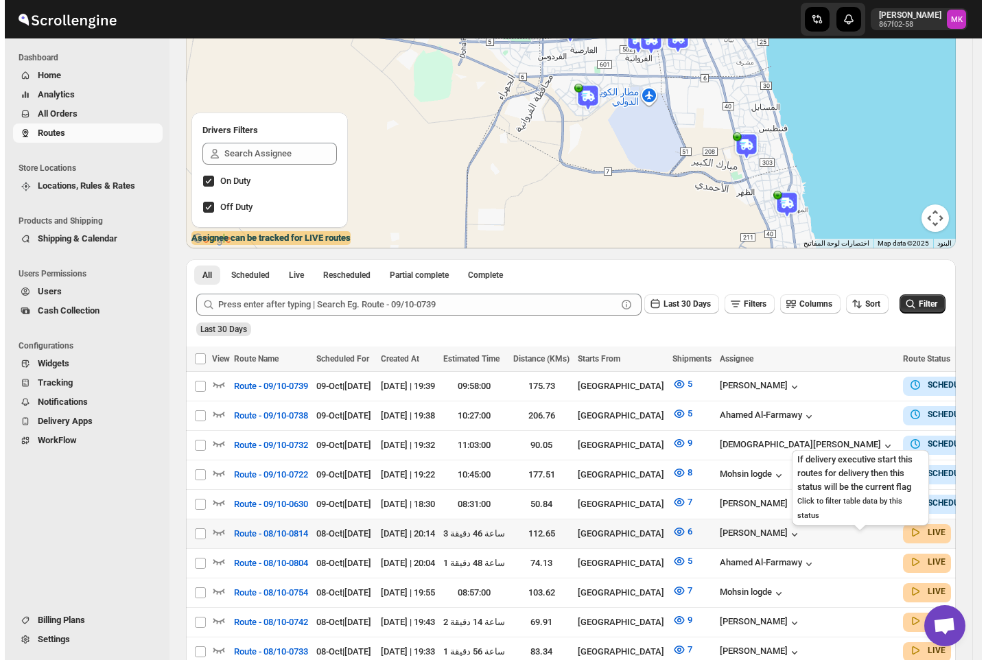
scroll to position [275, 0]
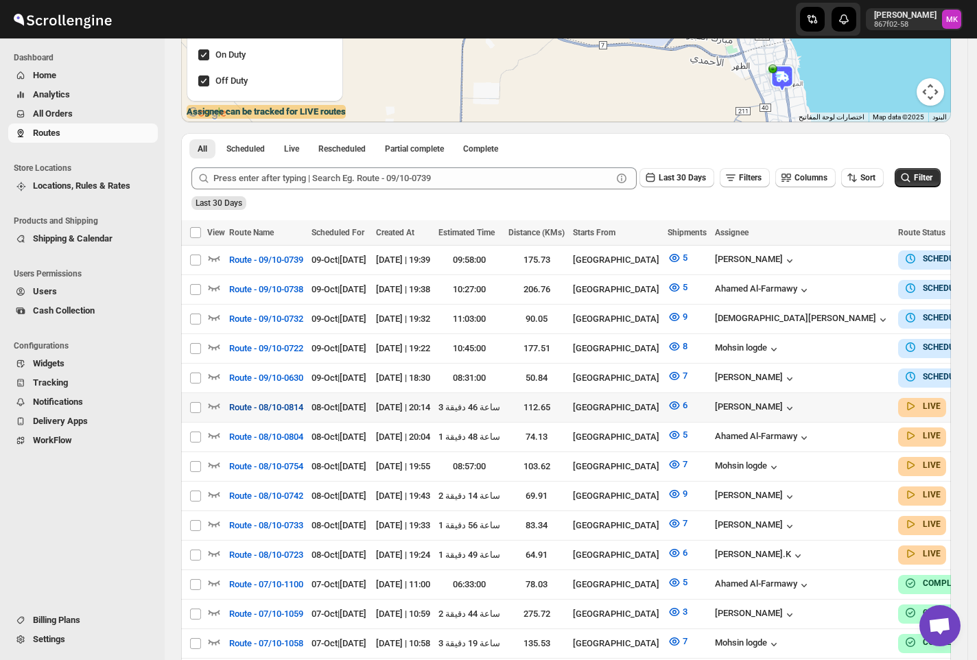
click at [279, 401] on span "Route - 08/10-0814" at bounding box center [266, 408] width 74 height 14
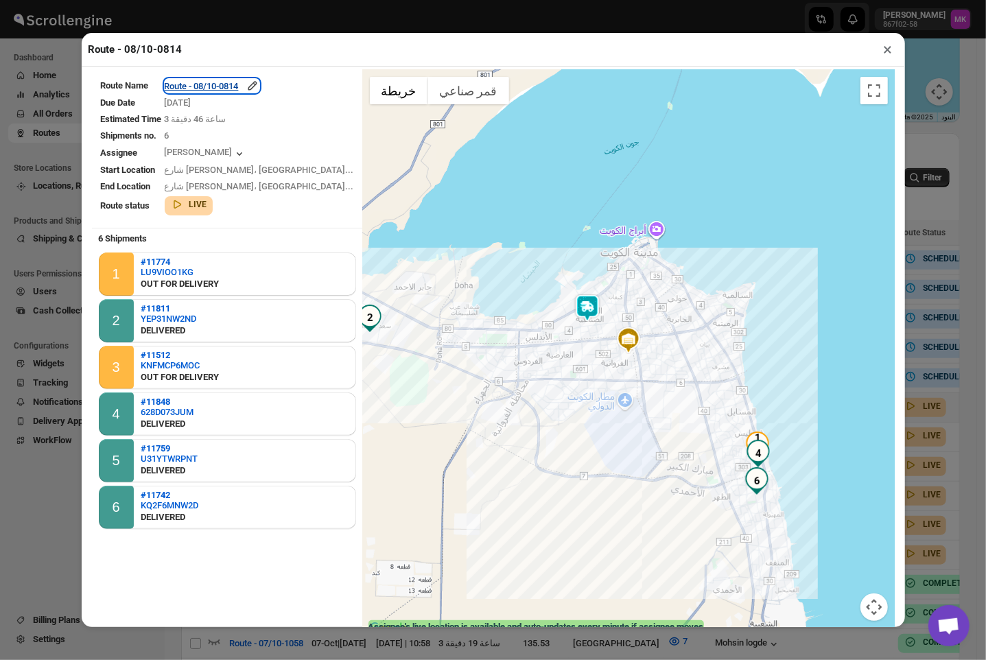
click at [206, 91] on div "Route - 08/10-0814" at bounding box center [212, 86] width 95 height 14
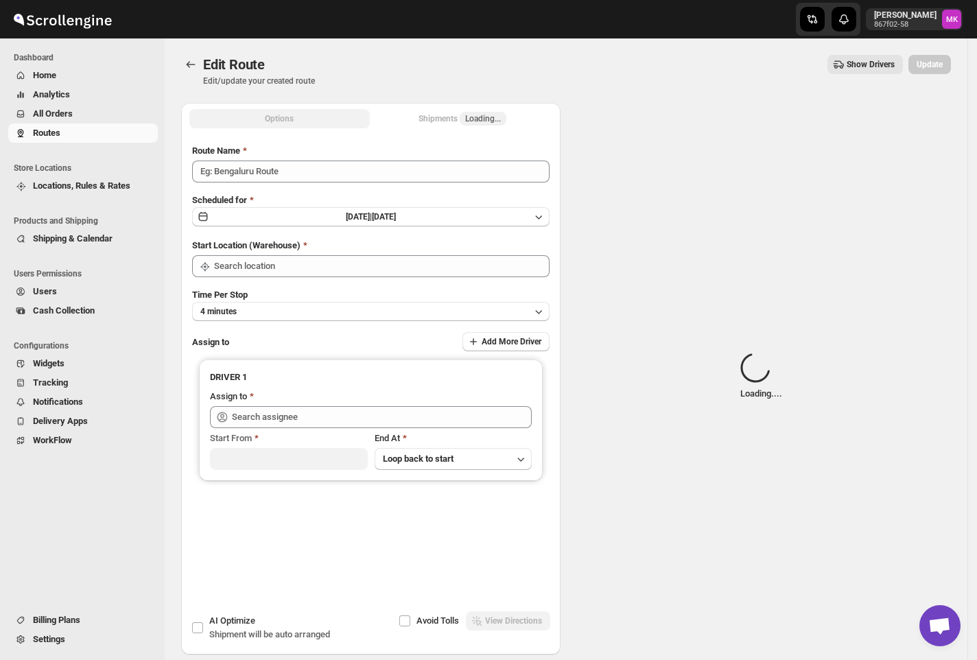
type input "Route - 08/10-0814"
type input "[GEOGRAPHIC_DATA]"
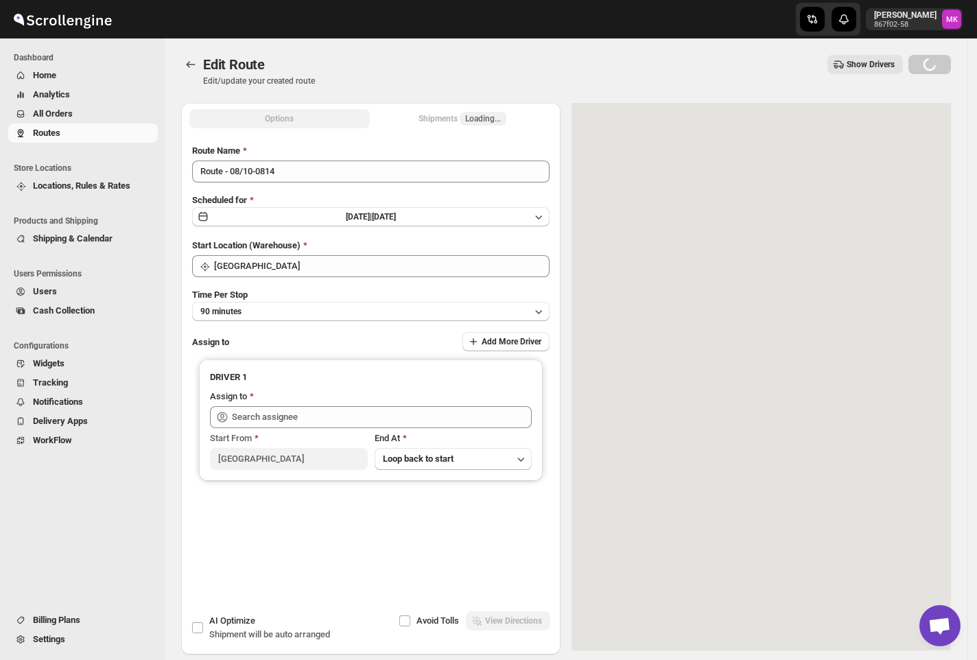
type input "[PERSON_NAME] ([EMAIL_ADDRESS][DOMAIN_NAME])"
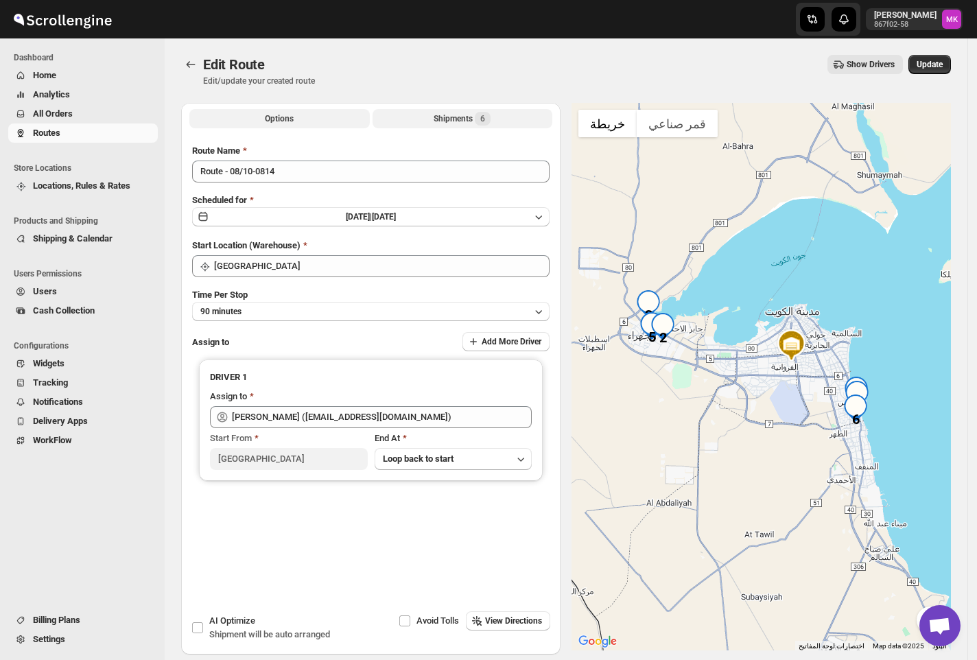
click at [432, 118] on button "Shipments 6" at bounding box center [463, 118] width 181 height 19
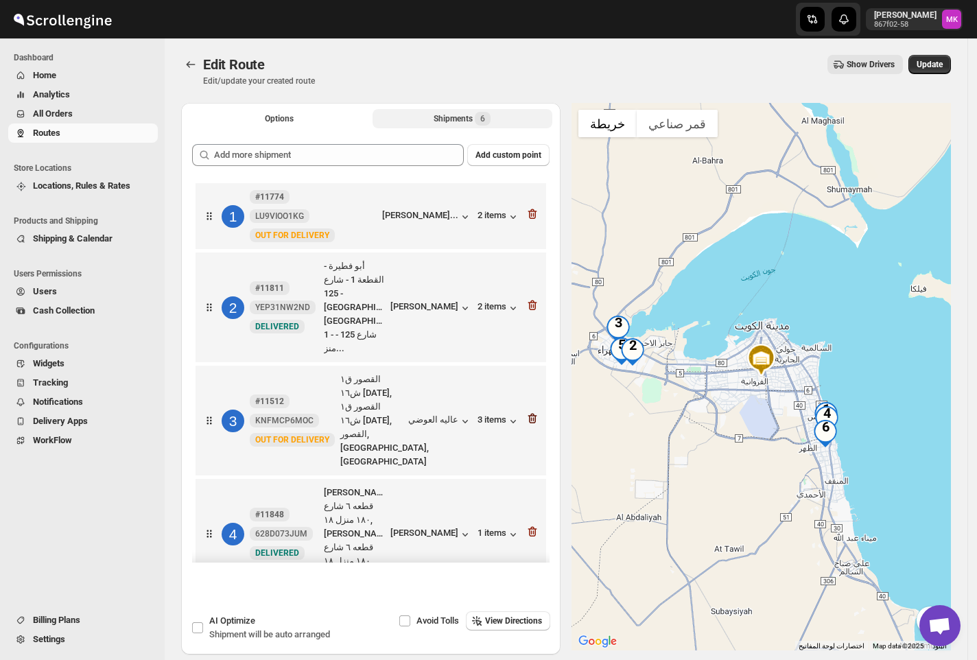
click at [528, 412] on icon "button" at bounding box center [533, 419] width 14 height 14
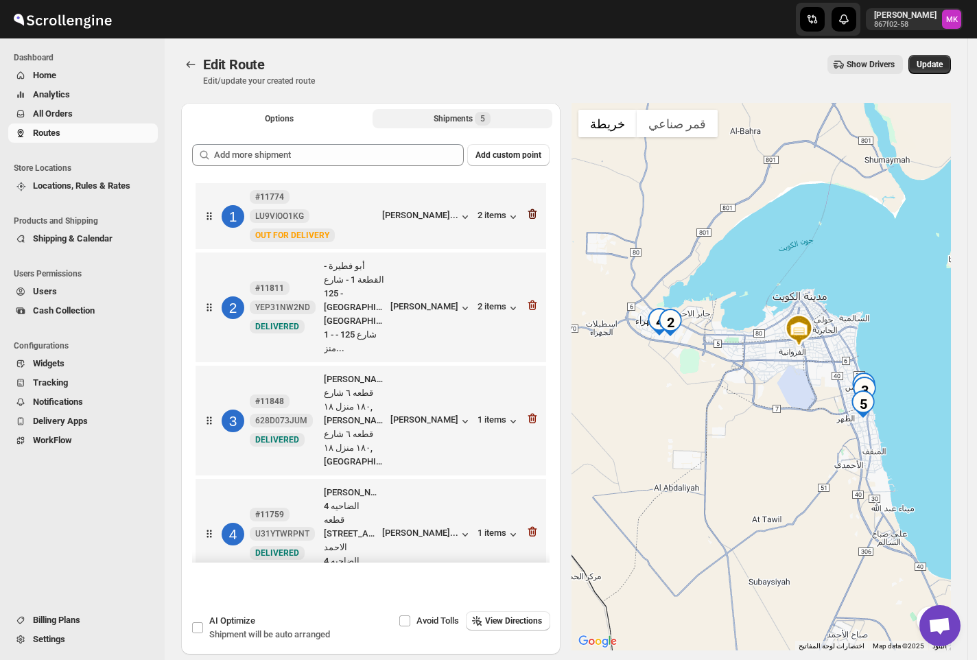
click at [526, 218] on icon "button" at bounding box center [533, 214] width 14 height 14
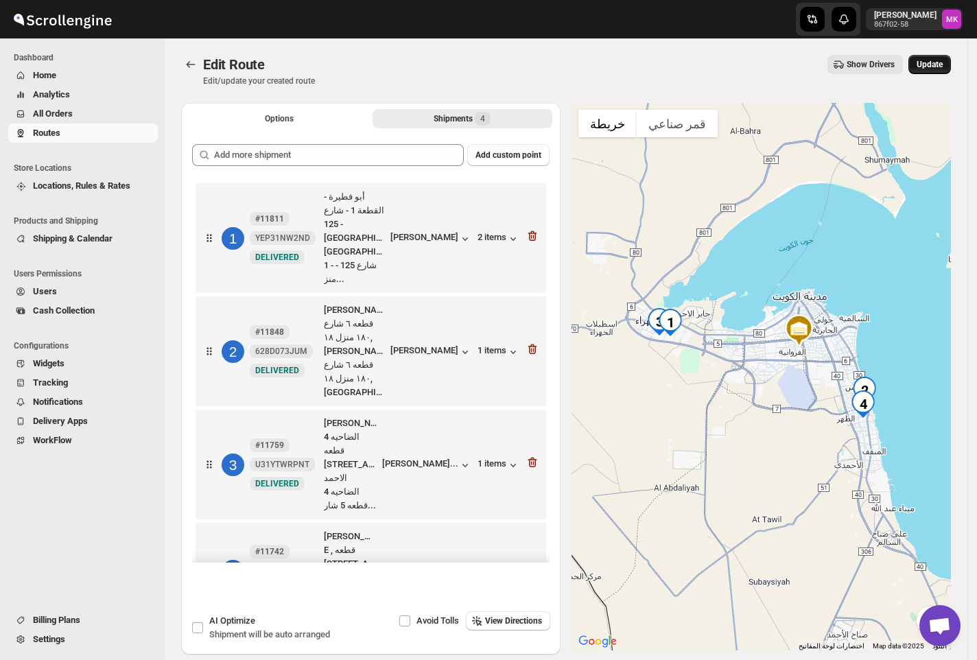
click at [940, 70] on button "Update" at bounding box center [930, 64] width 43 height 19
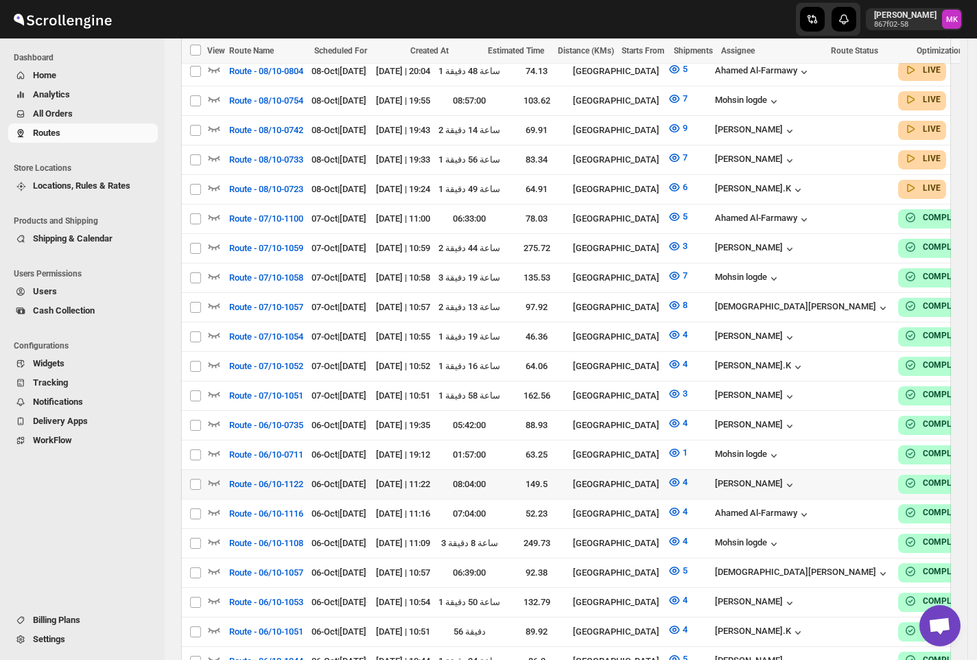
scroll to position [366, 0]
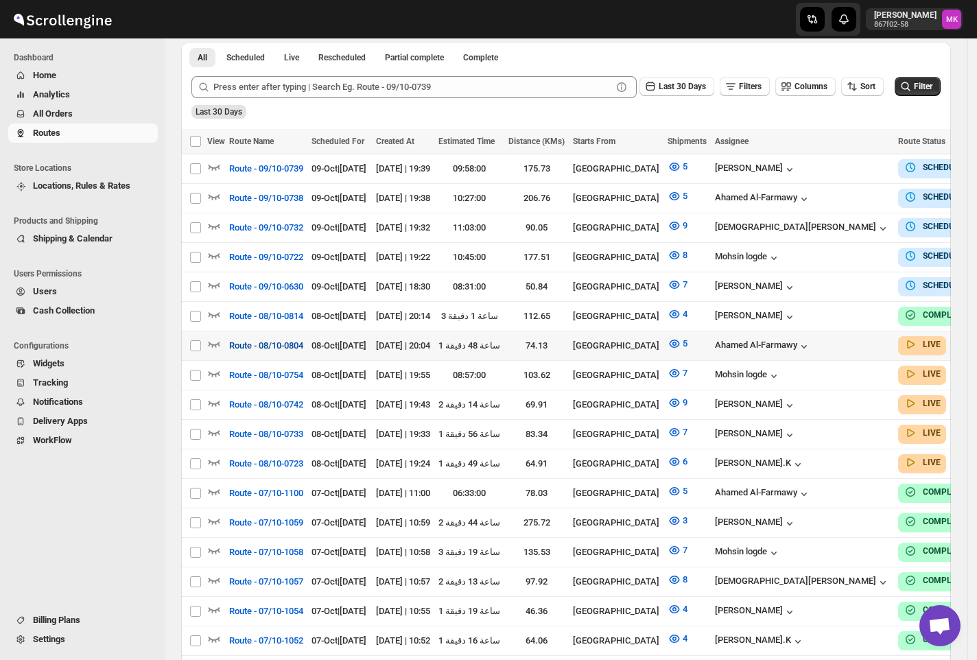
click at [248, 339] on span "Route - 08/10-0804" at bounding box center [266, 346] width 74 height 14
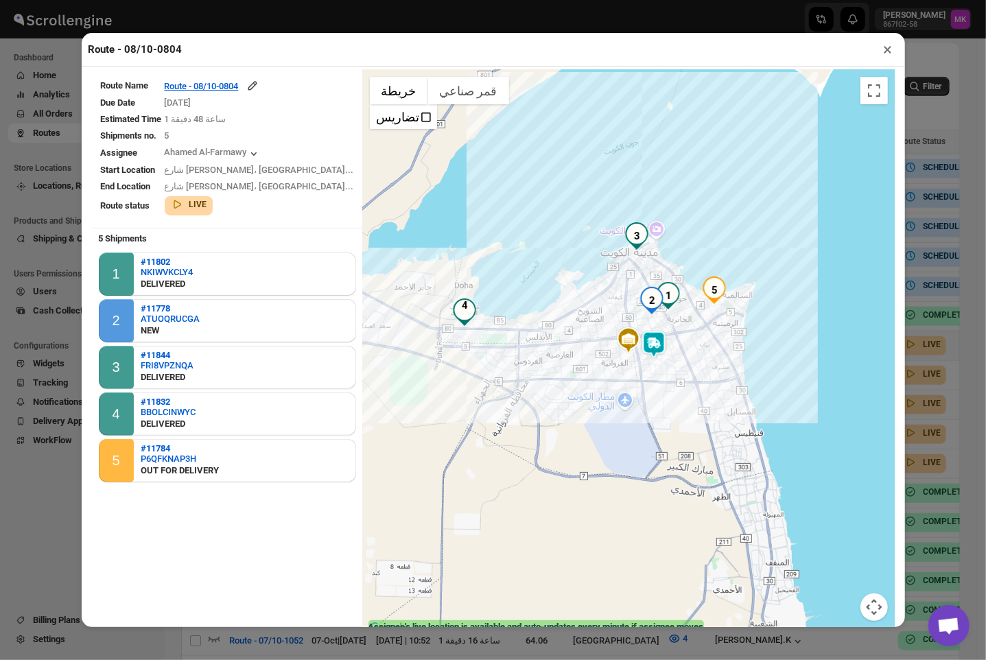
click at [888, 53] on button "×" at bounding box center [889, 49] width 20 height 19
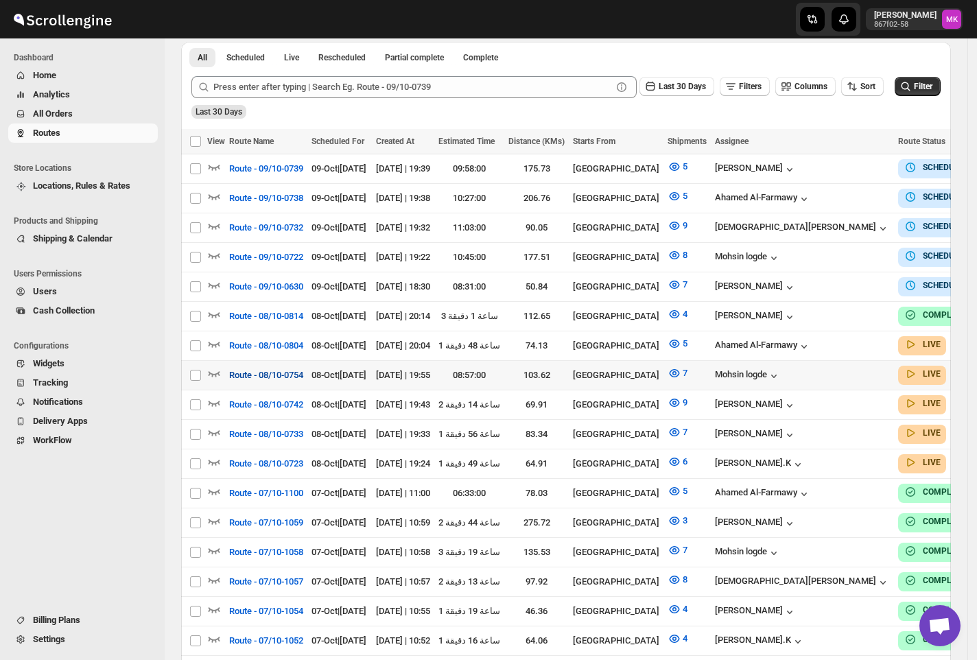
click at [236, 364] on button "Route - 08/10-0754" at bounding box center [266, 375] width 91 height 22
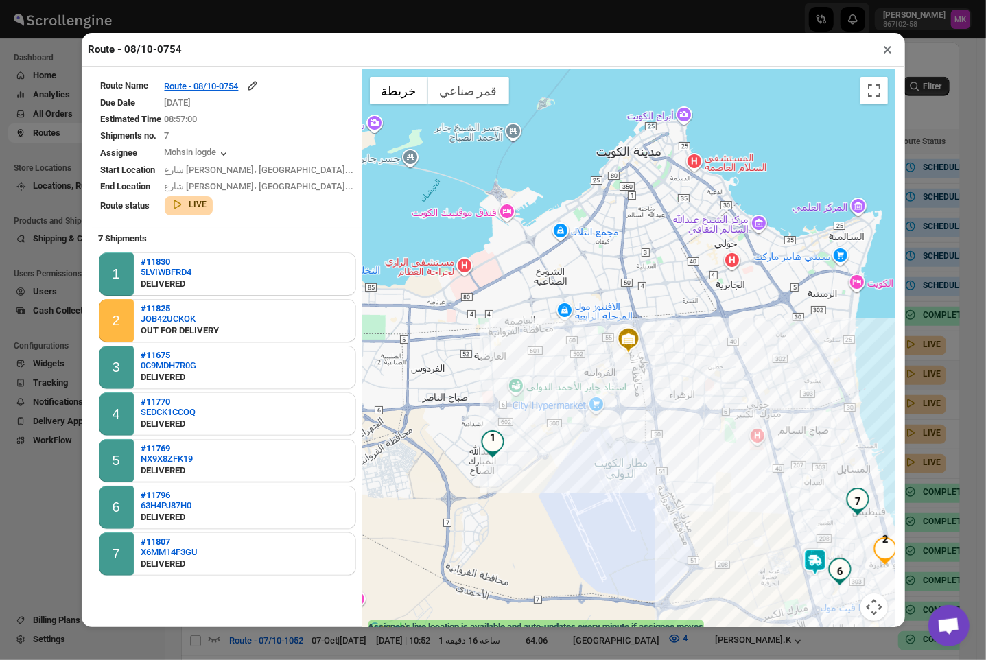
click at [888, 50] on button "×" at bounding box center [889, 49] width 20 height 19
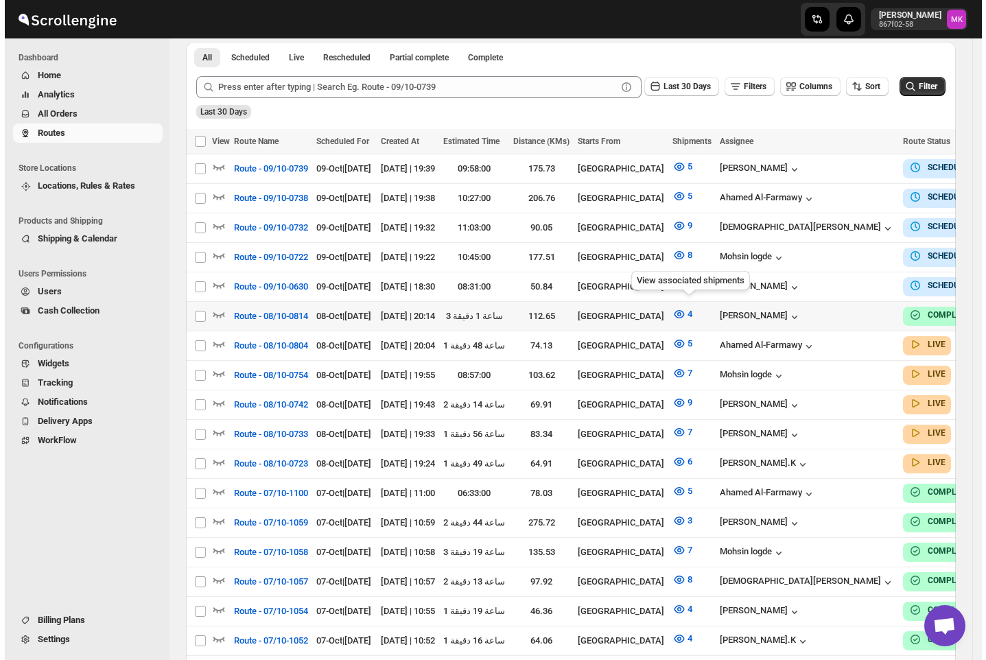
scroll to position [183, 0]
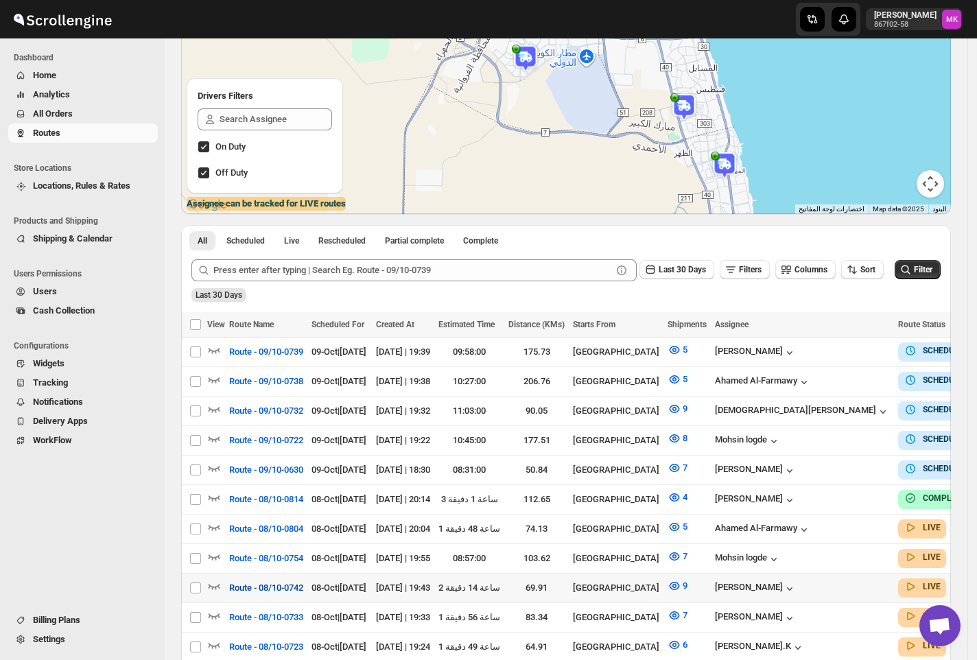
click at [298, 581] on span "Route - 08/10-0742" at bounding box center [266, 588] width 74 height 14
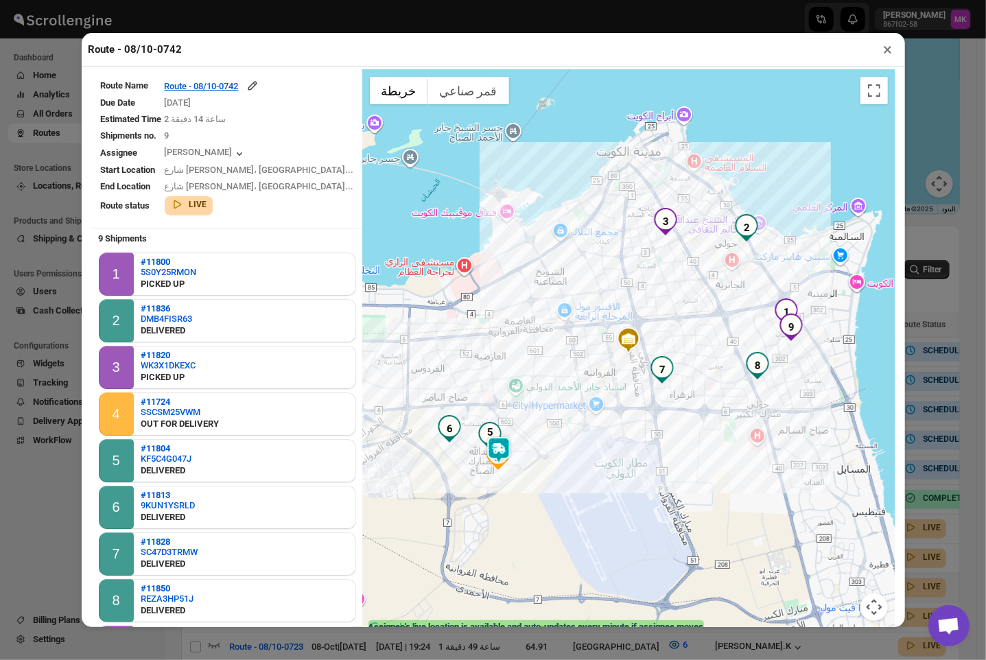
scroll to position [22, 0]
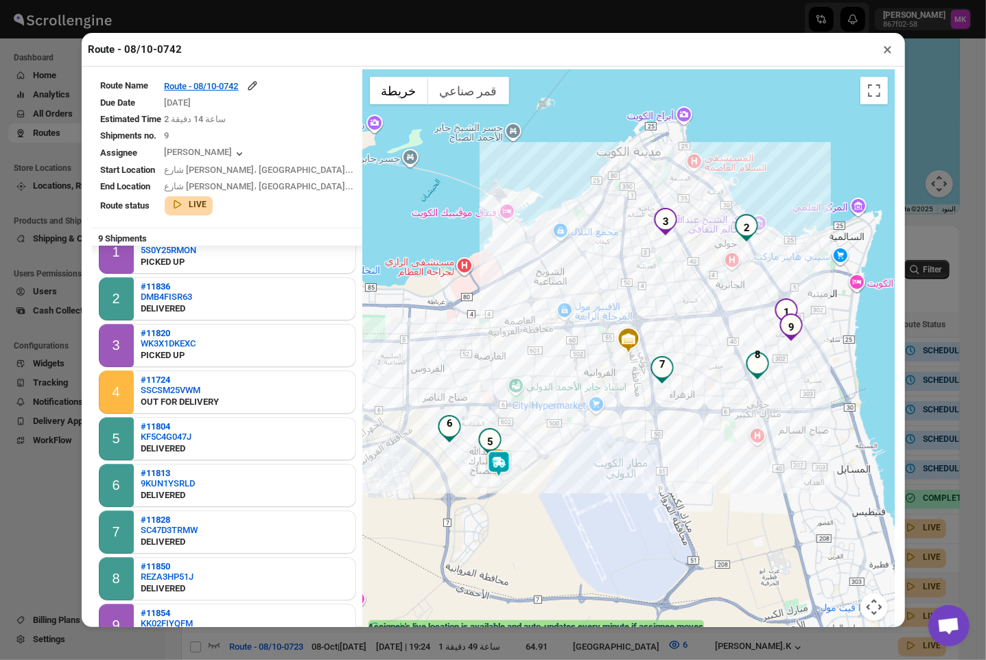
click at [880, 59] on button "×" at bounding box center [889, 49] width 20 height 19
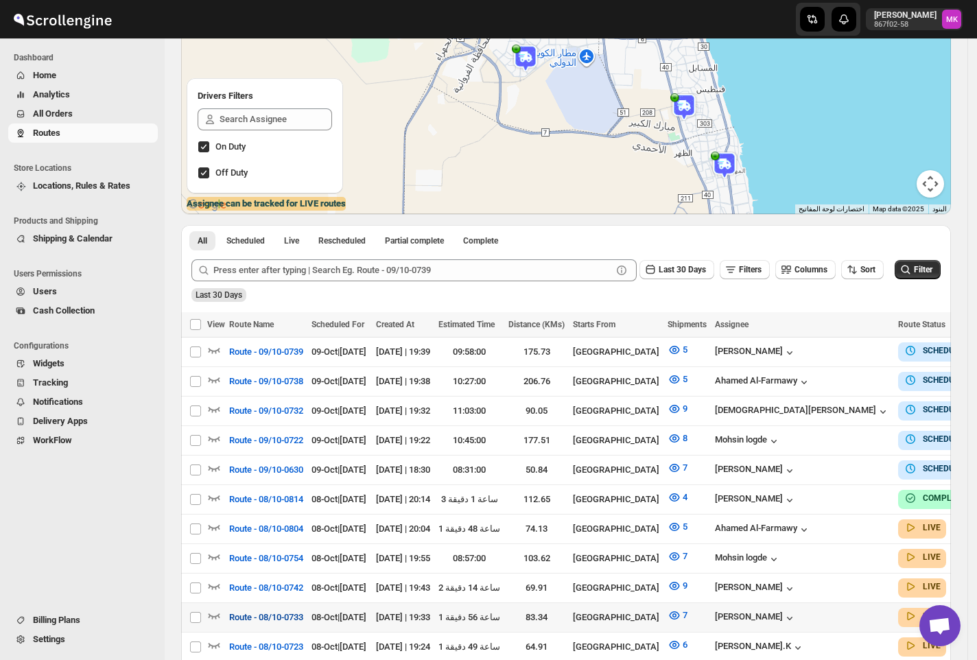
click at [281, 614] on span "Route - 08/10-0733" at bounding box center [266, 618] width 74 height 14
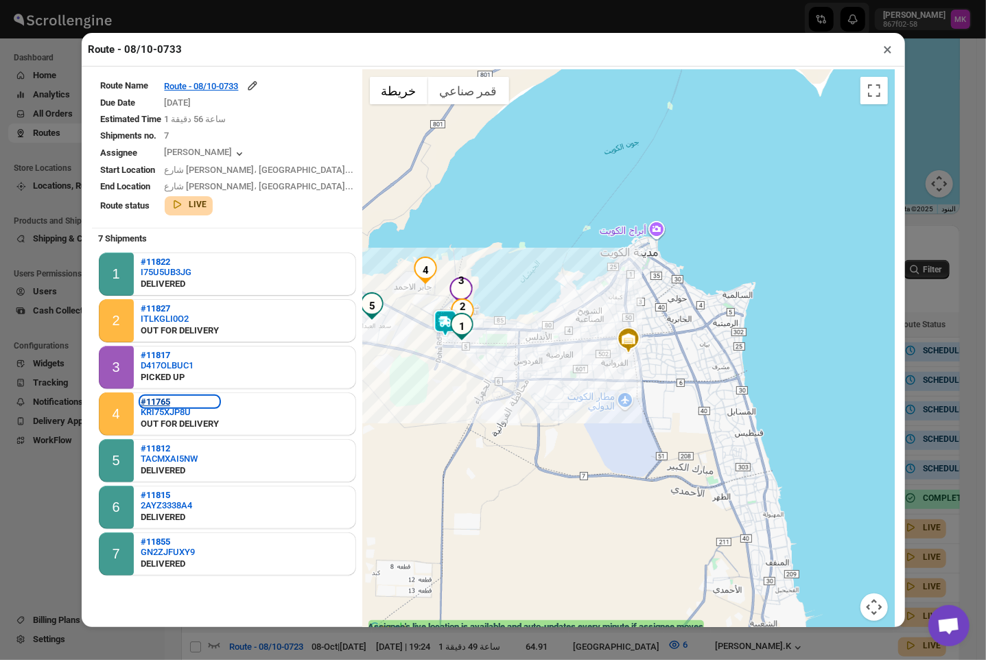
click at [150, 397] on b "#11765" at bounding box center [156, 402] width 30 height 10
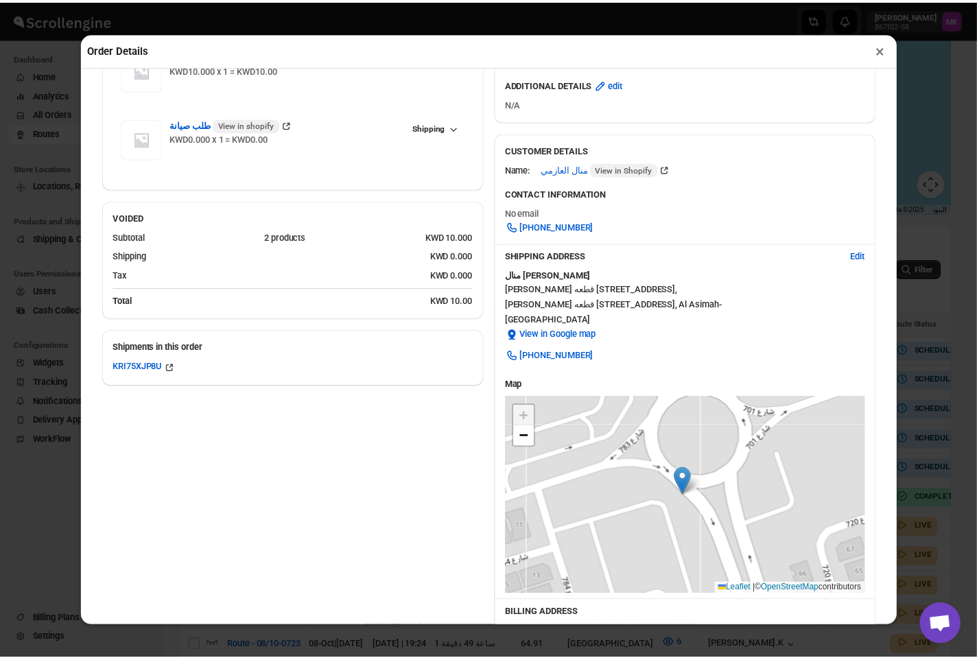
scroll to position [0, 0]
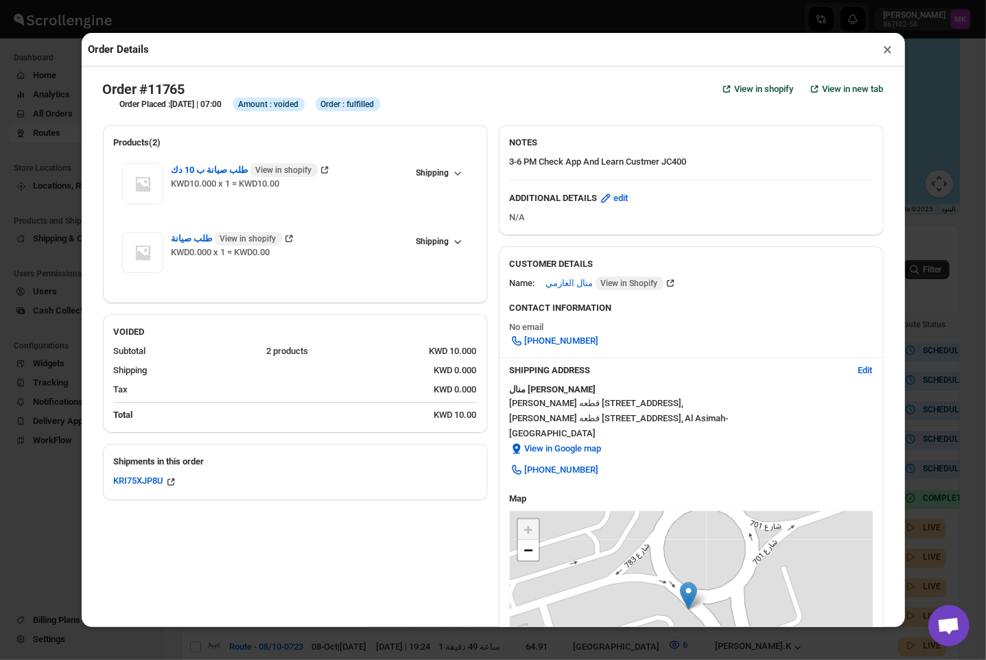
click at [887, 54] on button "×" at bounding box center [889, 49] width 20 height 19
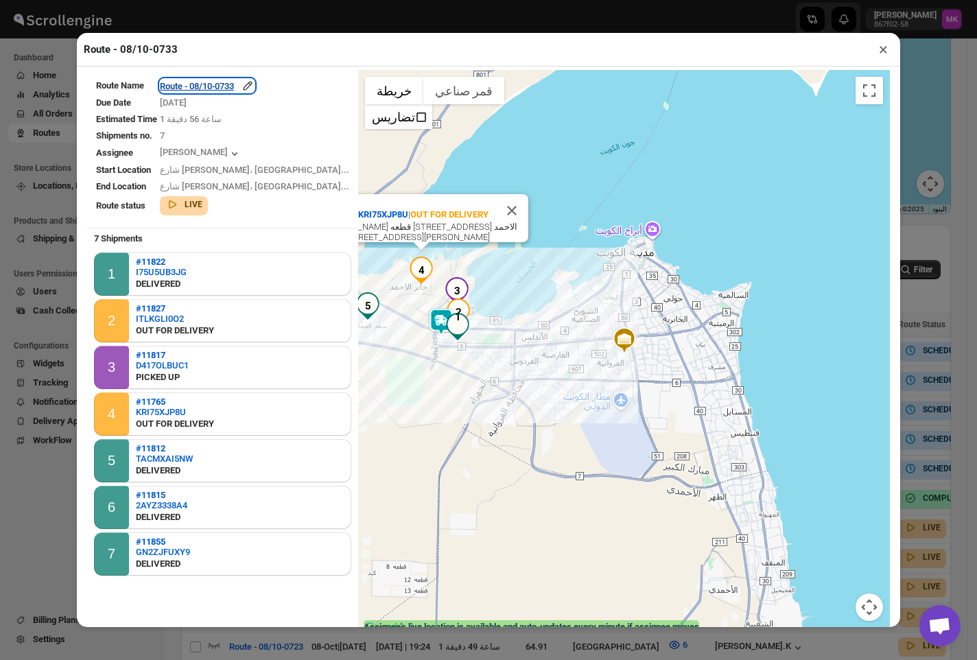
click at [223, 93] on div "Route - 08/10-0733" at bounding box center [207, 86] width 95 height 14
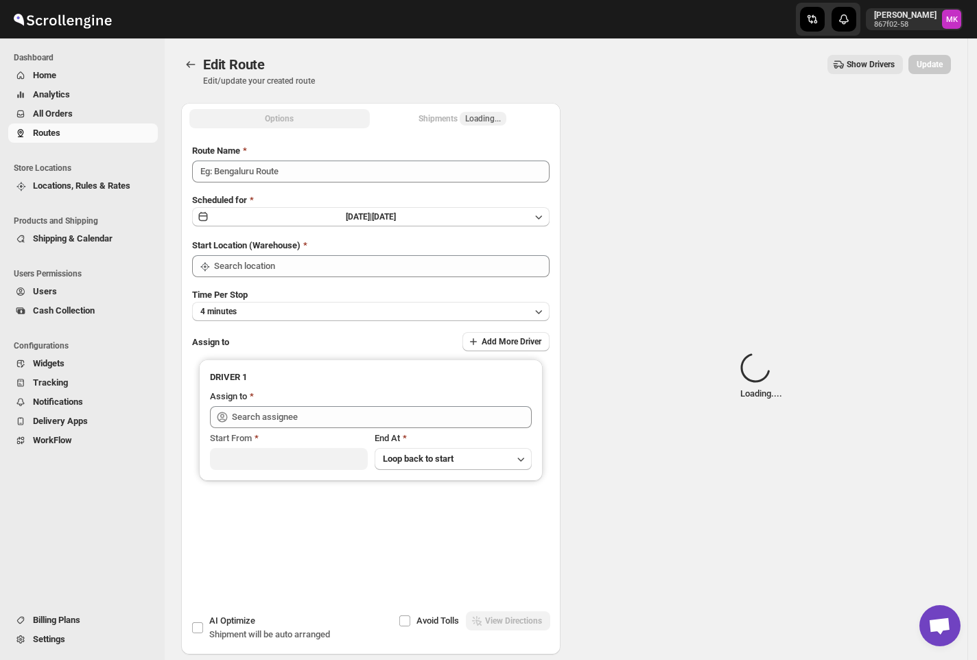
type input "Route - 08/10-0733"
click at [481, 115] on span "Loading..." at bounding box center [483, 118] width 36 height 11
type input "[GEOGRAPHIC_DATA]"
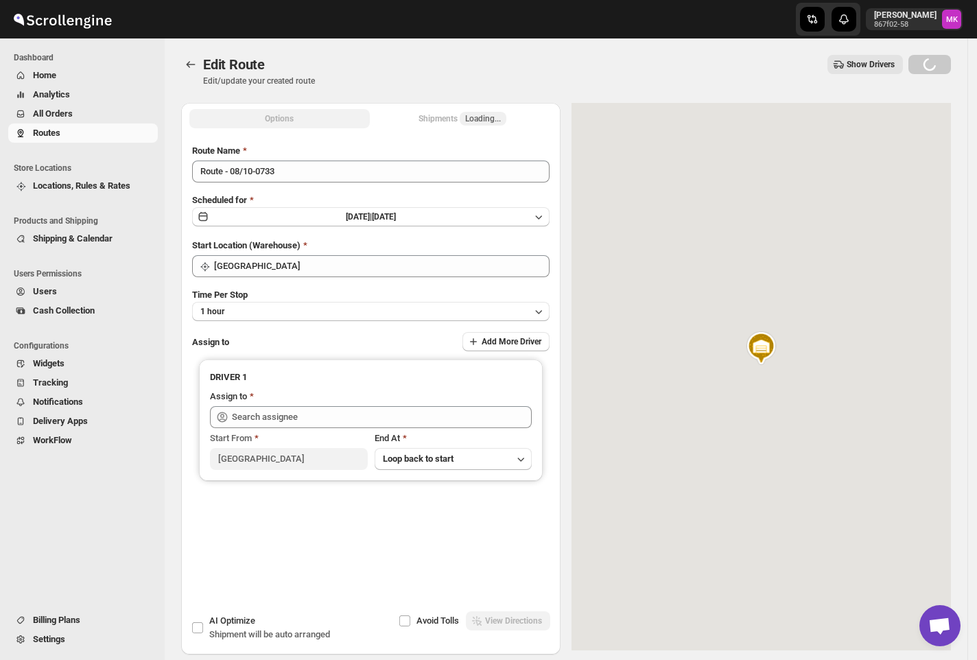
type input "[PERSON_NAME] ([EMAIL_ADDRESS][DOMAIN_NAME])"
click at [476, 121] on div "Shipments Loading..." at bounding box center [463, 119] width 88 height 14
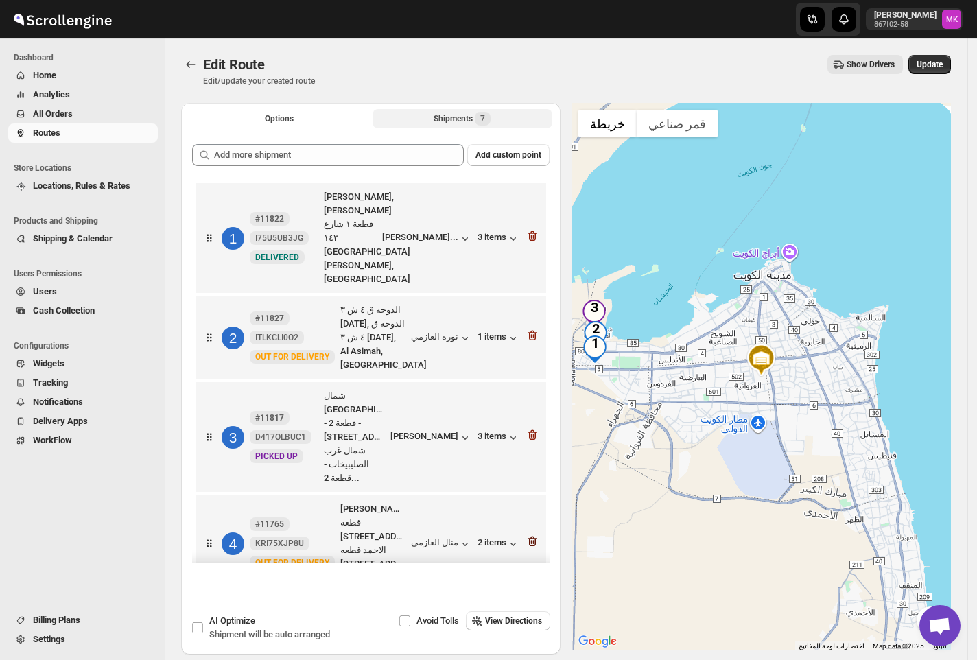
click at [533, 535] on icon "button" at bounding box center [533, 542] width 14 height 14
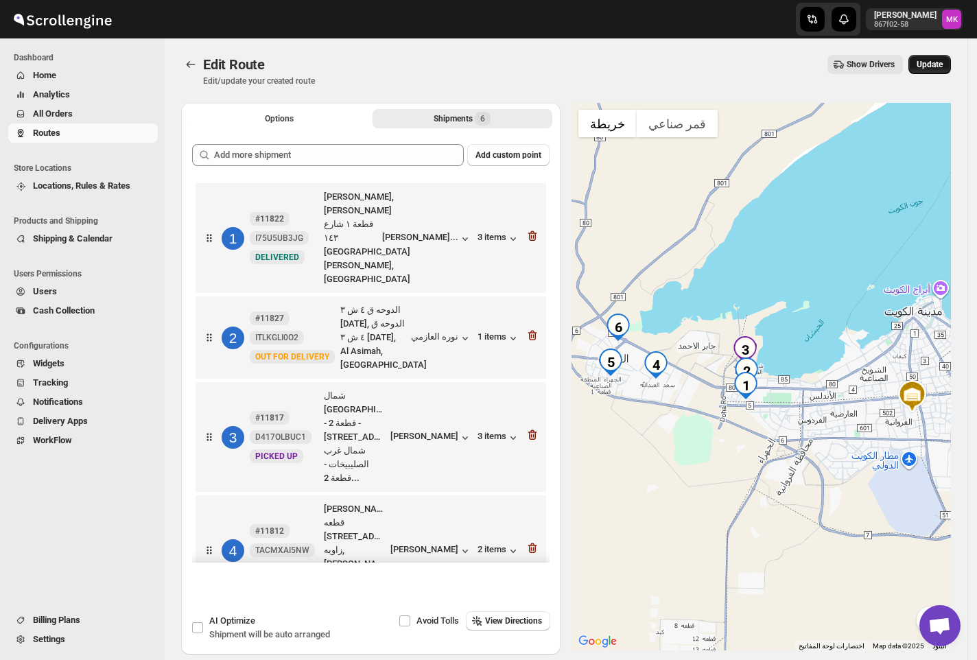
click at [939, 69] on span "Update" at bounding box center [930, 64] width 26 height 11
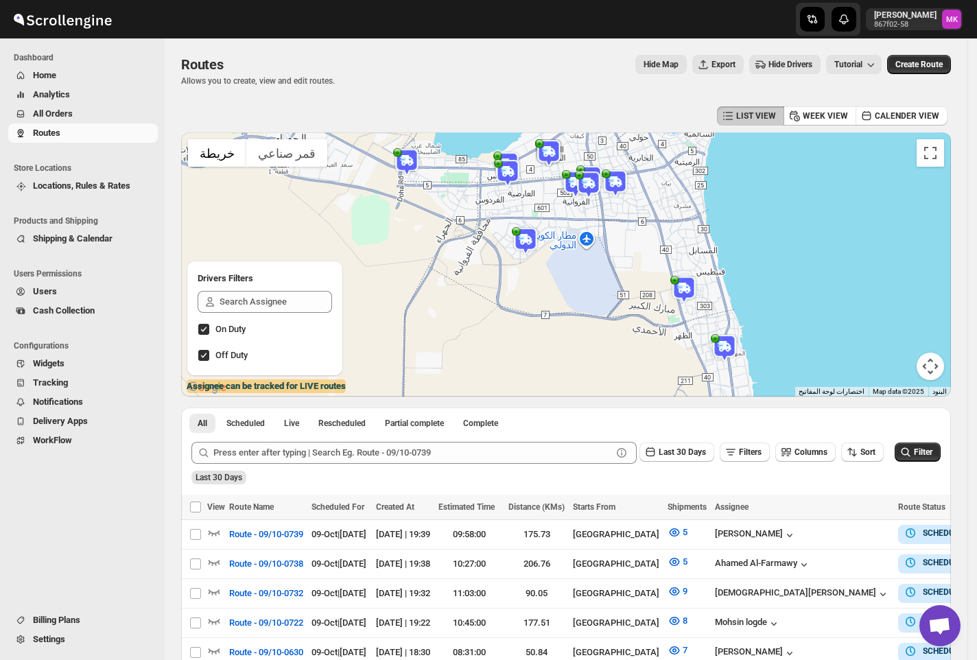
click at [69, 122] on button "All Orders" at bounding box center [83, 113] width 150 height 19
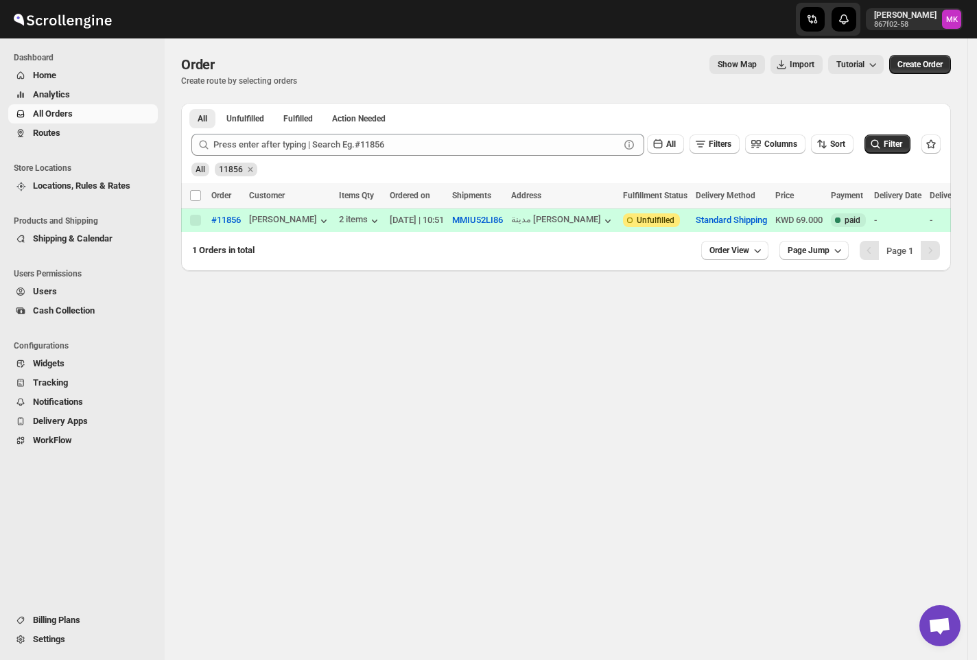
click at [50, 138] on span "Routes" at bounding box center [94, 133] width 122 height 14
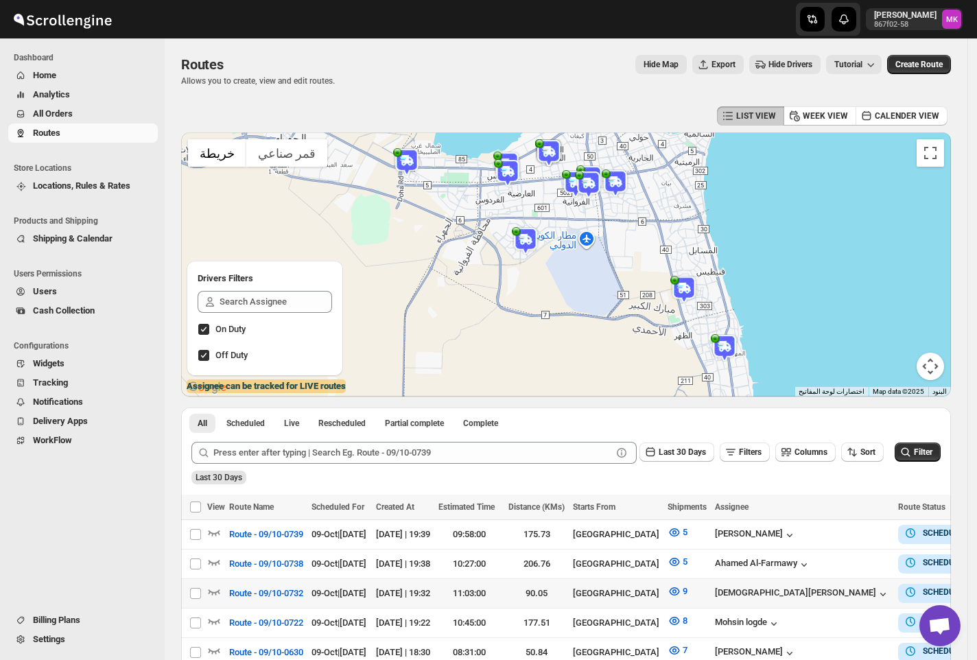
scroll to position [275, 0]
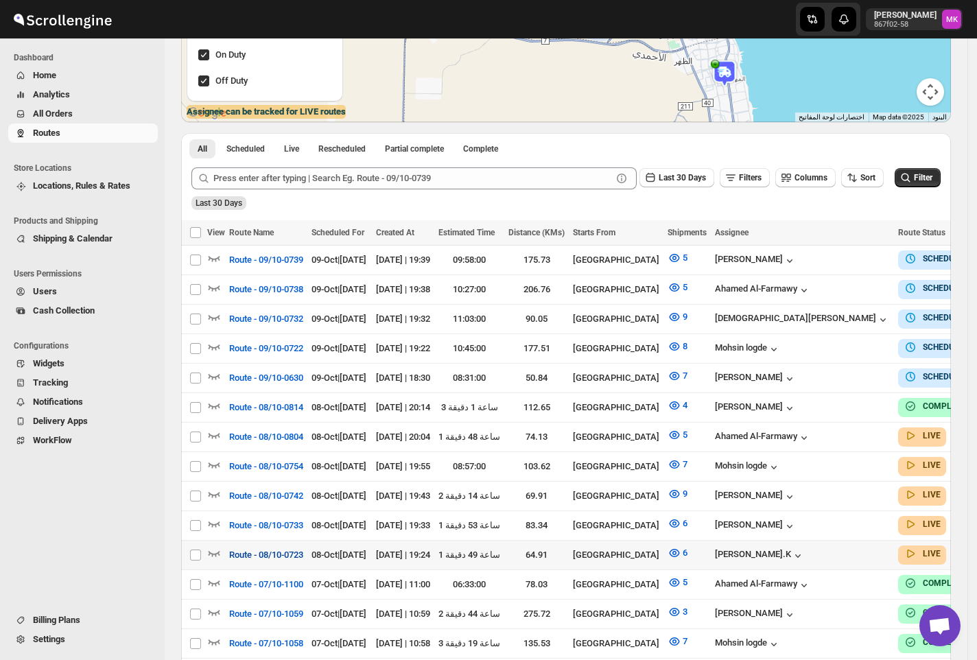
click at [276, 548] on span "Route - 08/10-0723" at bounding box center [266, 555] width 74 height 14
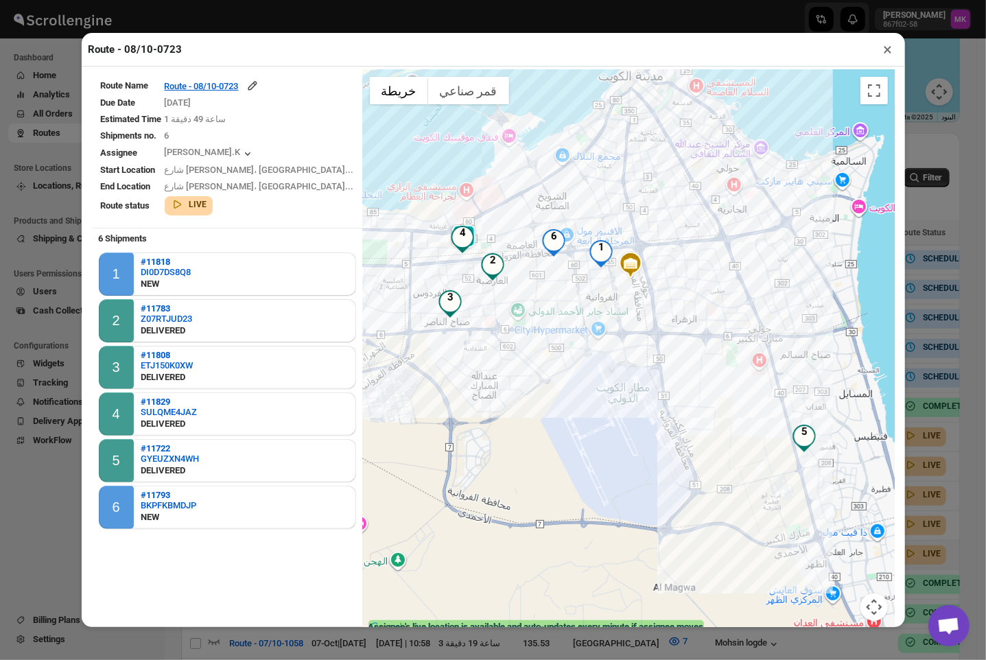
click at [884, 56] on button "×" at bounding box center [889, 49] width 20 height 19
